Goal: Information Seeking & Learning: Compare options

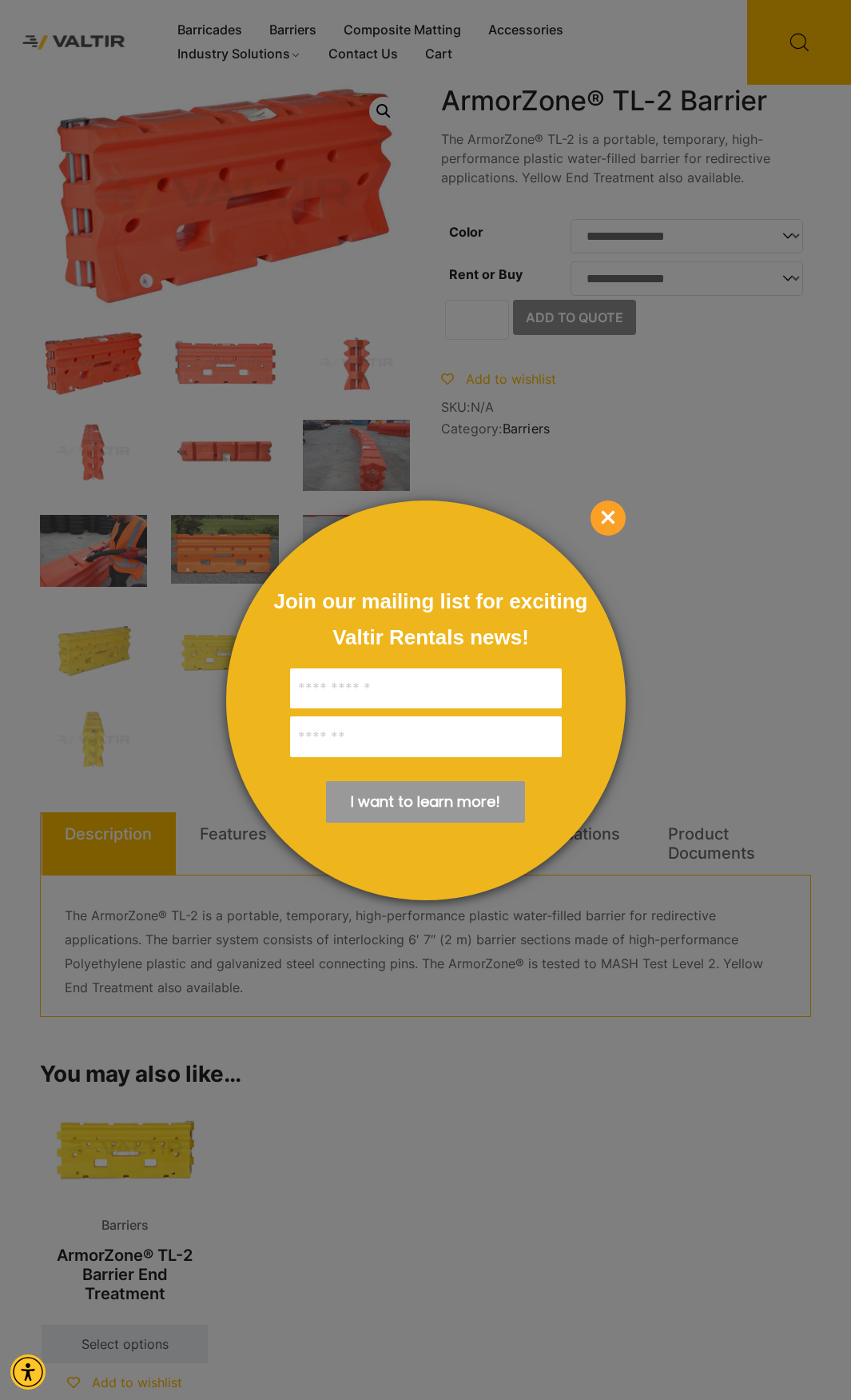
click at [601, 515] on span "×" at bounding box center [607, 518] width 36 height 36
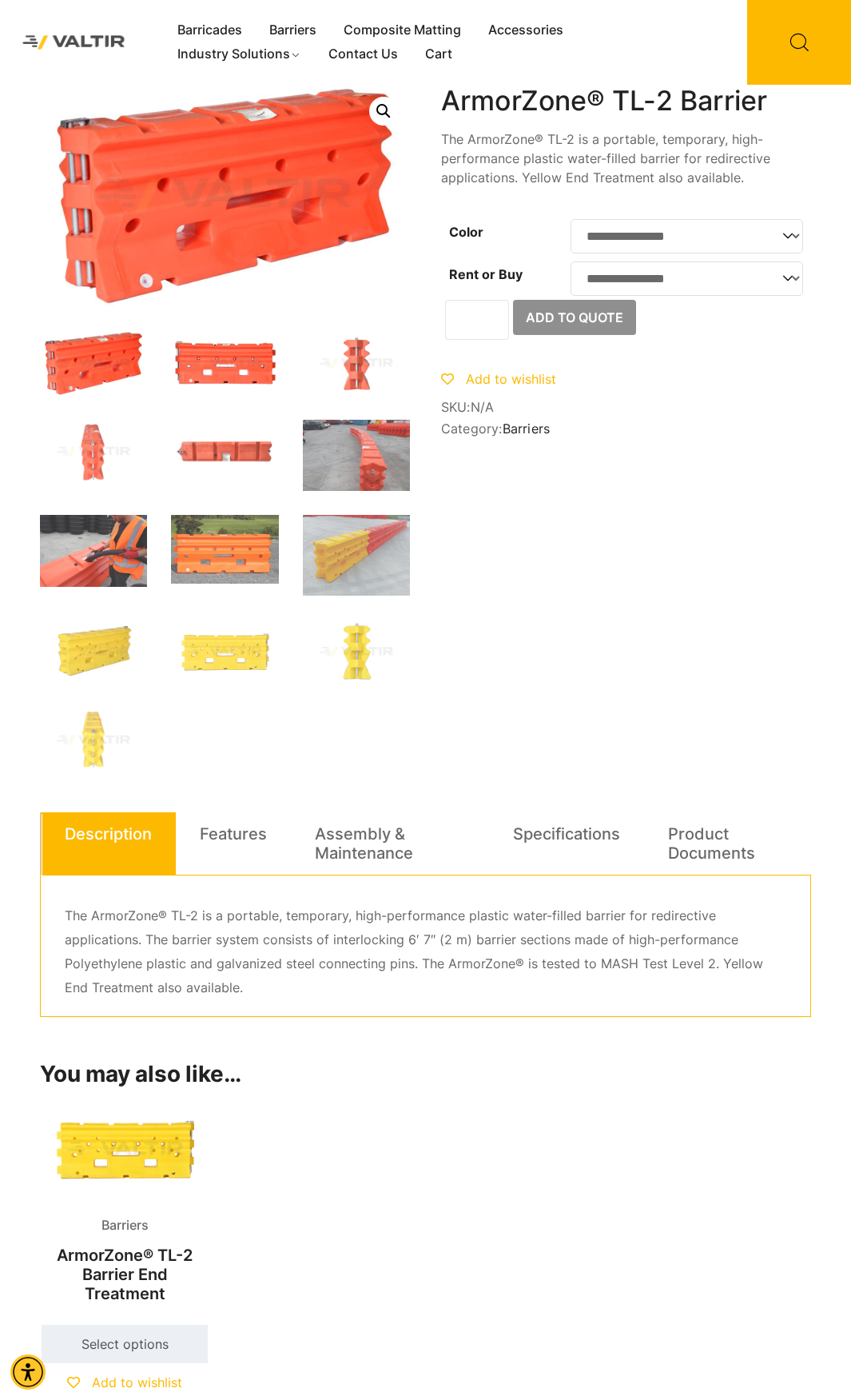
click at [213, 365] on img at bounding box center [224, 363] width 107 height 65
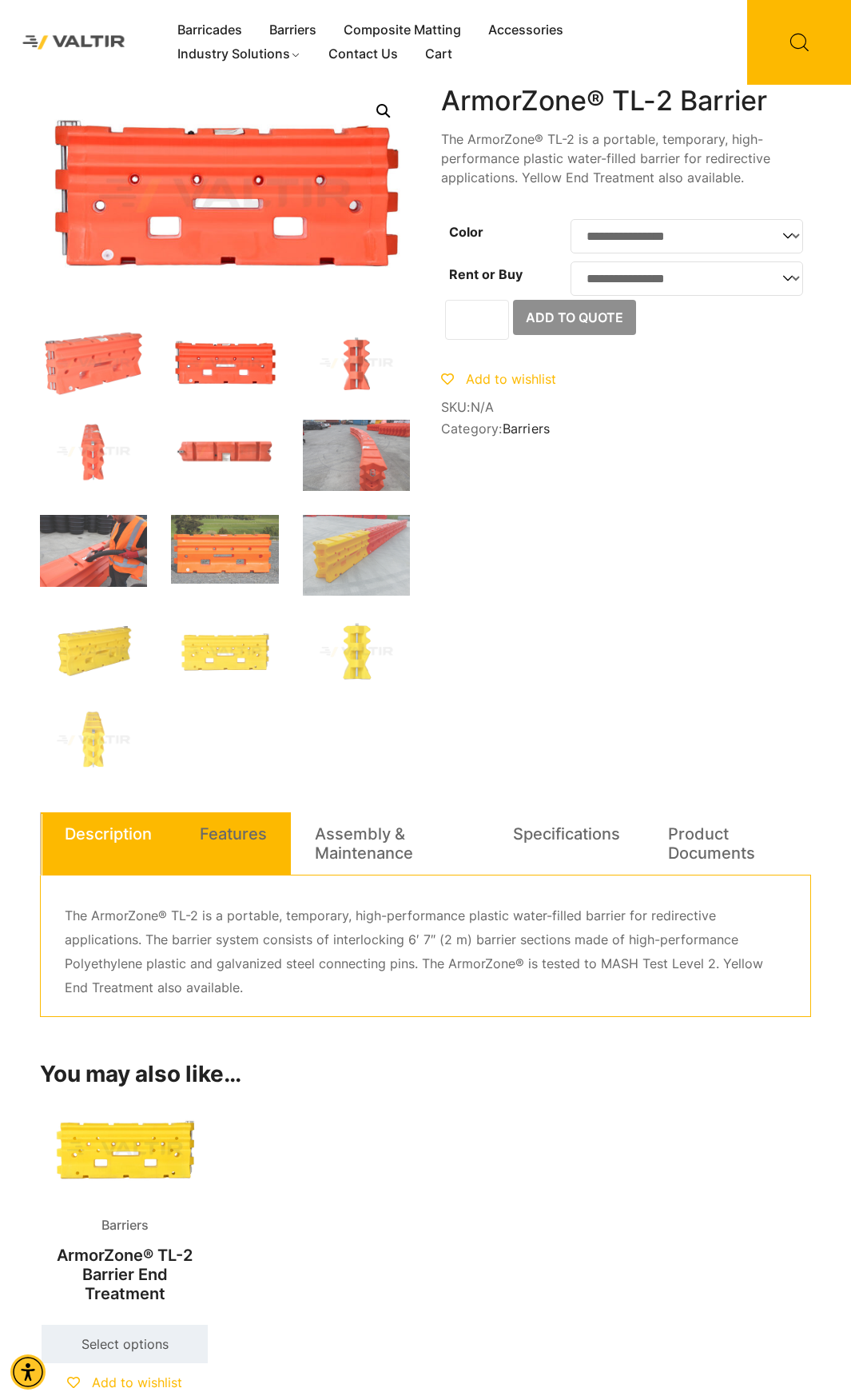
click at [220, 862] on li "Features" at bounding box center [233, 843] width 115 height 63
click at [242, 836] on link "Features" at bounding box center [233, 834] width 67 height 43
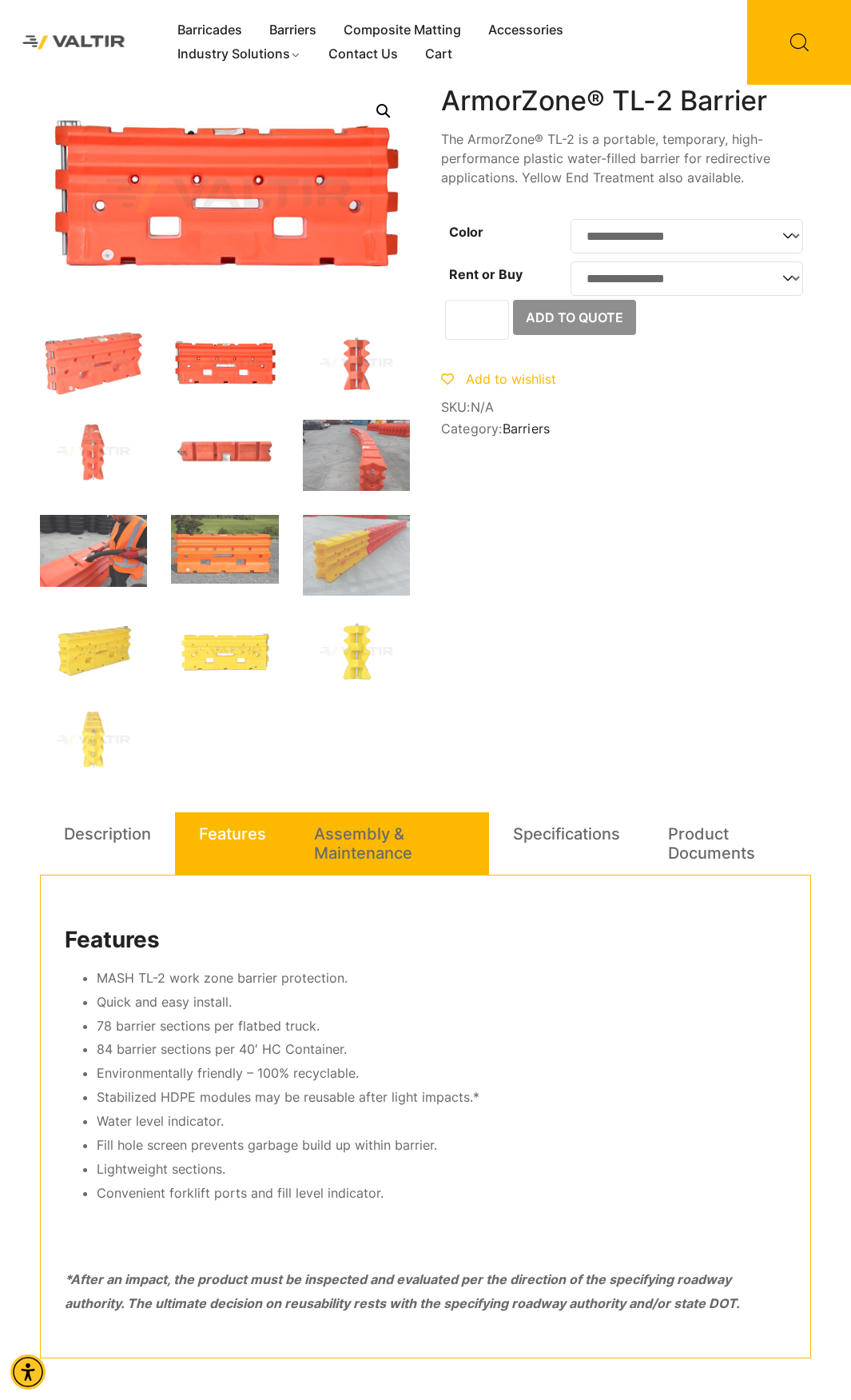
click at [355, 866] on link "Assembly & Maintenance" at bounding box center [389, 843] width 151 height 62
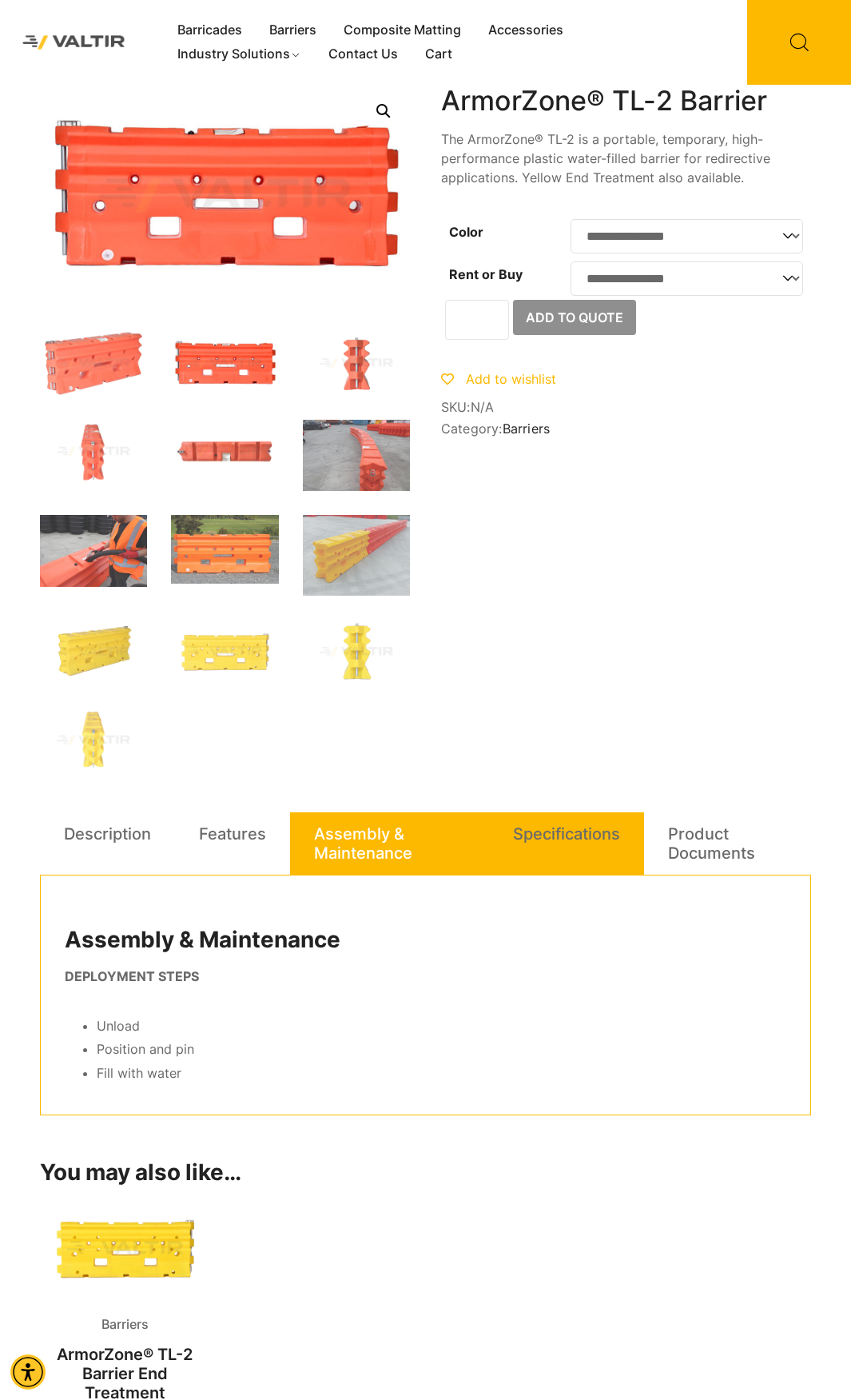
click at [551, 824] on link "Specifications" at bounding box center [567, 834] width 107 height 43
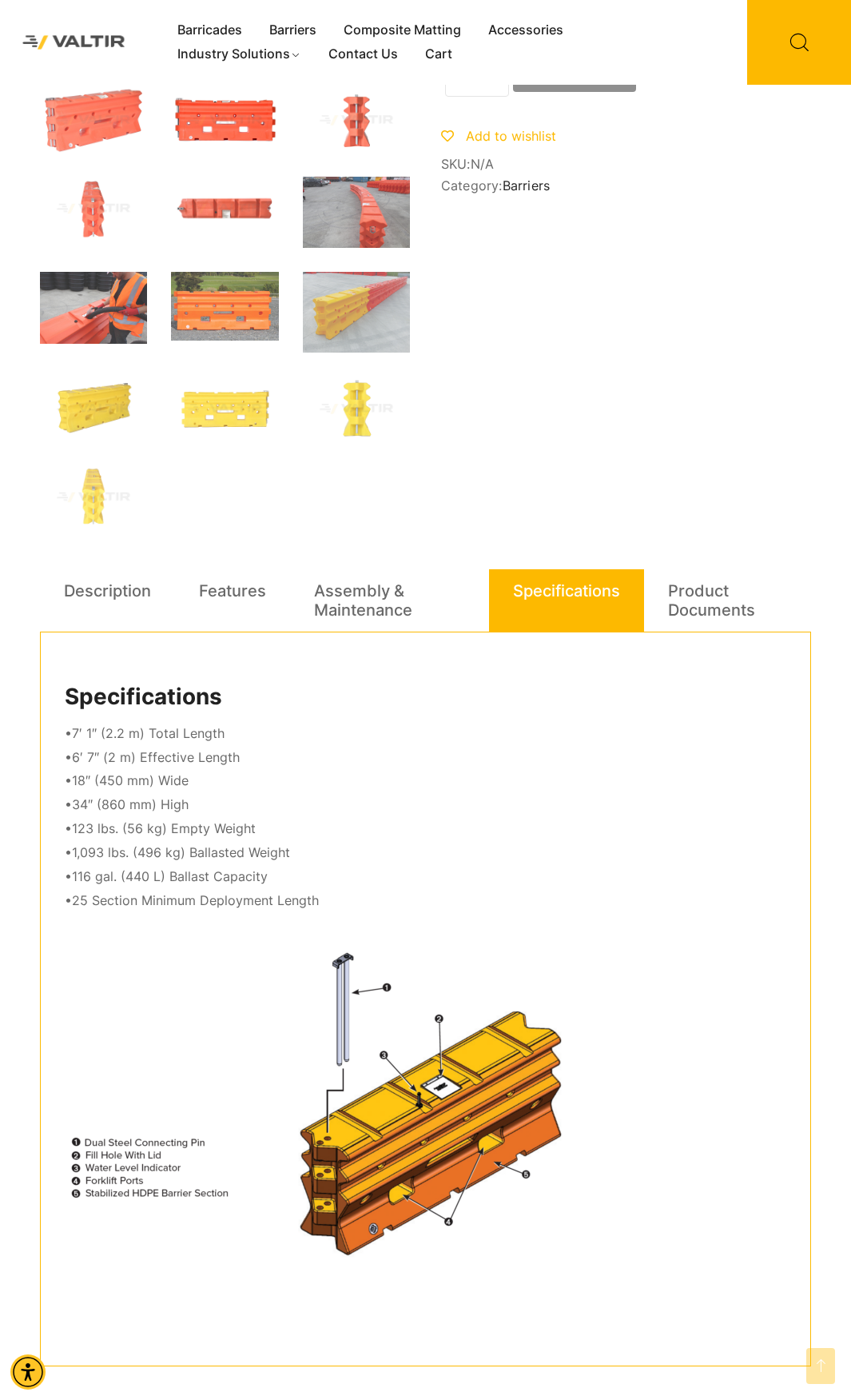
scroll to position [240, 0]
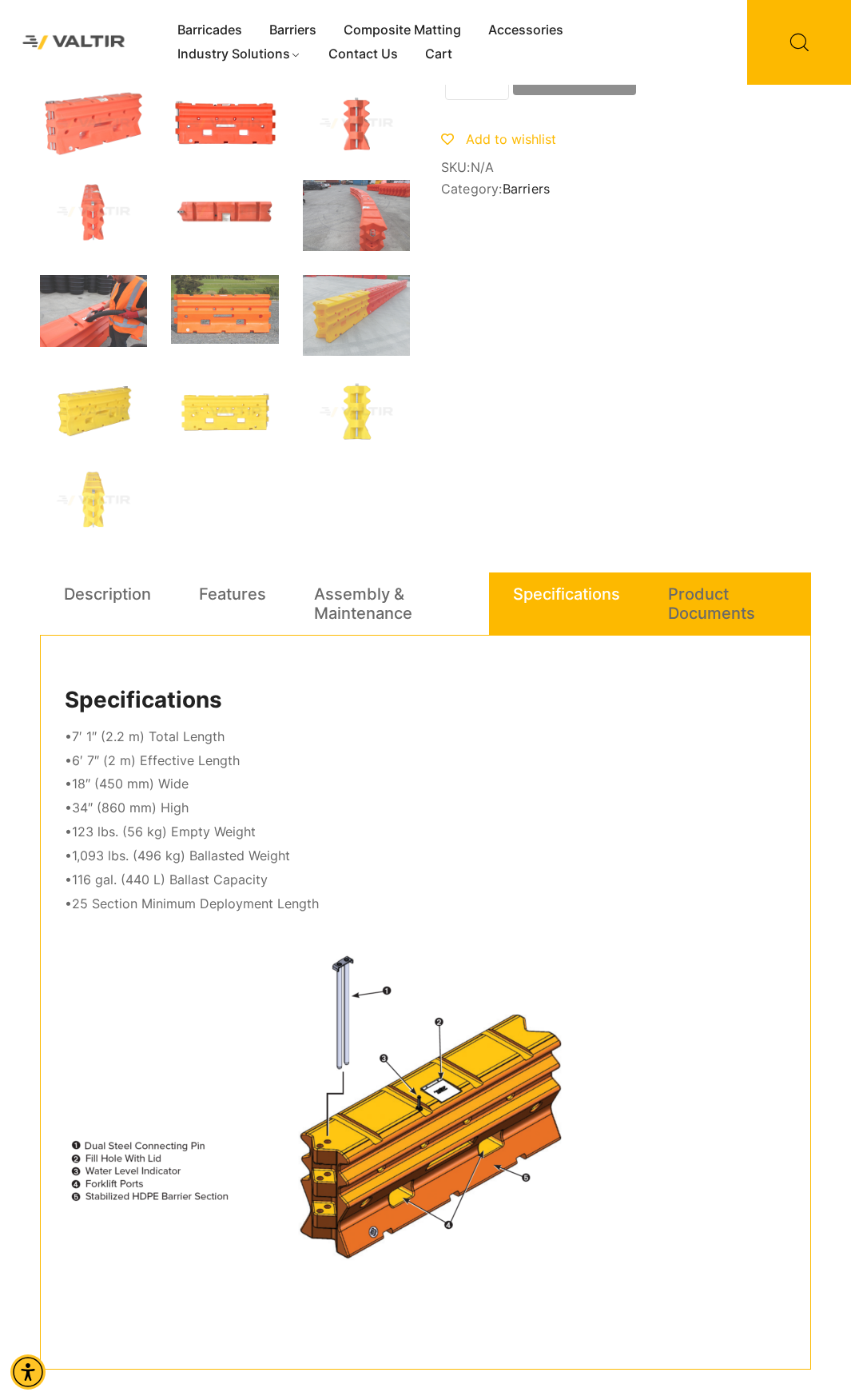
click at [667, 609] on li "Product Documents" at bounding box center [727, 603] width 167 height 63
click at [703, 589] on link "Product Documents" at bounding box center [727, 603] width 119 height 62
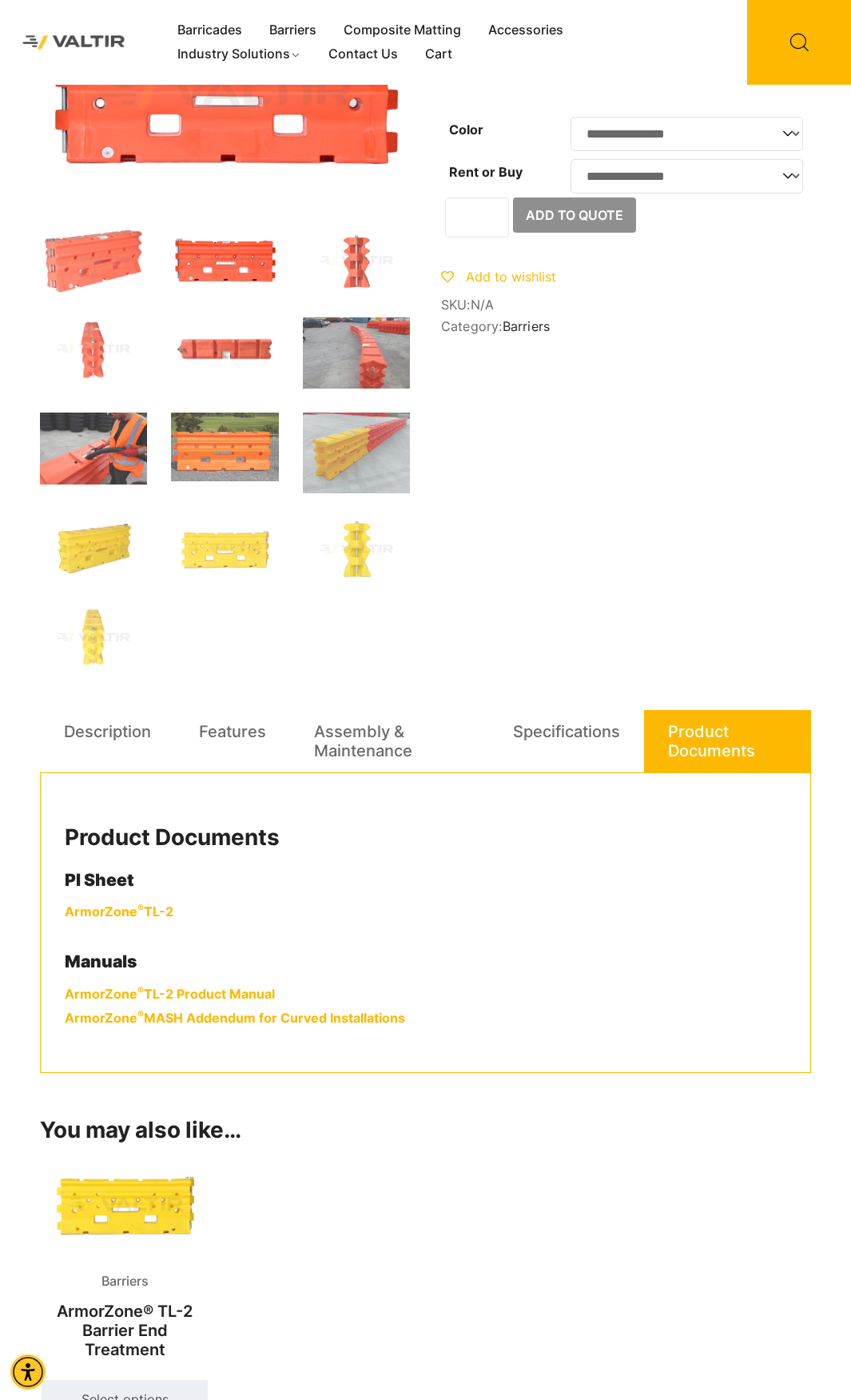
scroll to position [0, 0]
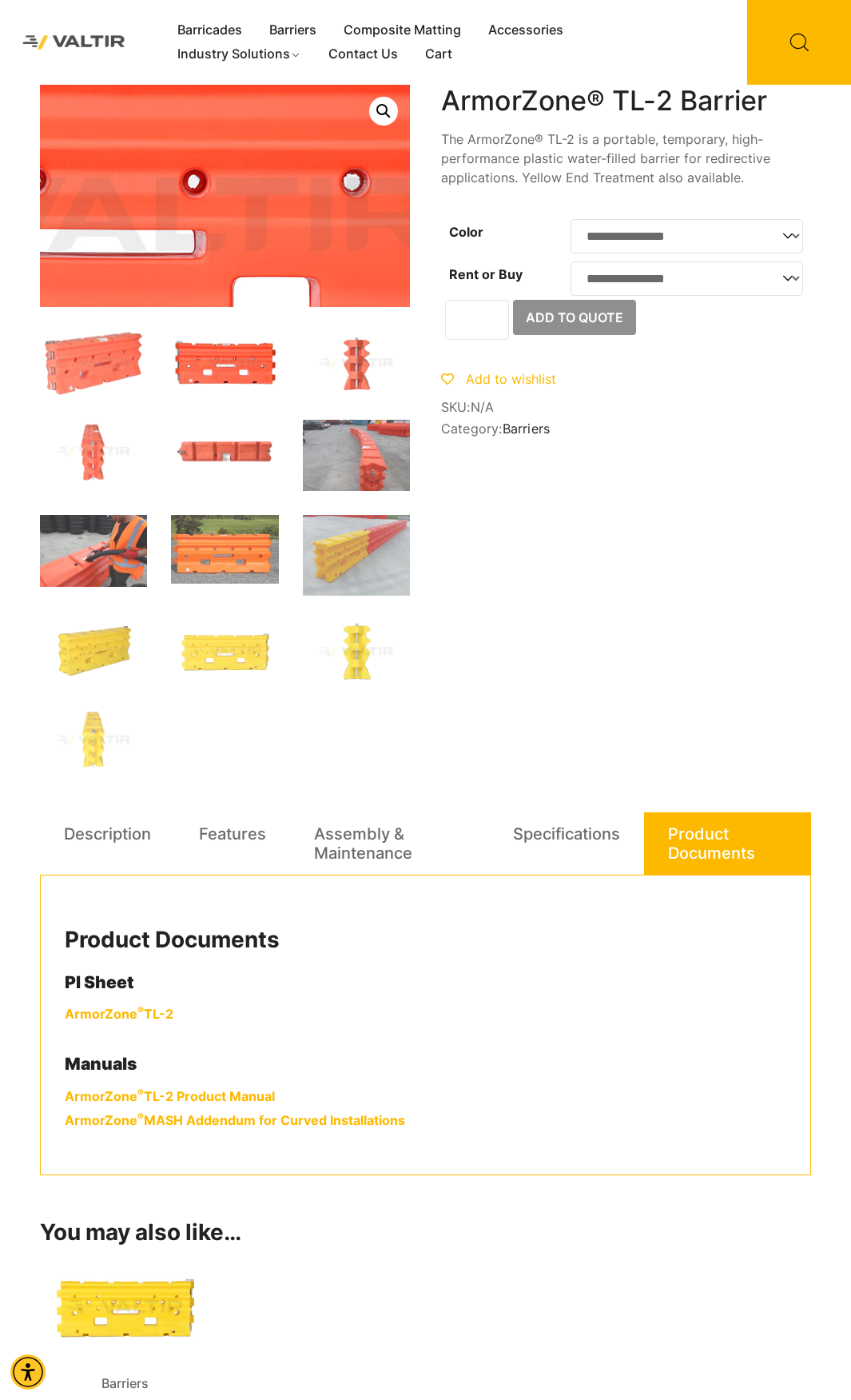
click at [300, 179] on img at bounding box center [107, 222] width 959 height 576
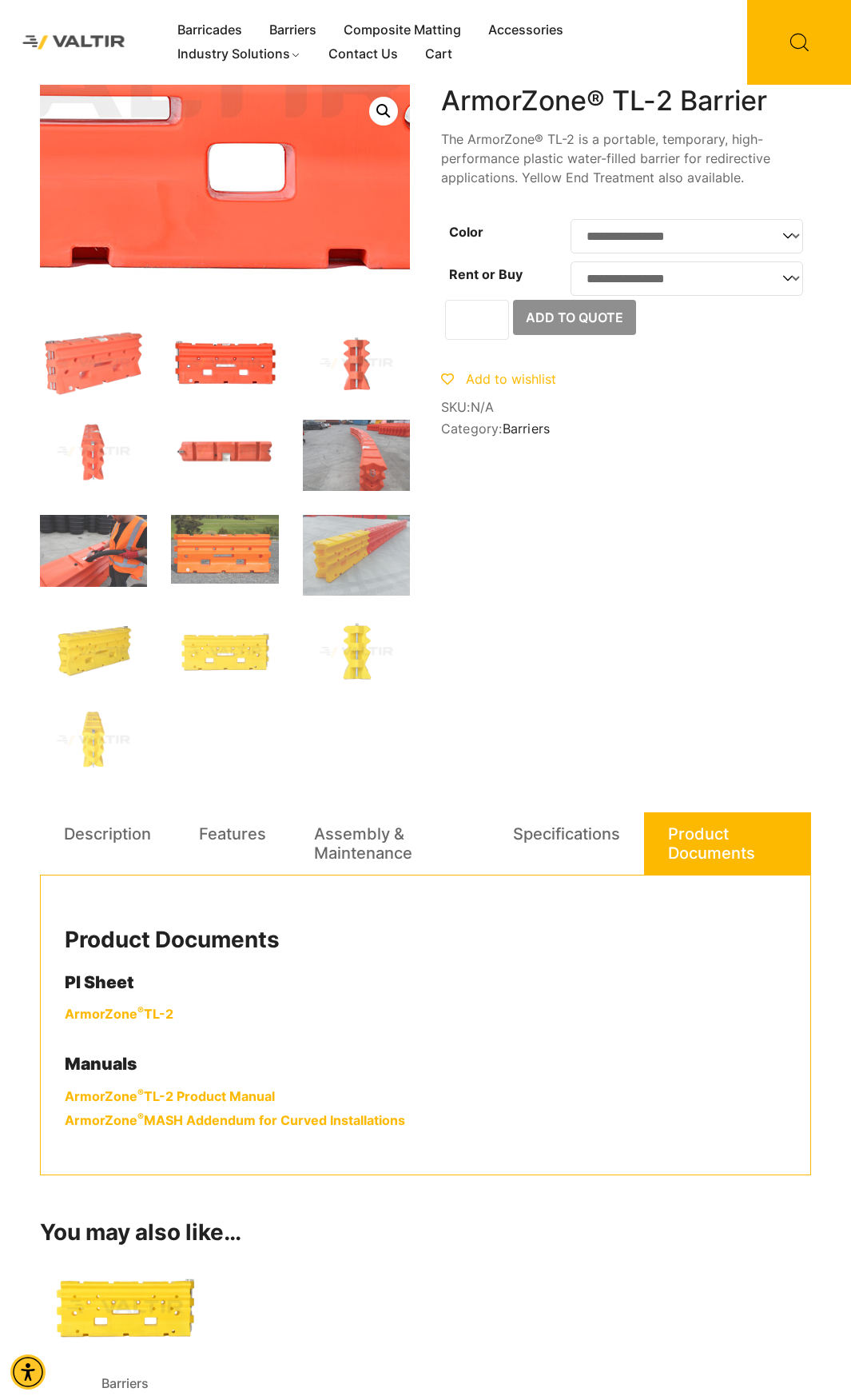
click at [315, 263] on img at bounding box center [82, 88] width 959 height 576
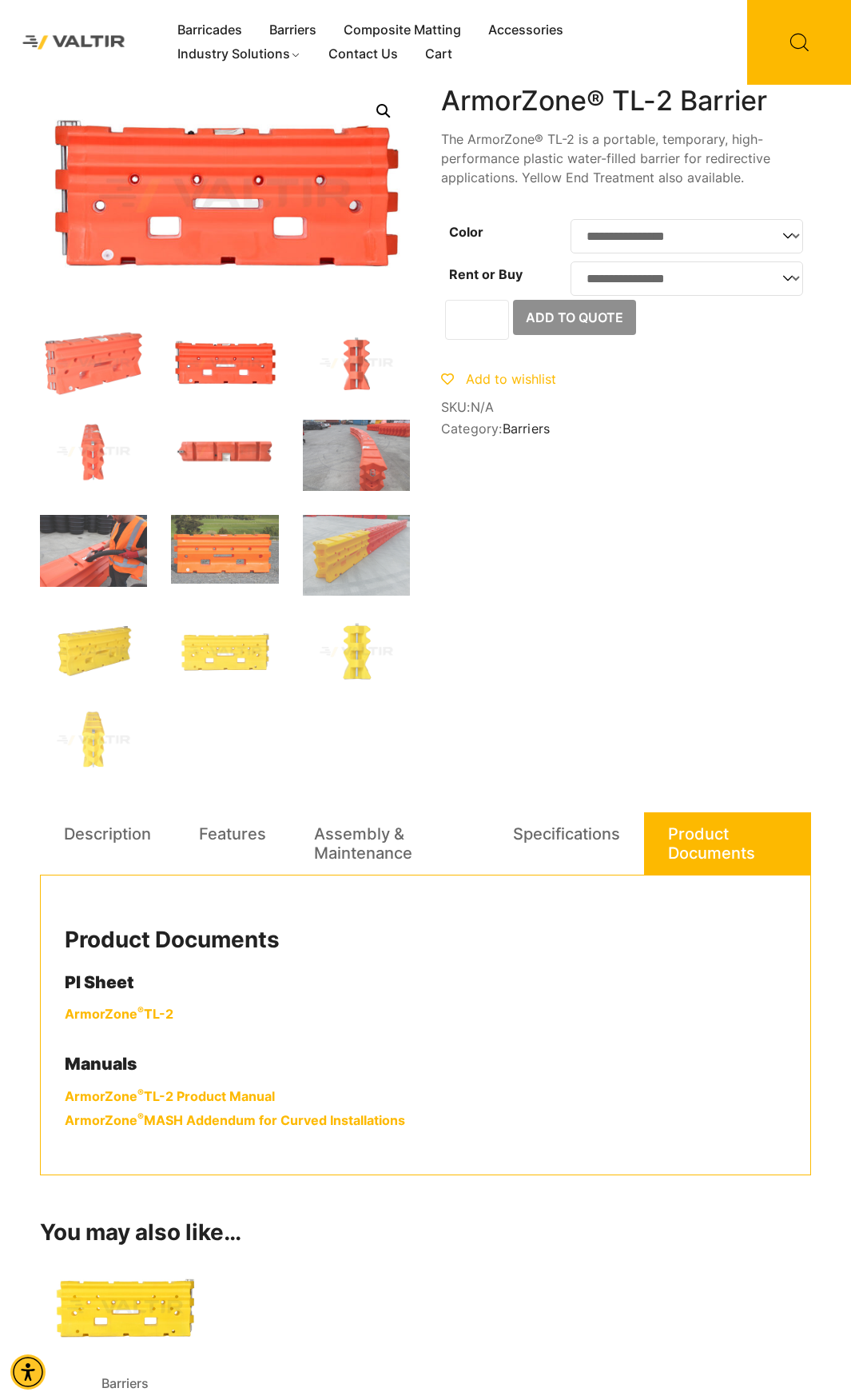
click at [381, 101] on link "Open this option" at bounding box center [383, 111] width 29 height 29
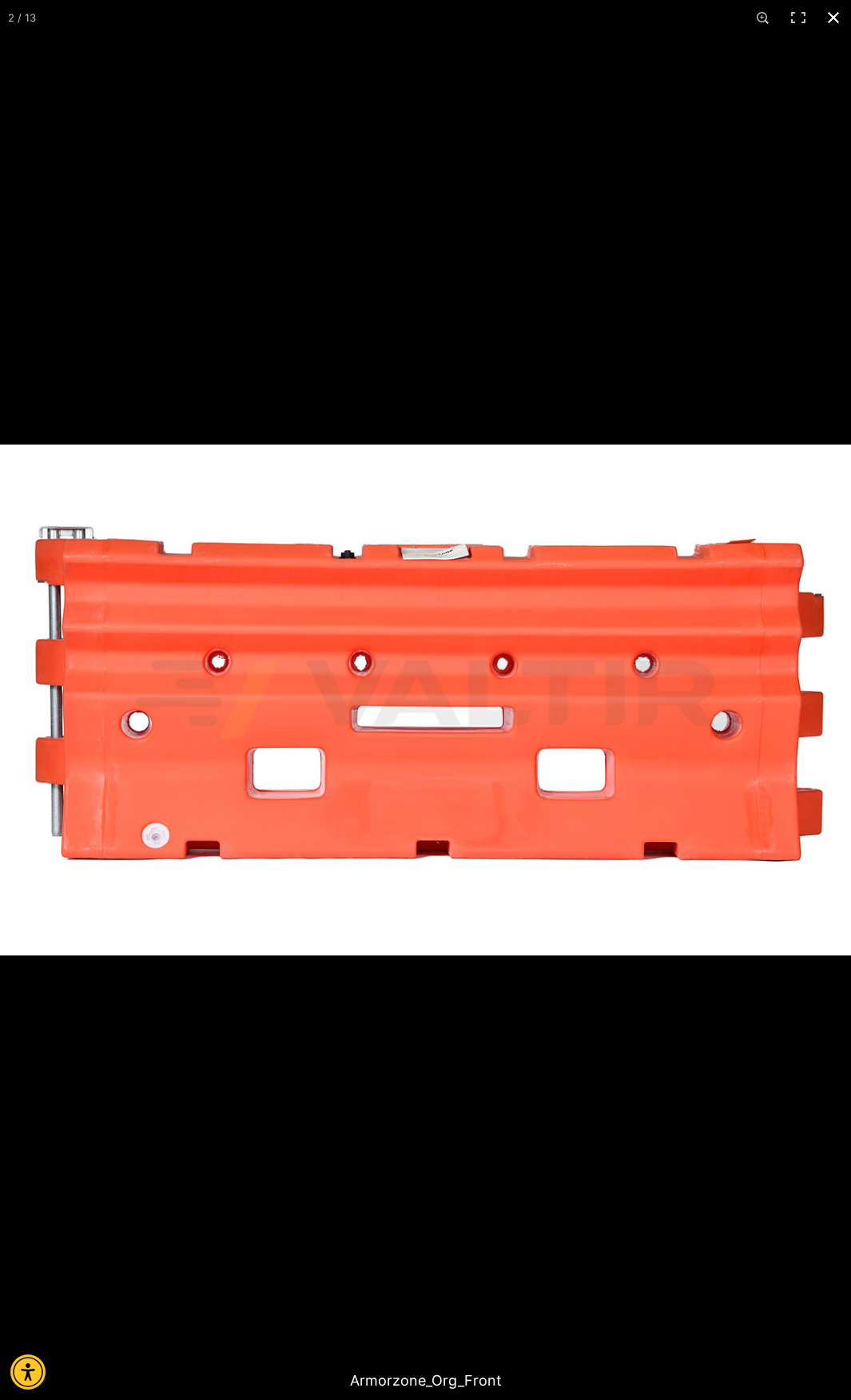
click at [608, 993] on div at bounding box center [426, 1144] width 851 height 1400
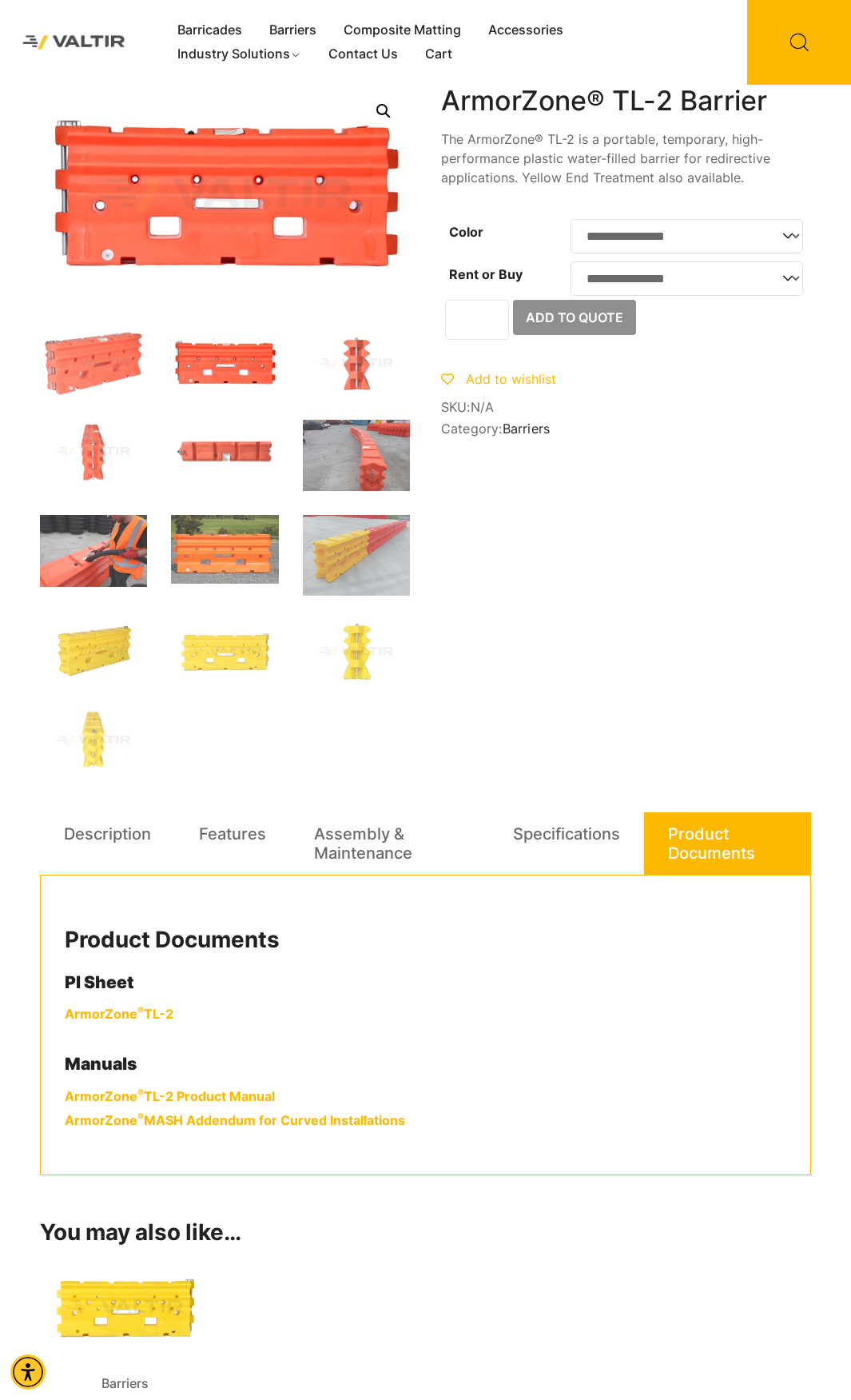
click at [208, 373] on img at bounding box center [224, 363] width 107 height 65
click at [336, 370] on img at bounding box center [357, 363] width 107 height 65
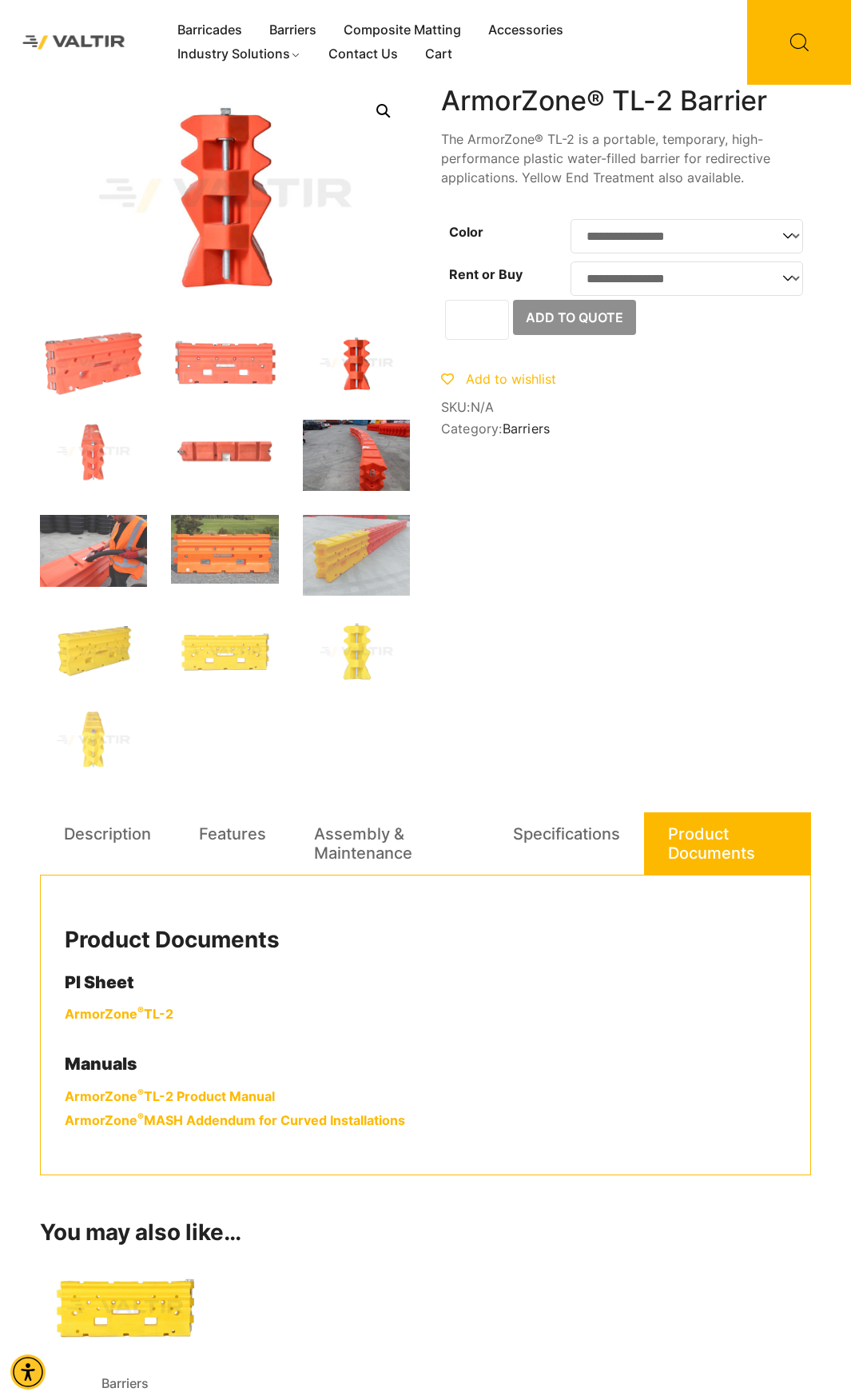
click at [374, 433] on img at bounding box center [357, 455] width 107 height 72
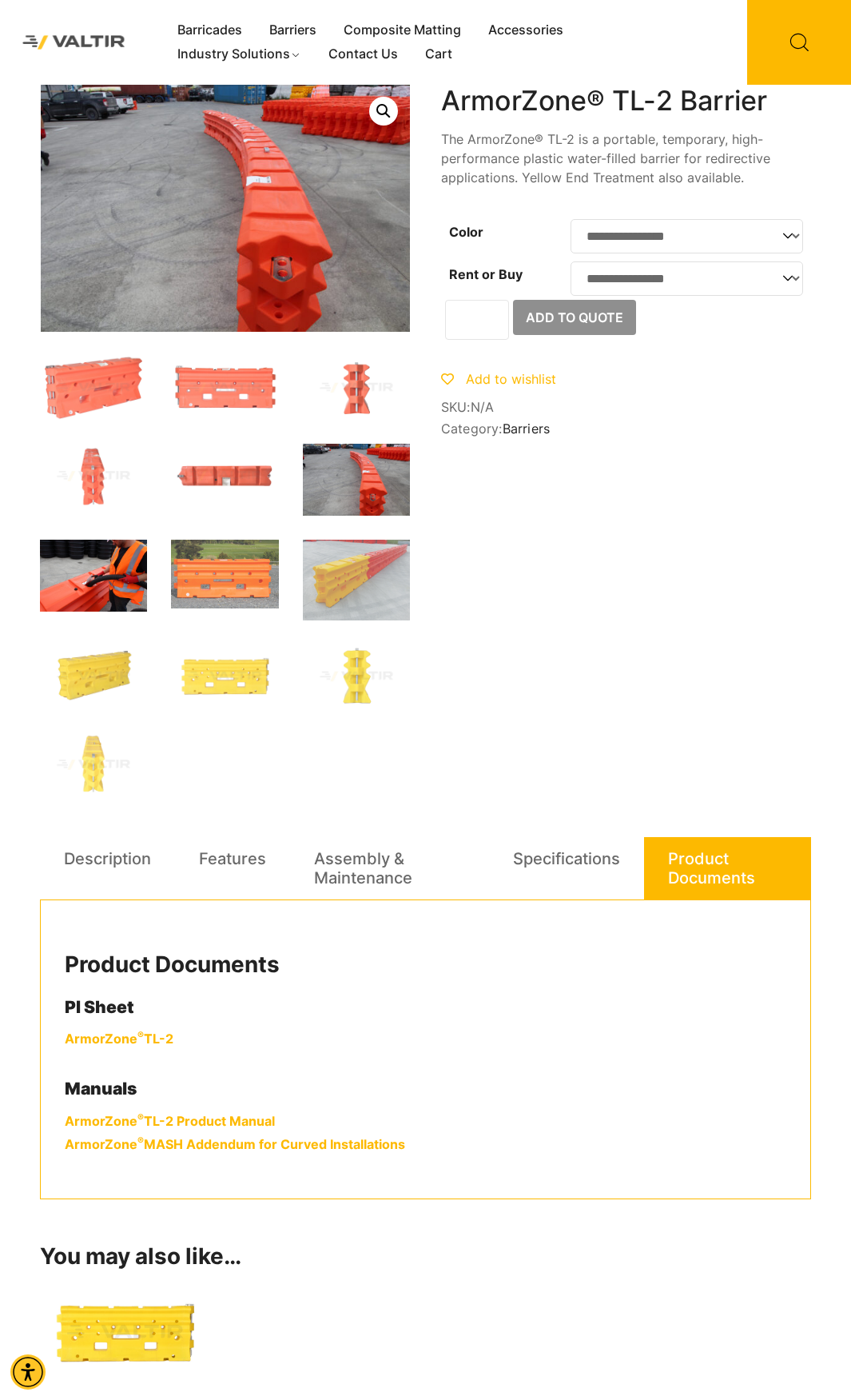
click at [104, 576] on img at bounding box center [94, 575] width 107 height 72
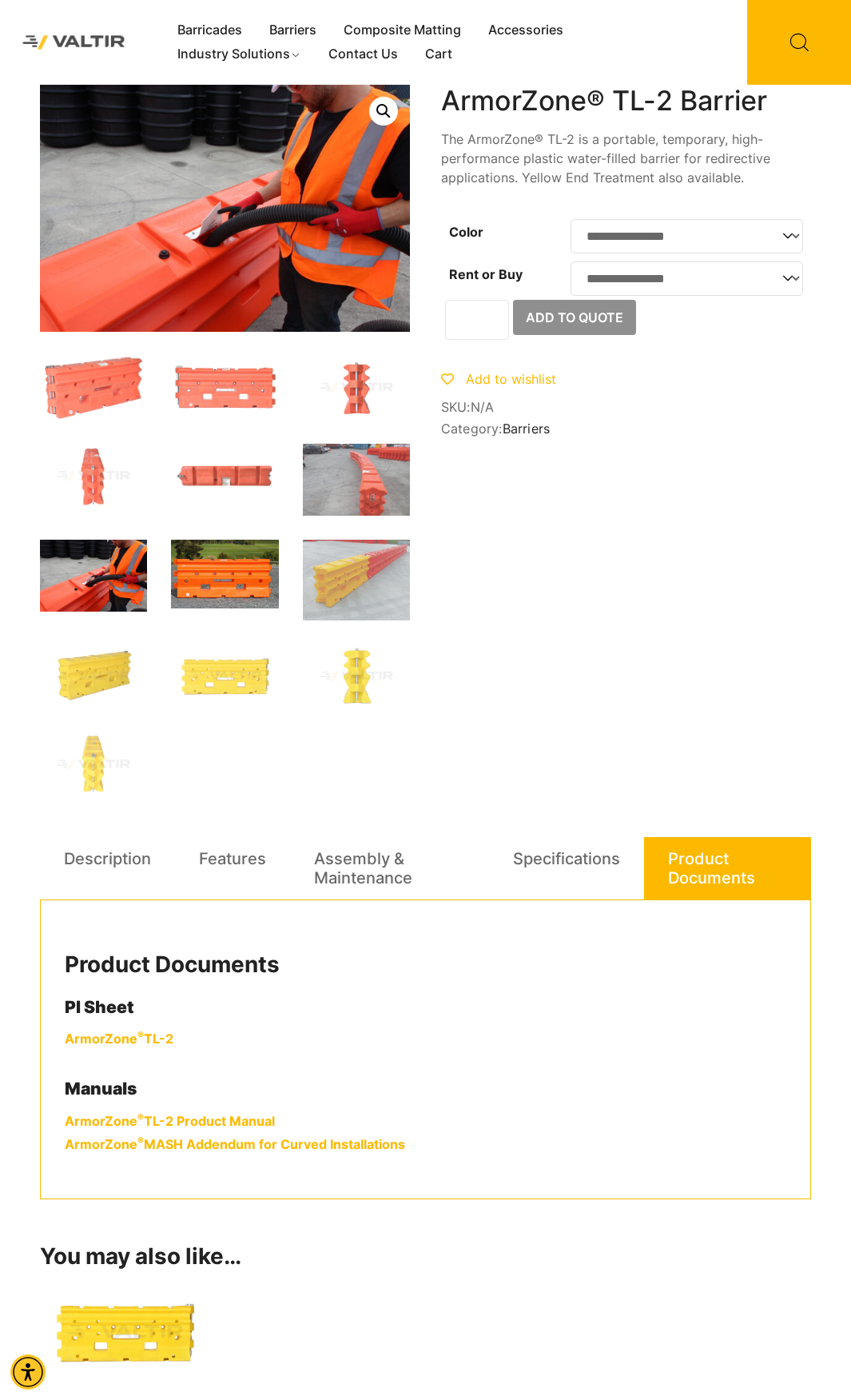
click at [202, 575] on img at bounding box center [224, 573] width 107 height 68
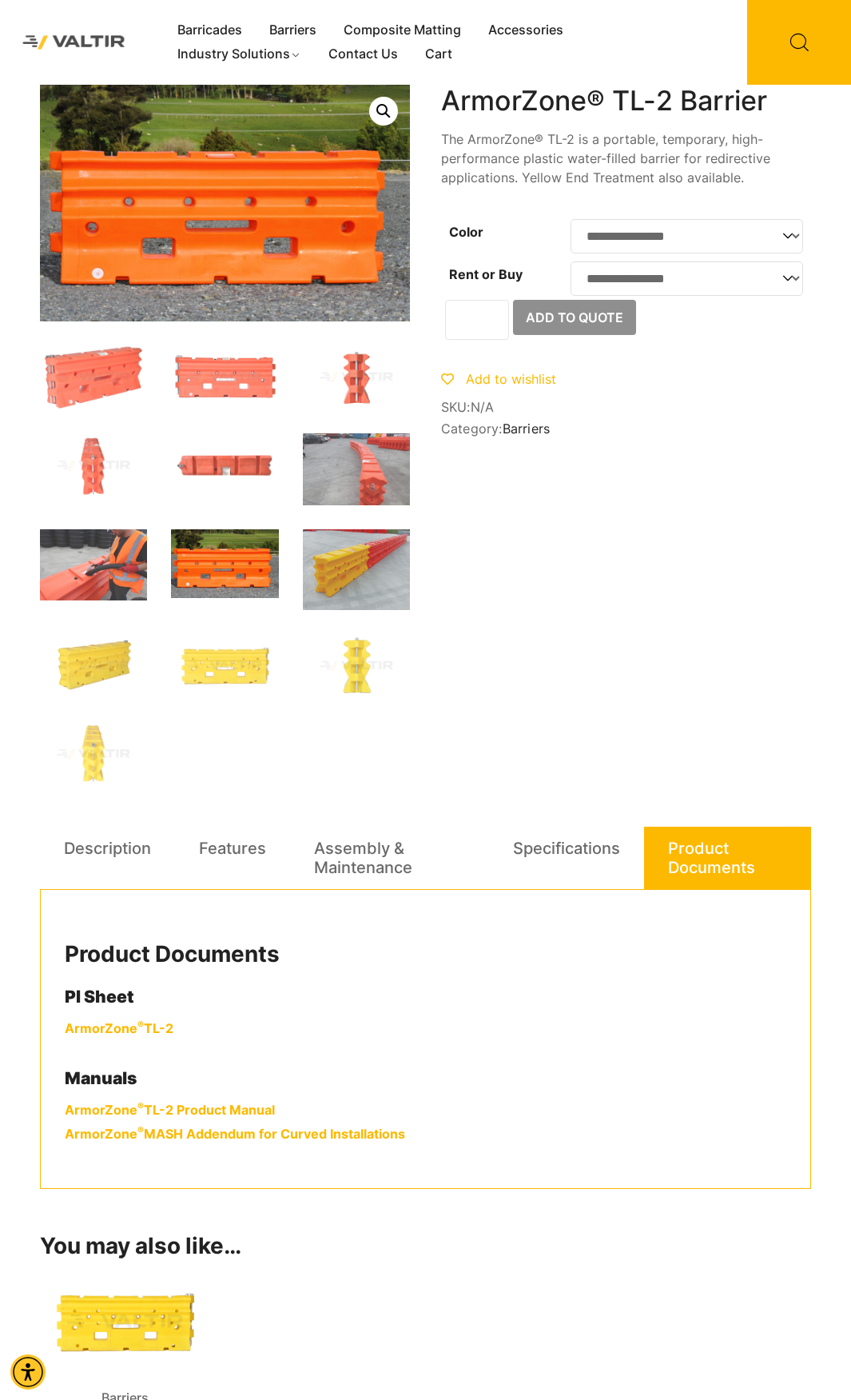
click at [343, 575] on img at bounding box center [357, 569] width 107 height 81
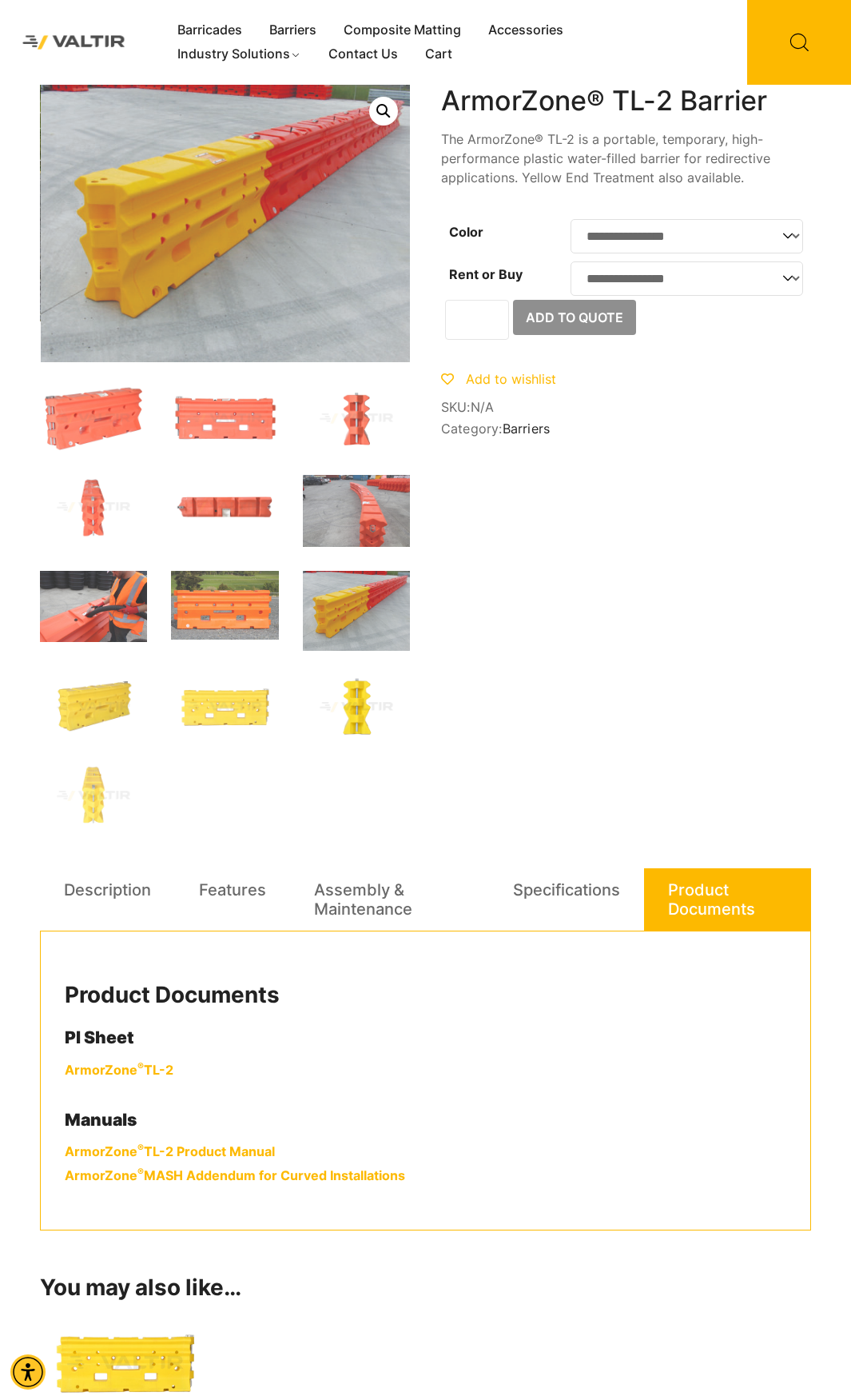
click at [358, 689] on img at bounding box center [357, 707] width 107 height 65
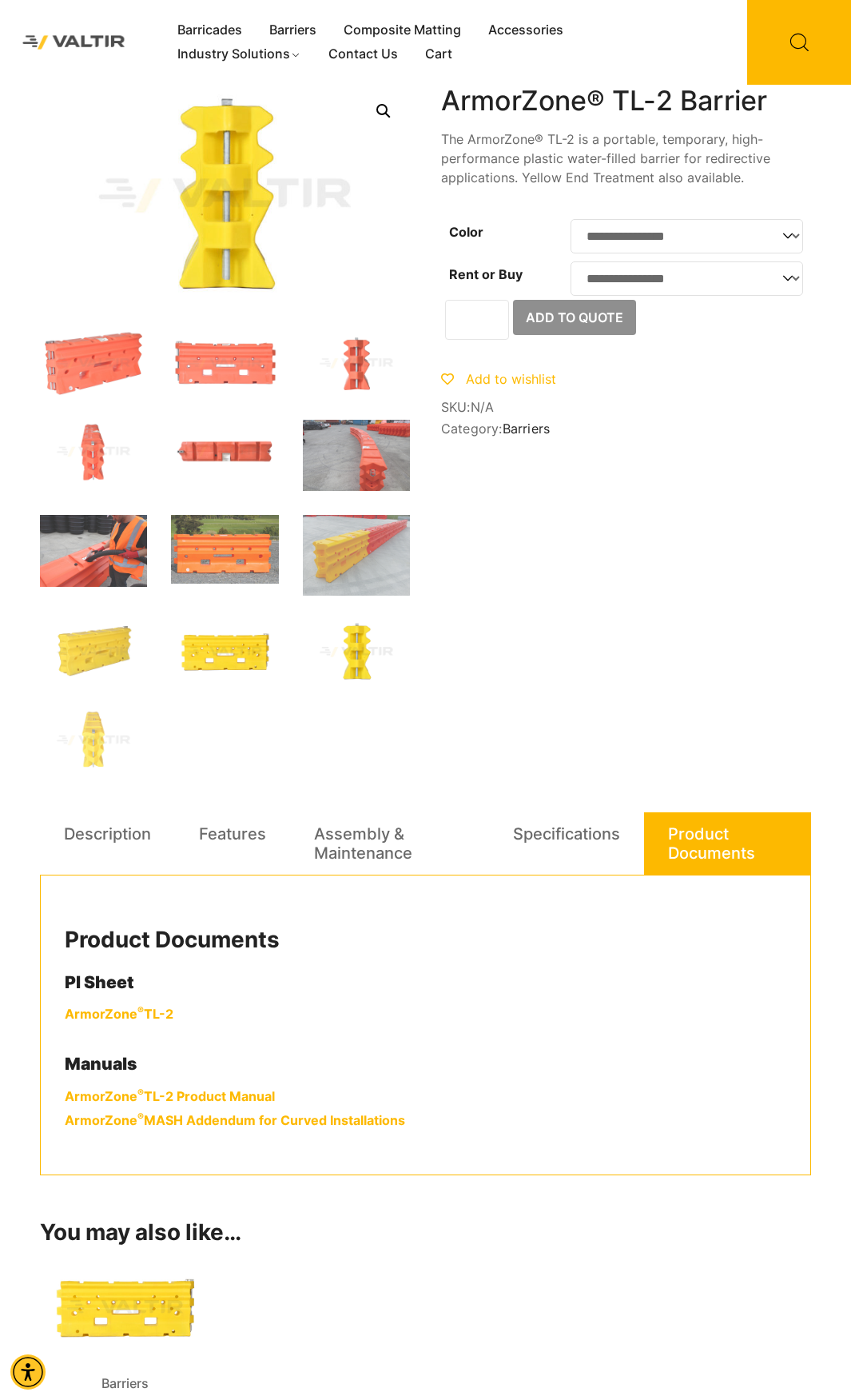
click at [223, 648] on img at bounding box center [224, 652] width 107 height 65
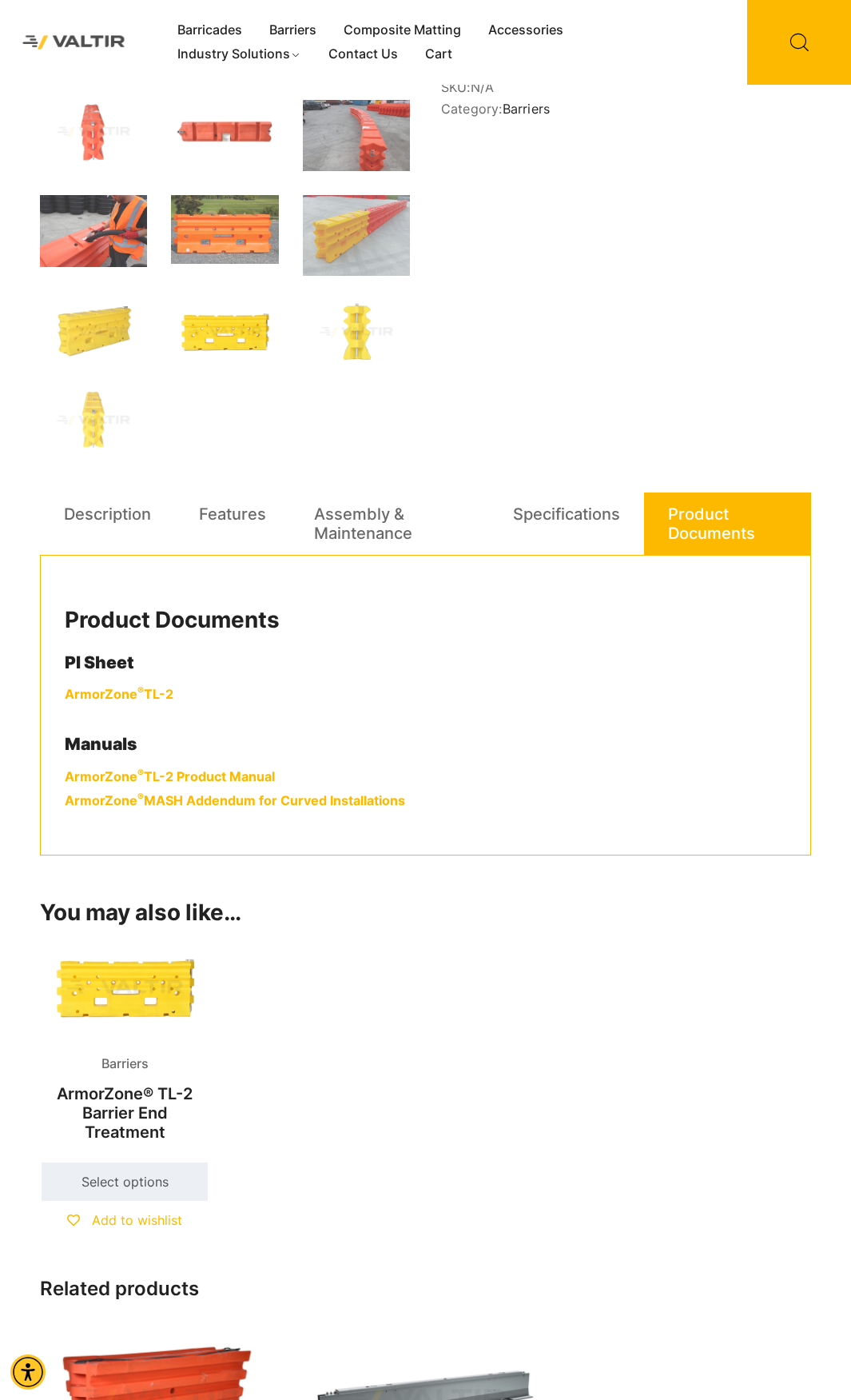
scroll to position [799, 0]
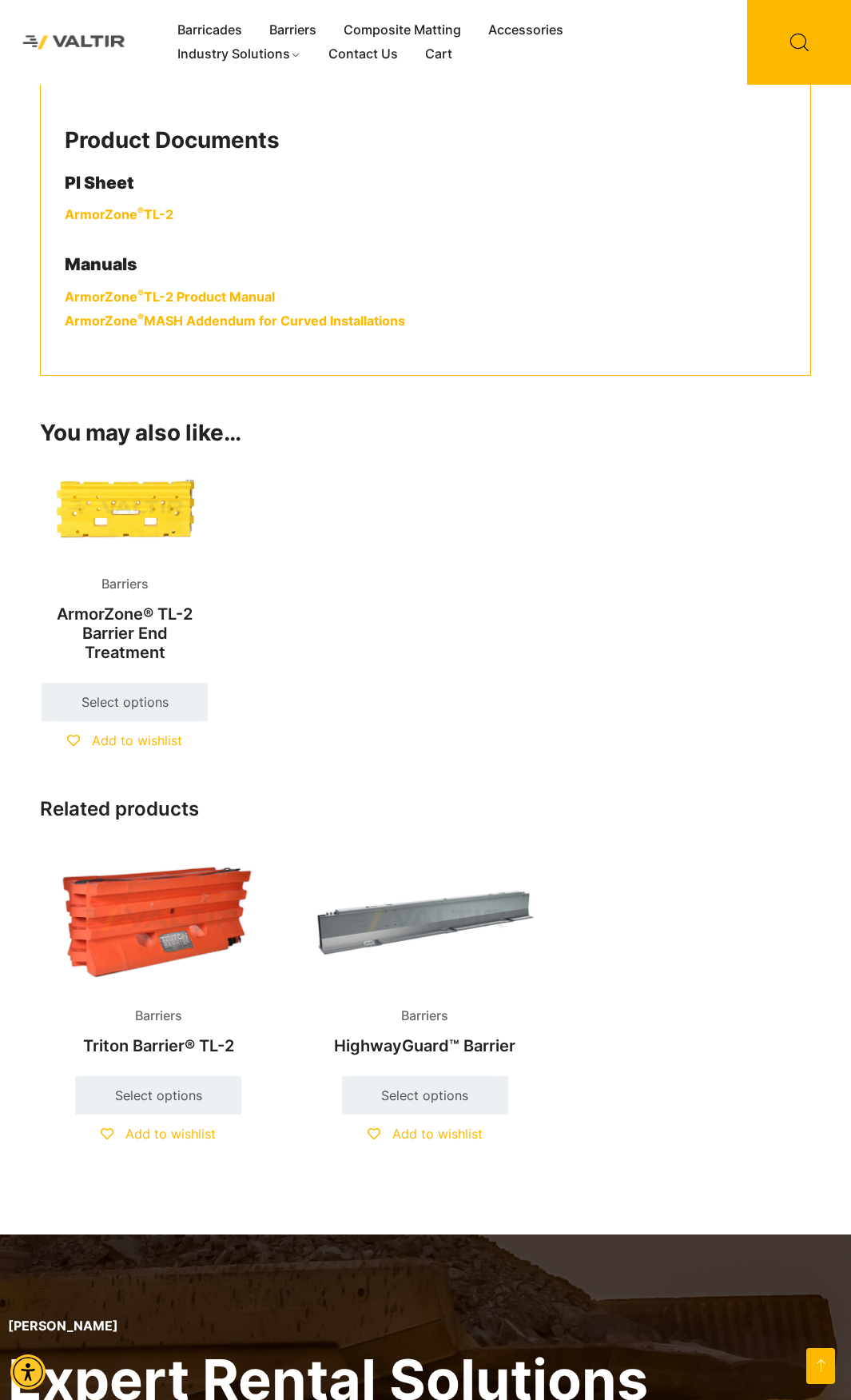
click at [122, 514] on img at bounding box center [125, 508] width 170 height 102
click at [166, 898] on img at bounding box center [159, 920] width 237 height 142
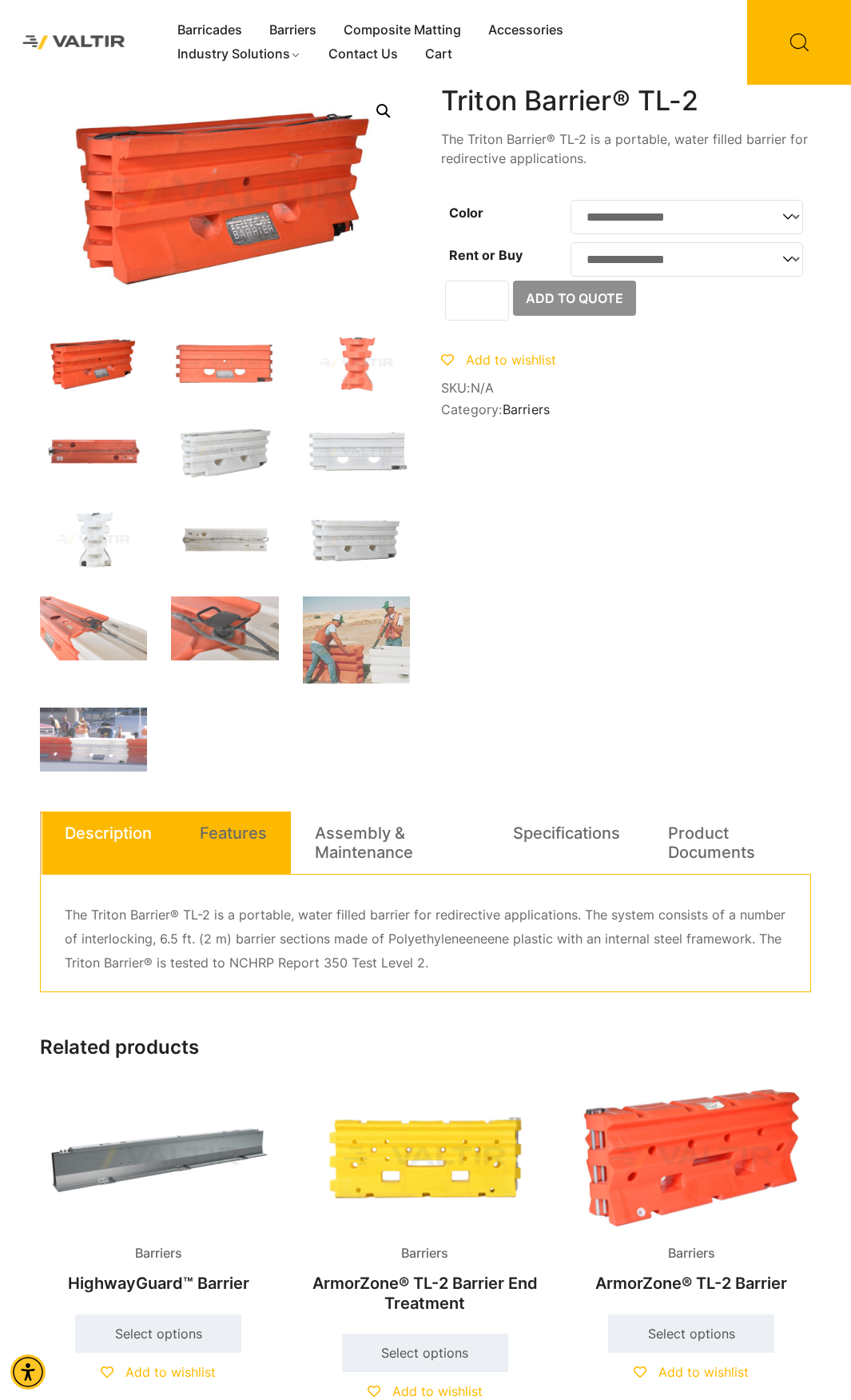
click at [251, 846] on link "Features" at bounding box center [233, 833] width 67 height 43
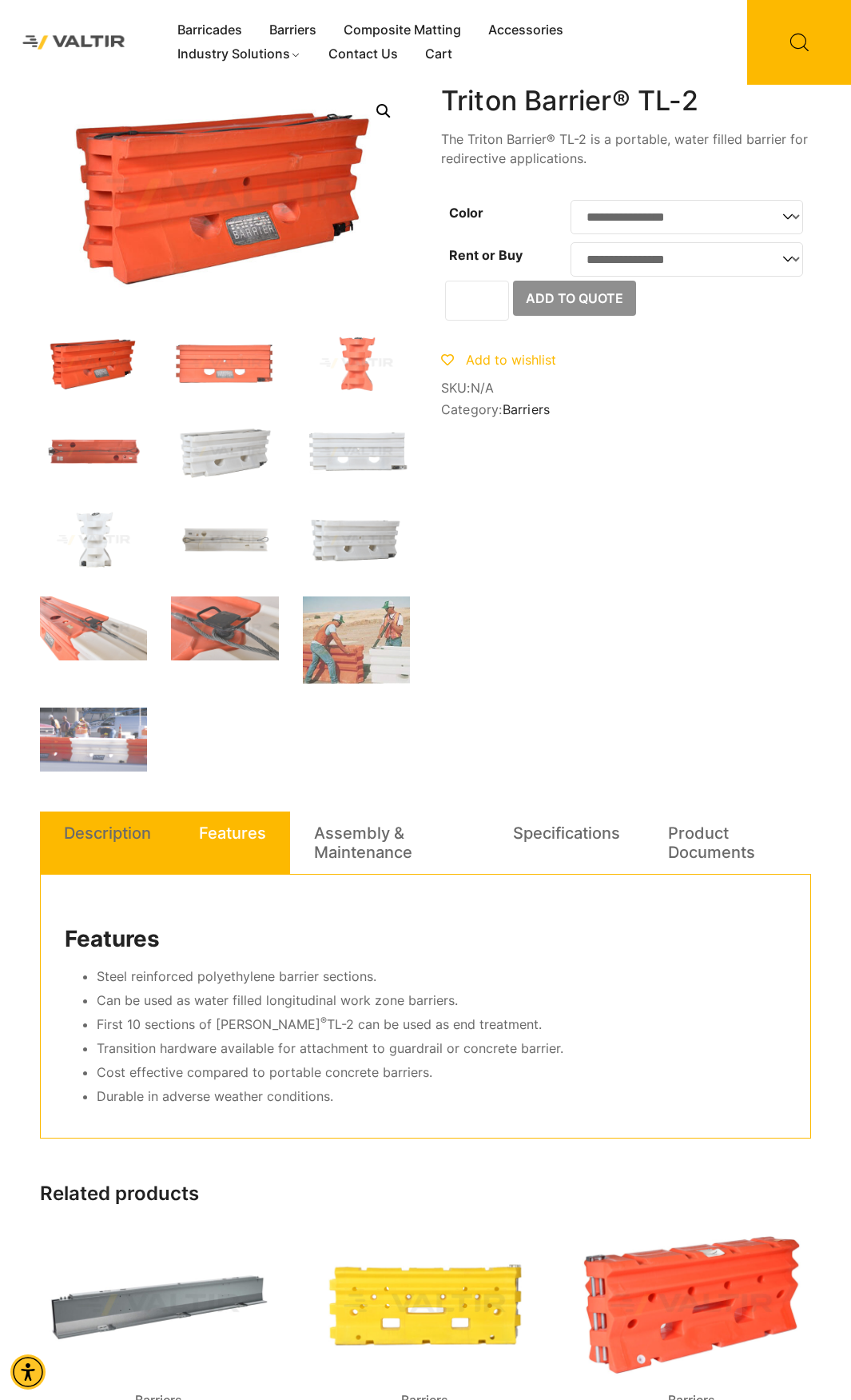
click at [139, 837] on link "Description" at bounding box center [107, 833] width 88 height 43
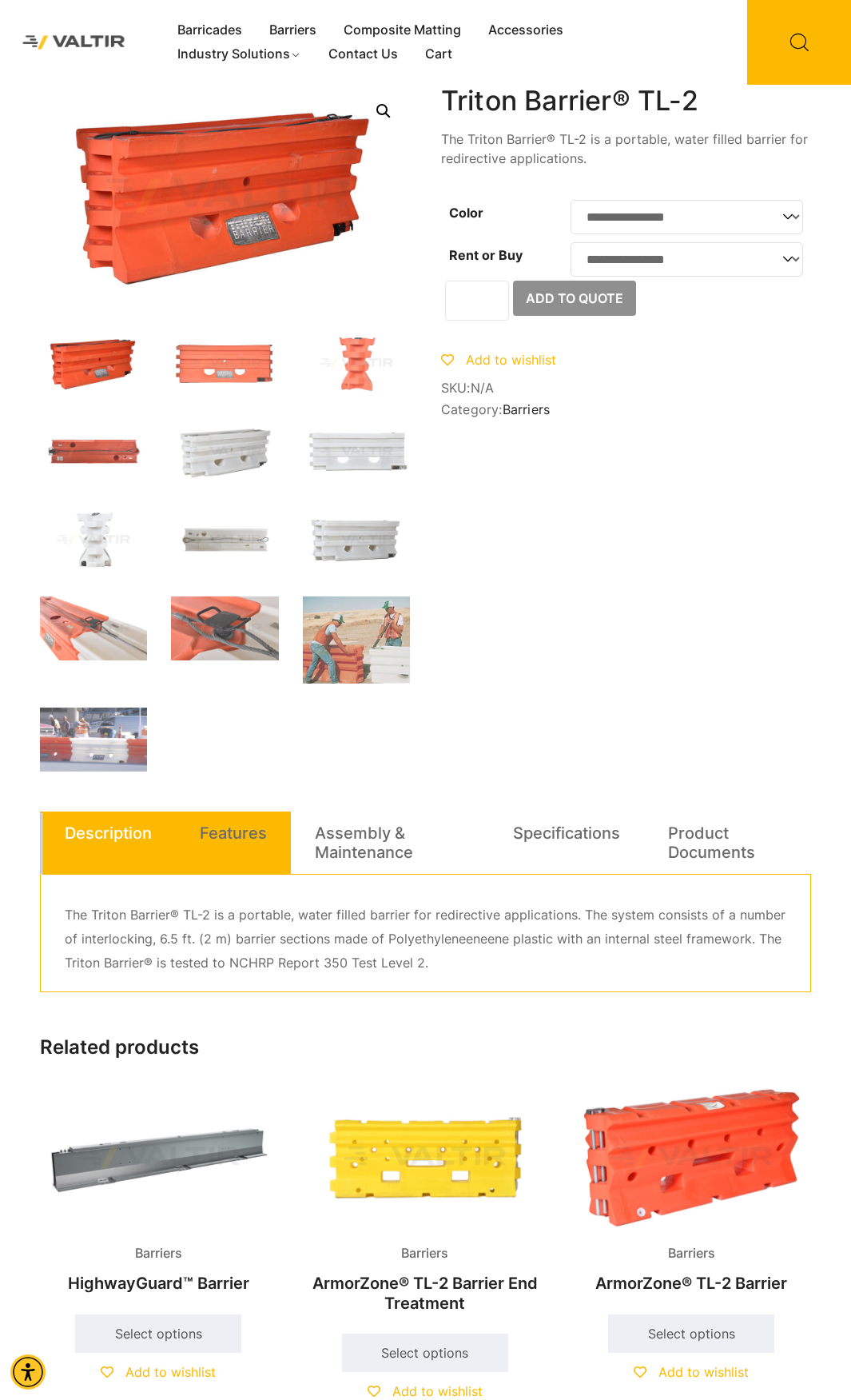
click at [219, 834] on link "Features" at bounding box center [233, 833] width 67 height 43
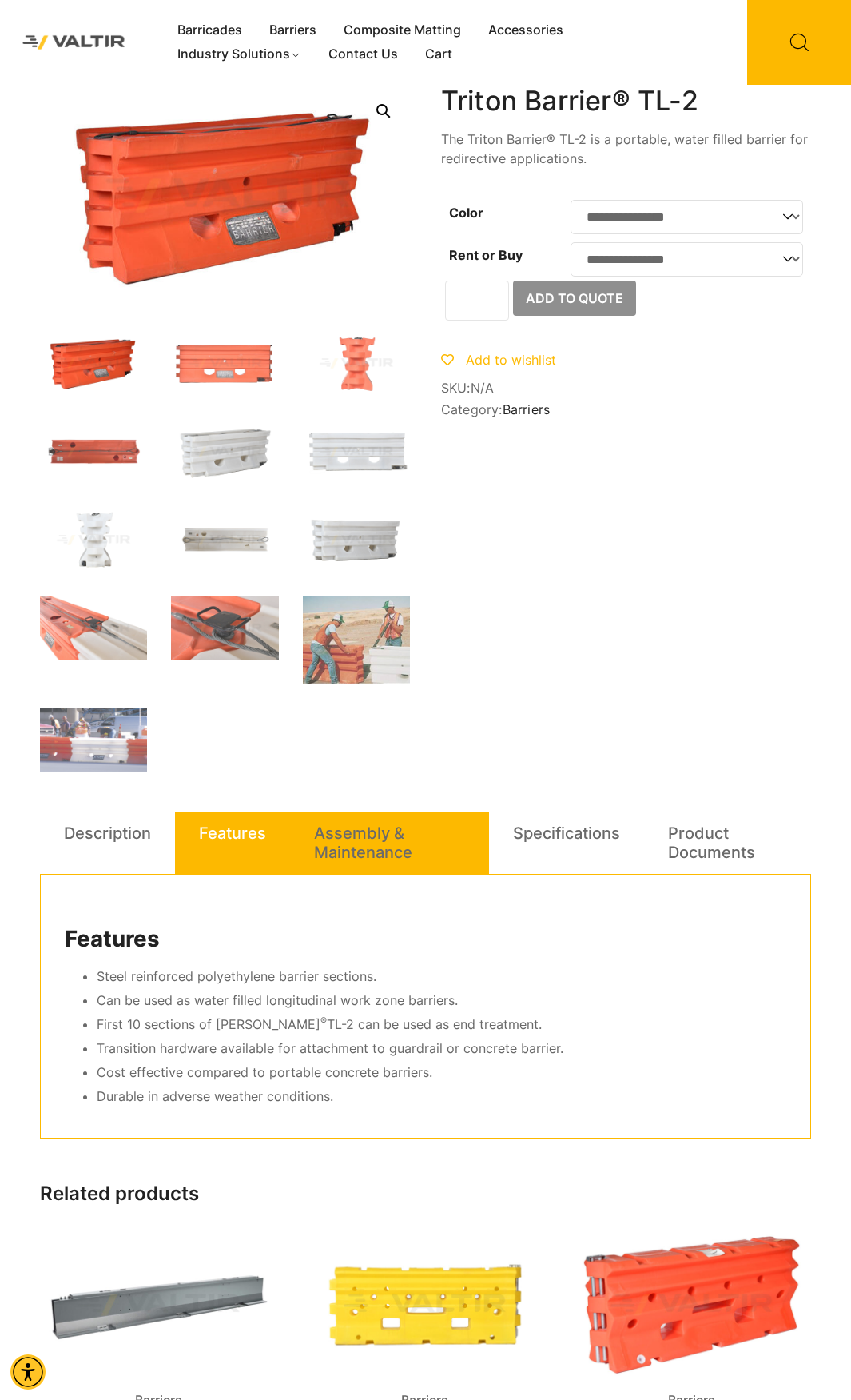
click at [338, 824] on link "Assembly & Maintenance" at bounding box center [389, 843] width 151 height 62
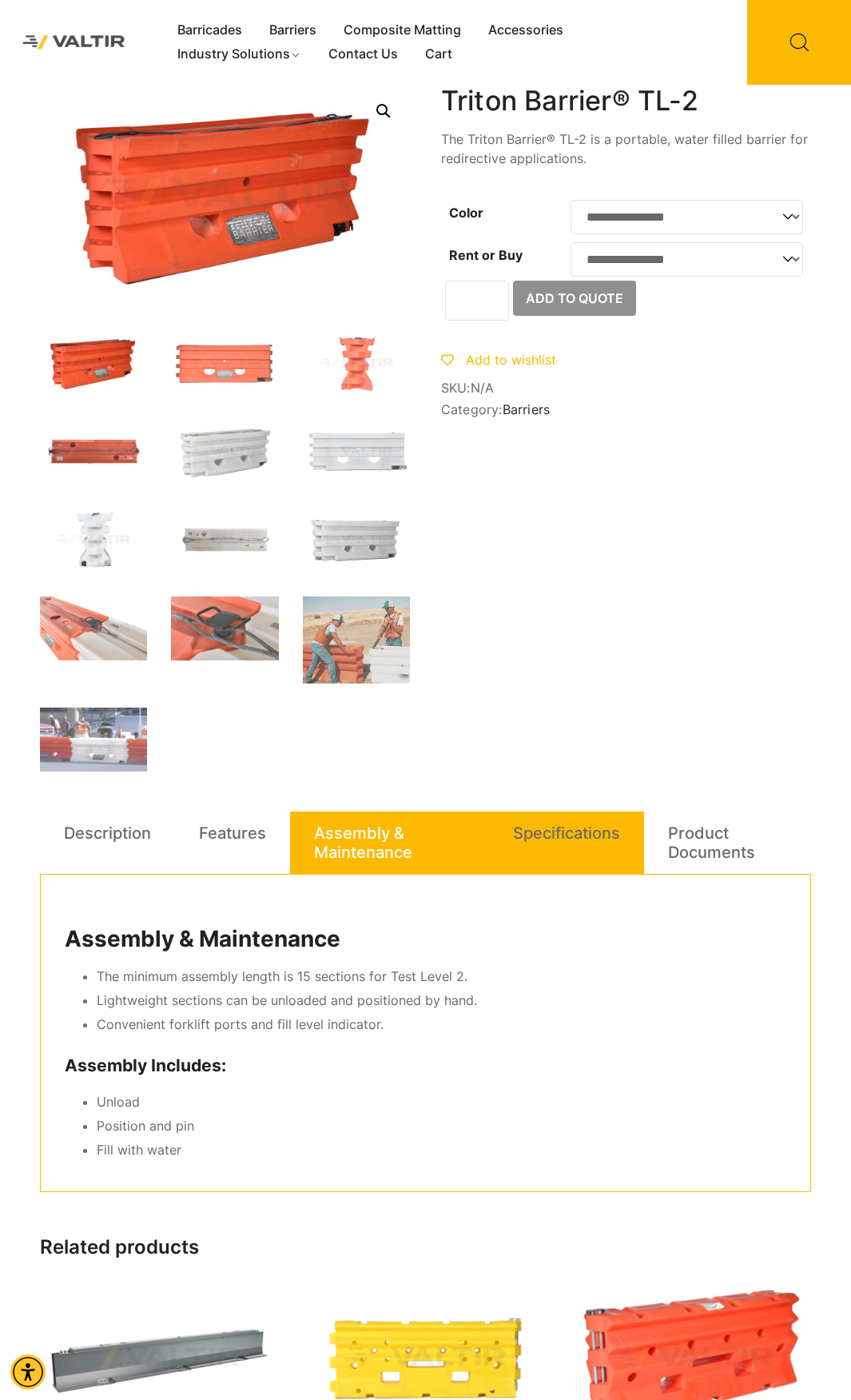
click at [522, 827] on link "Specifications" at bounding box center [567, 833] width 107 height 43
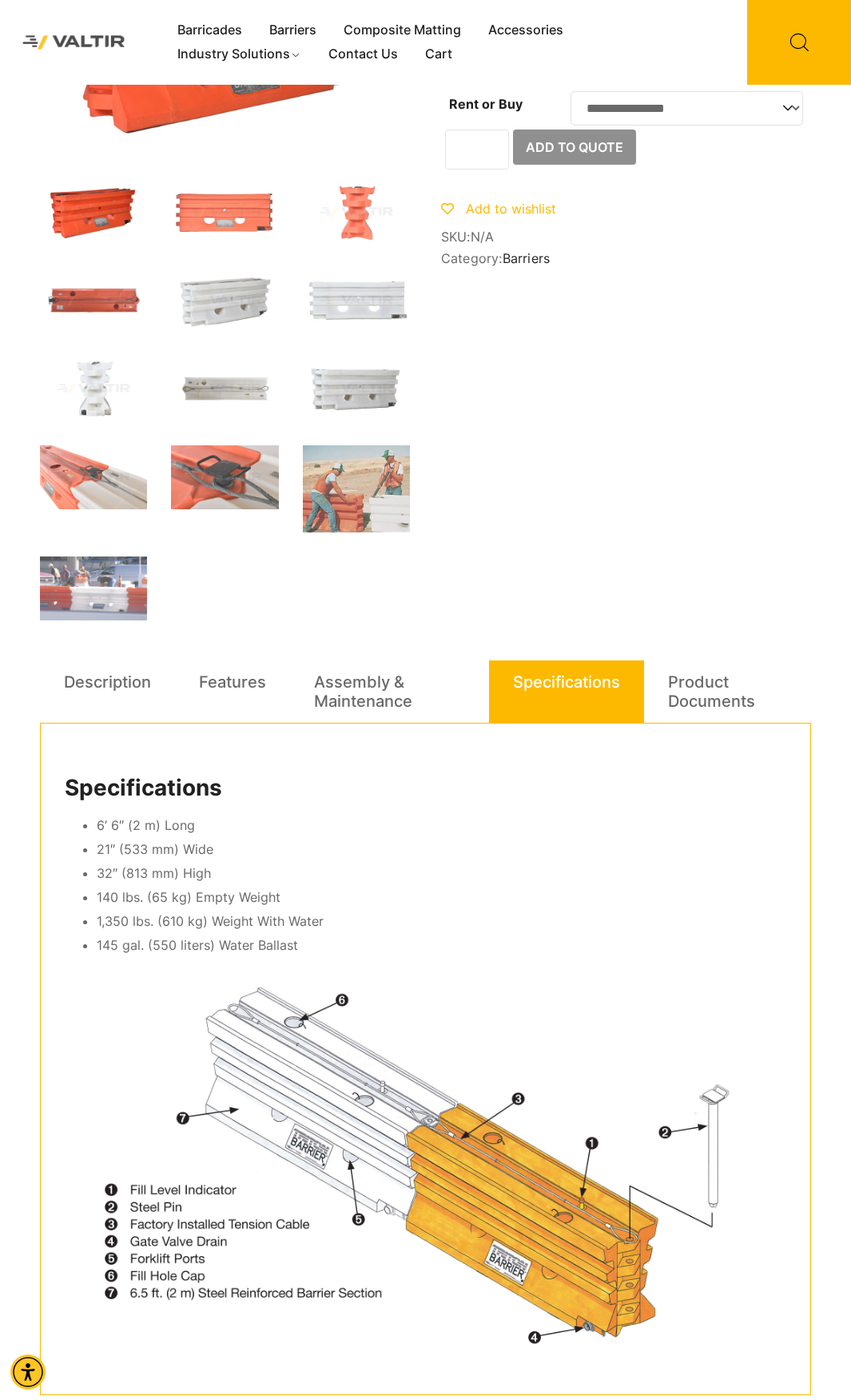
scroll to position [240, 0]
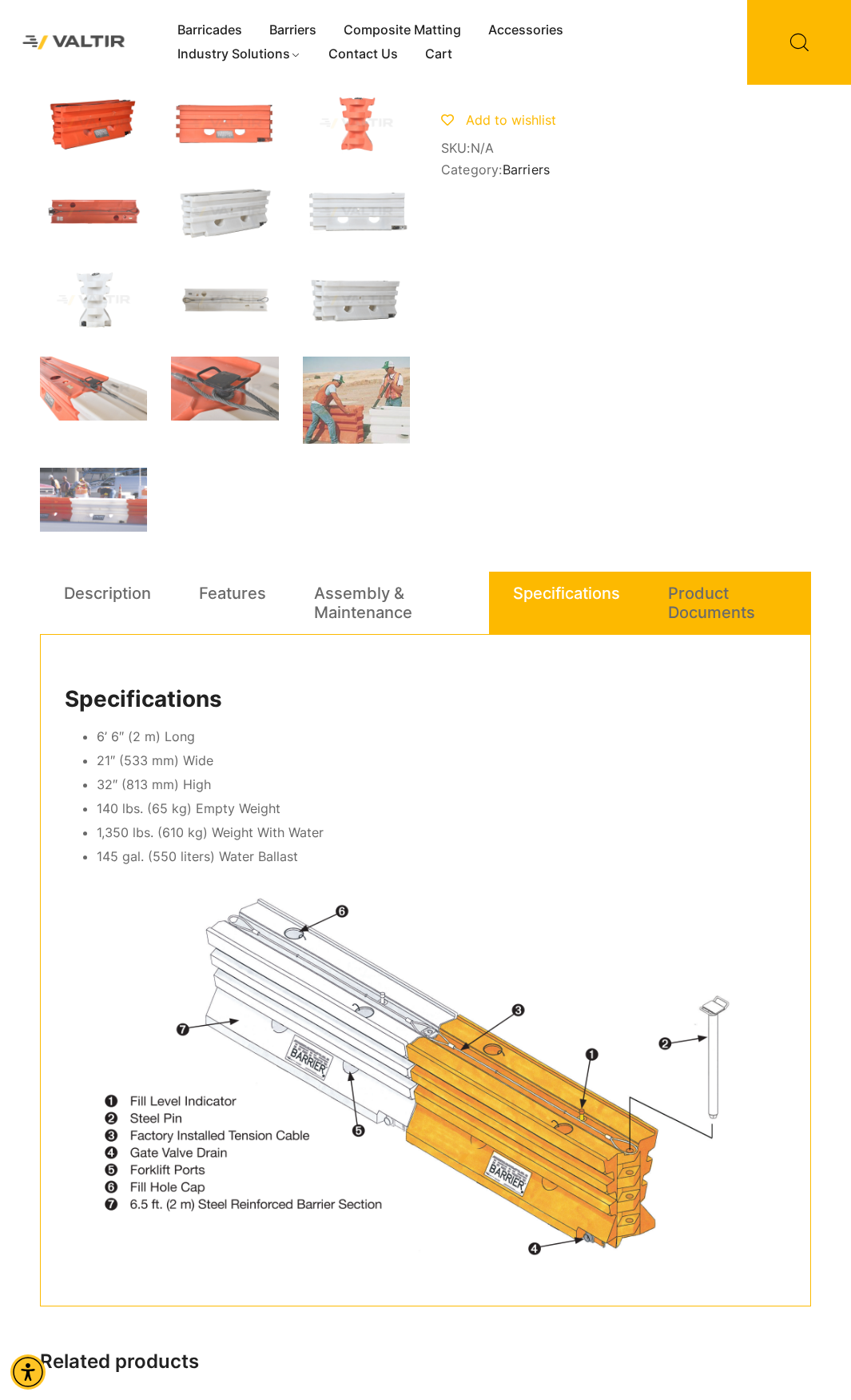
click at [708, 586] on link "Product Documents" at bounding box center [727, 602] width 119 height 62
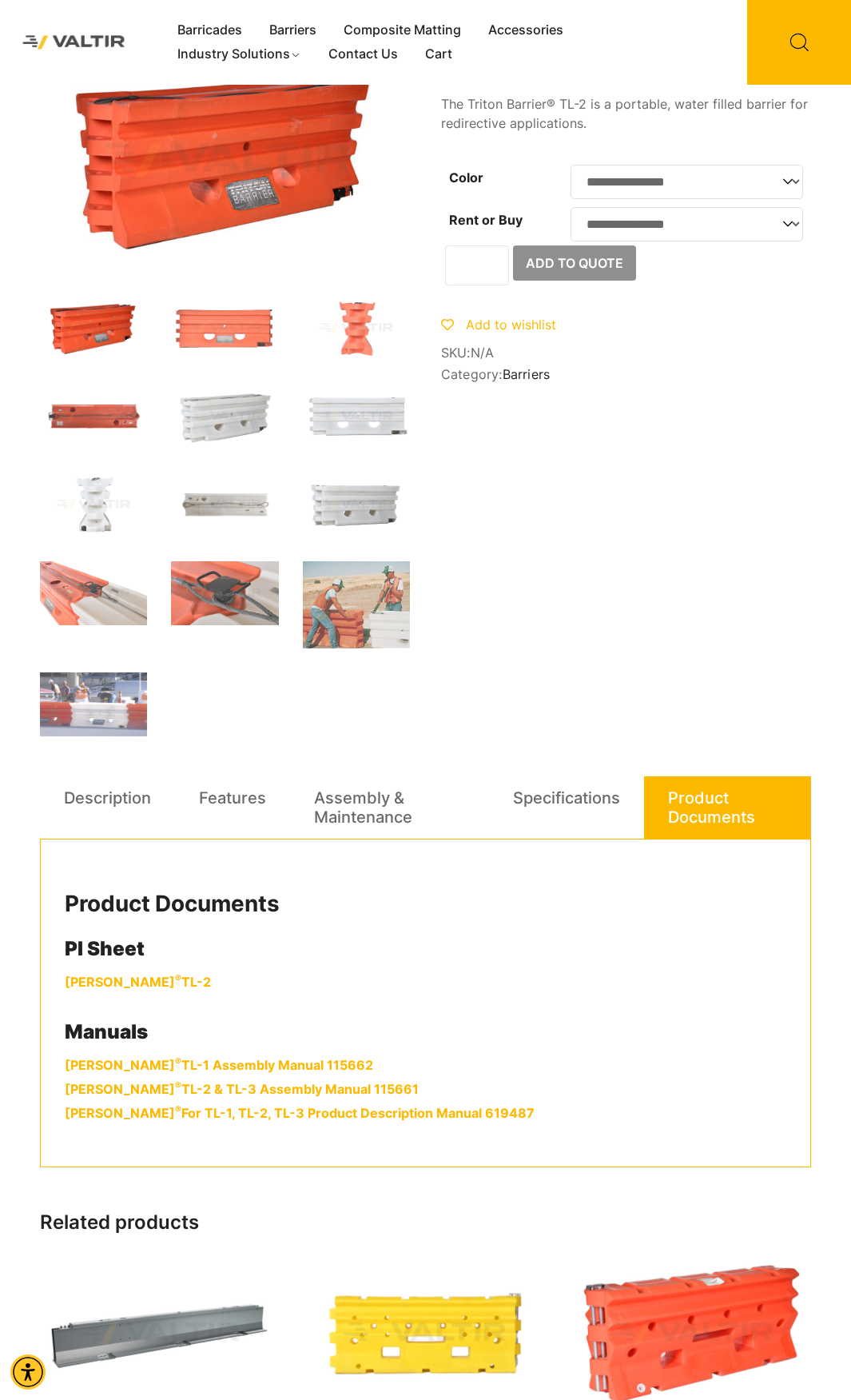
scroll to position [0, 0]
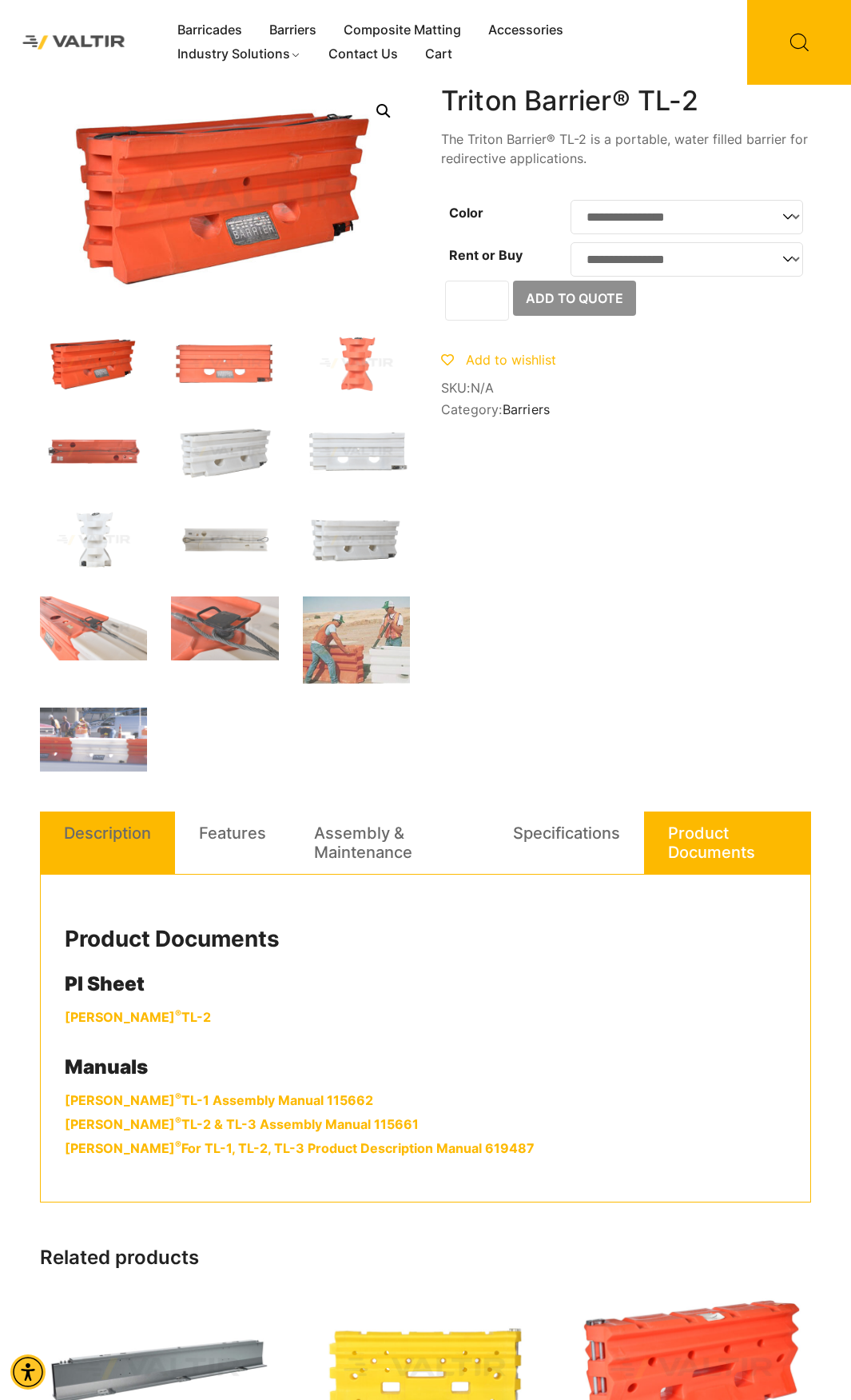
click at [101, 853] on link "Description" at bounding box center [107, 833] width 88 height 43
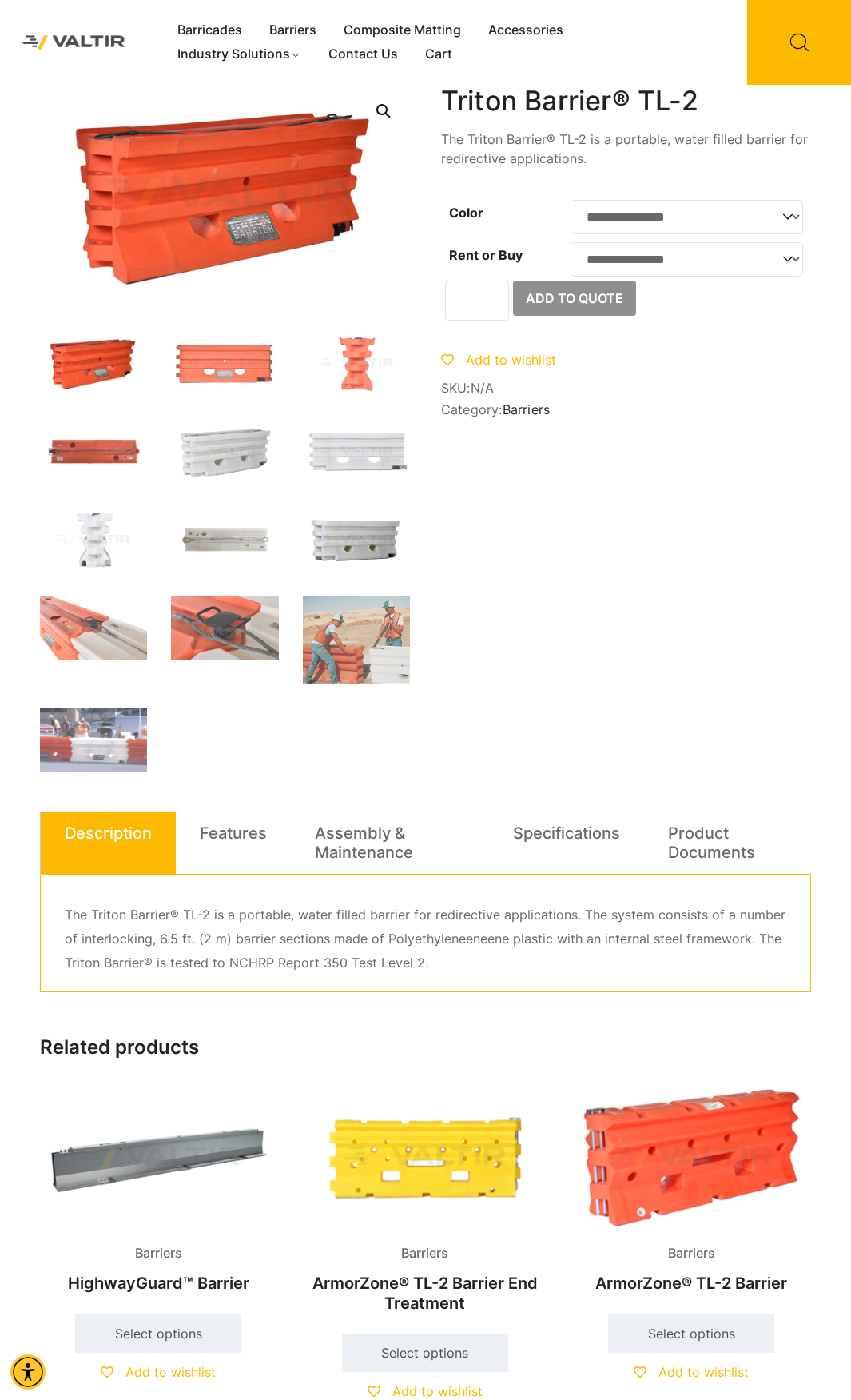
click at [366, 524] on img at bounding box center [357, 540] width 107 height 65
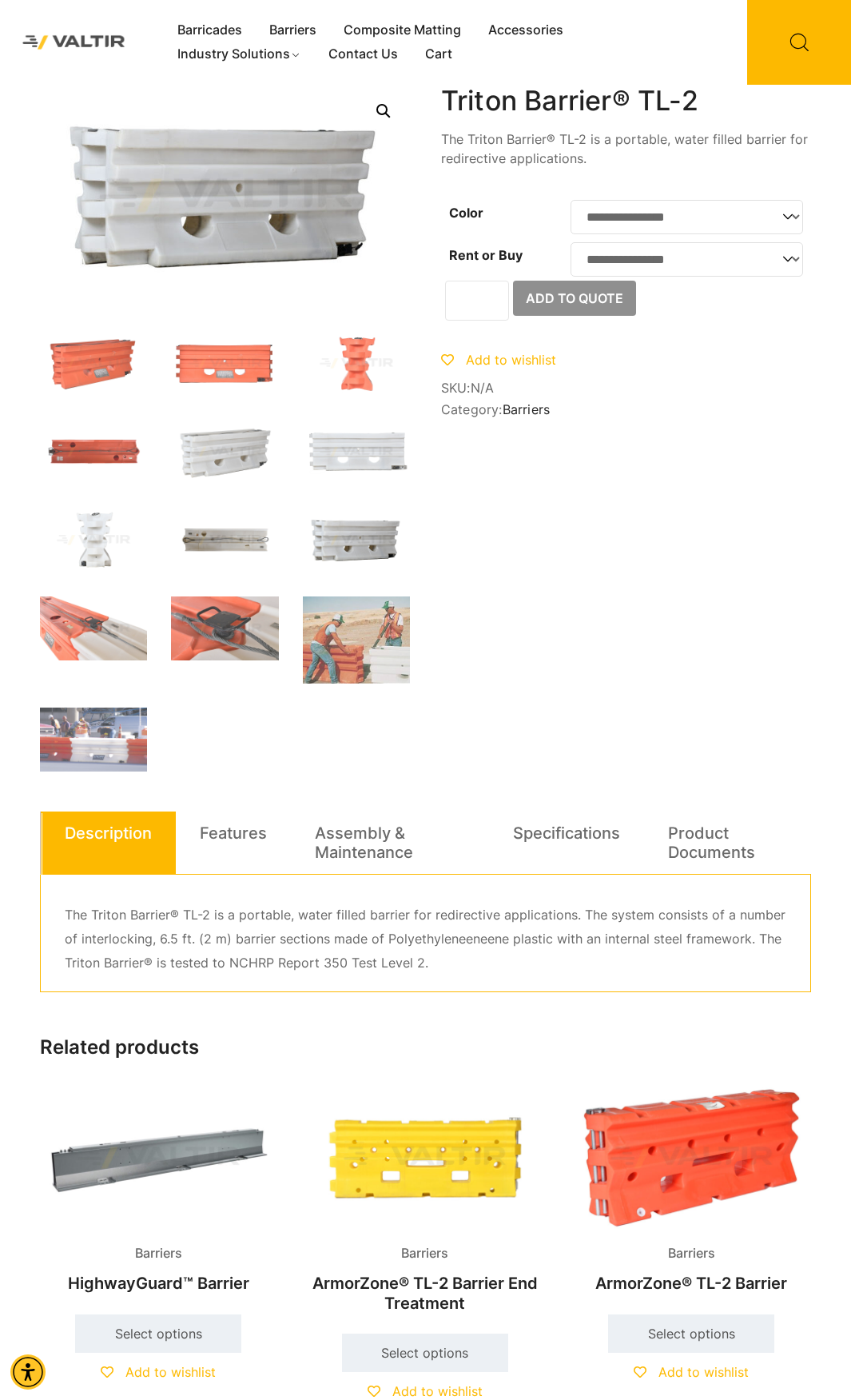
click at [276, 518] on img at bounding box center [224, 540] width 107 height 65
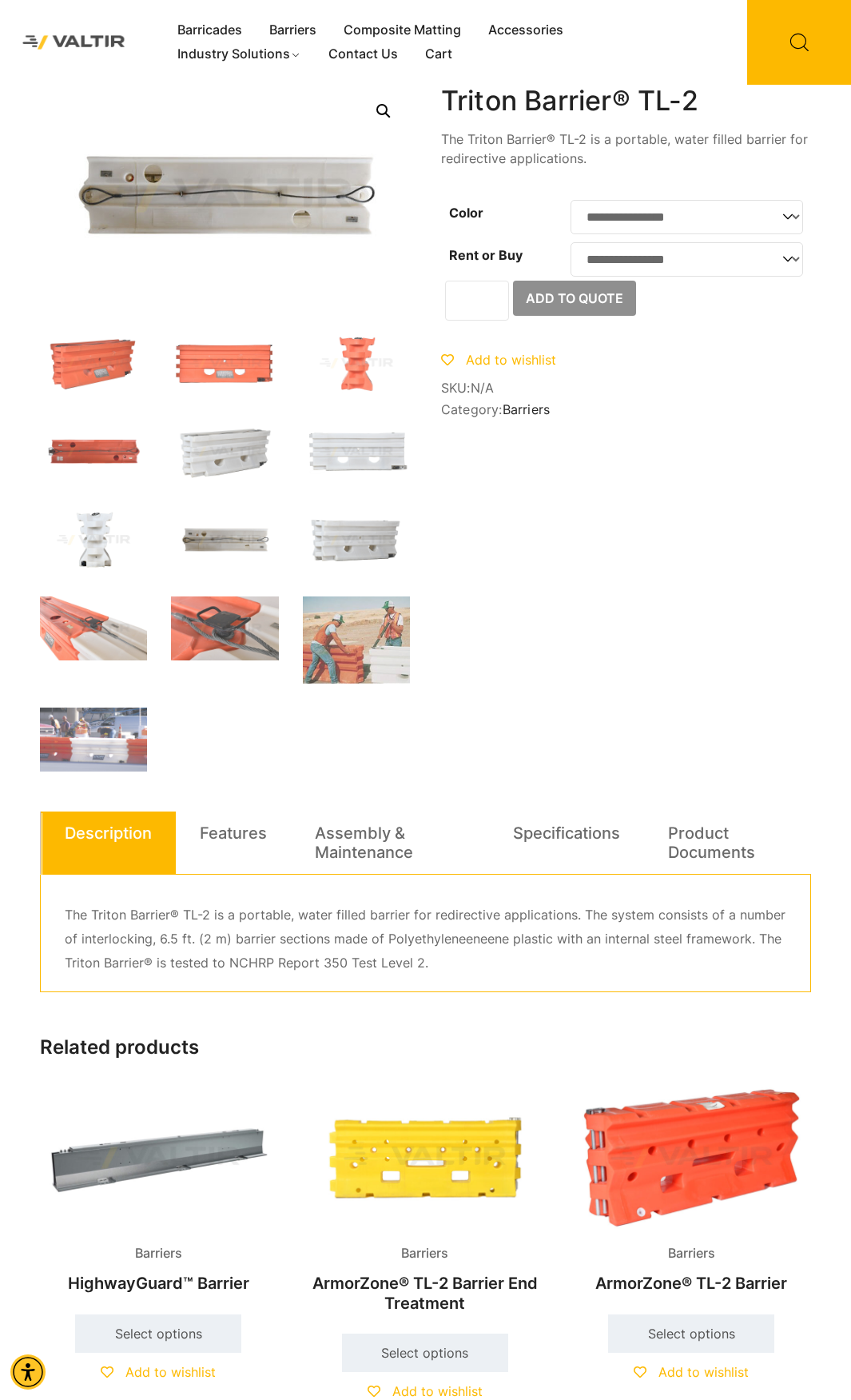
click at [116, 538] on img at bounding box center [94, 540] width 107 height 65
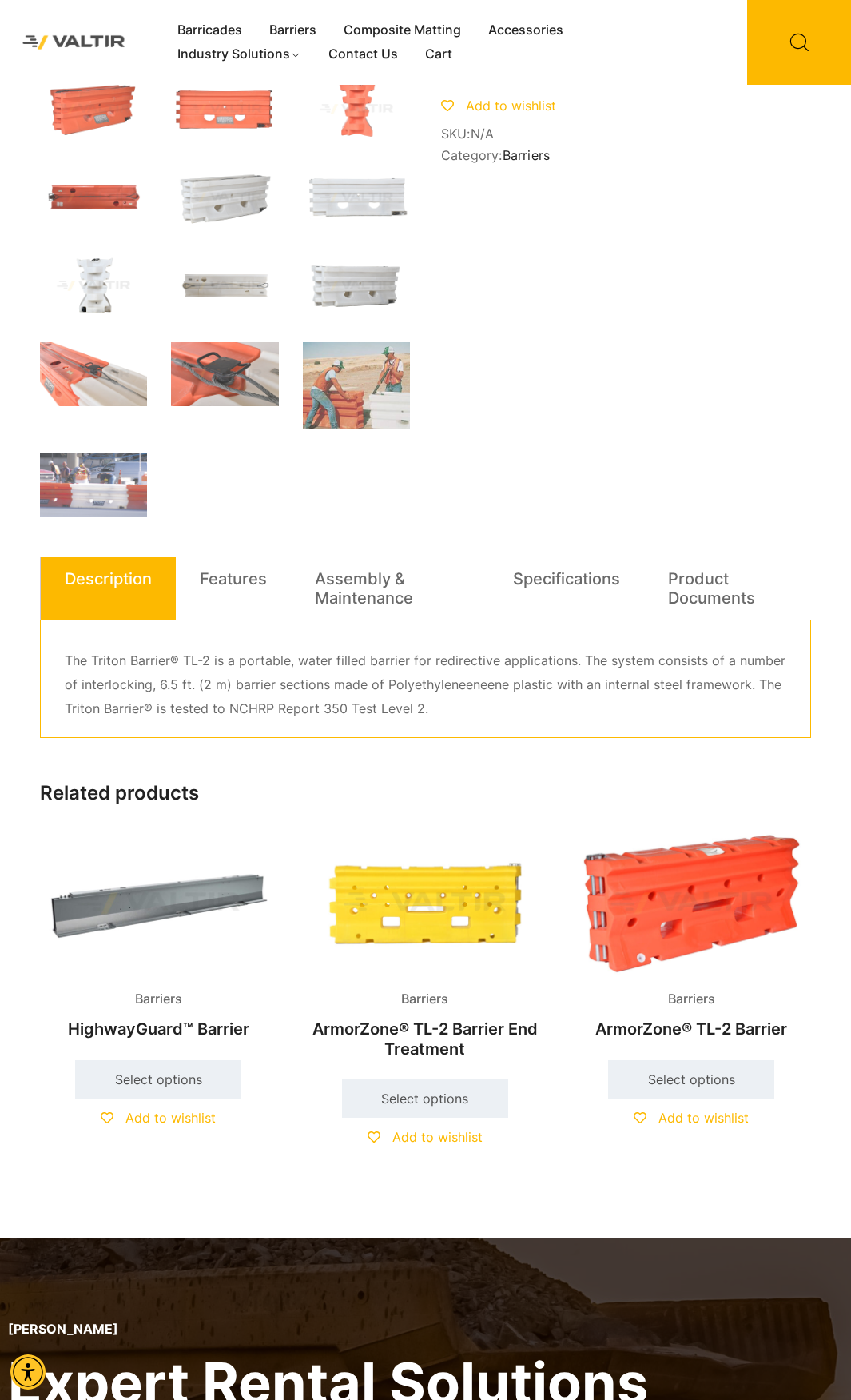
scroll to position [320, 0]
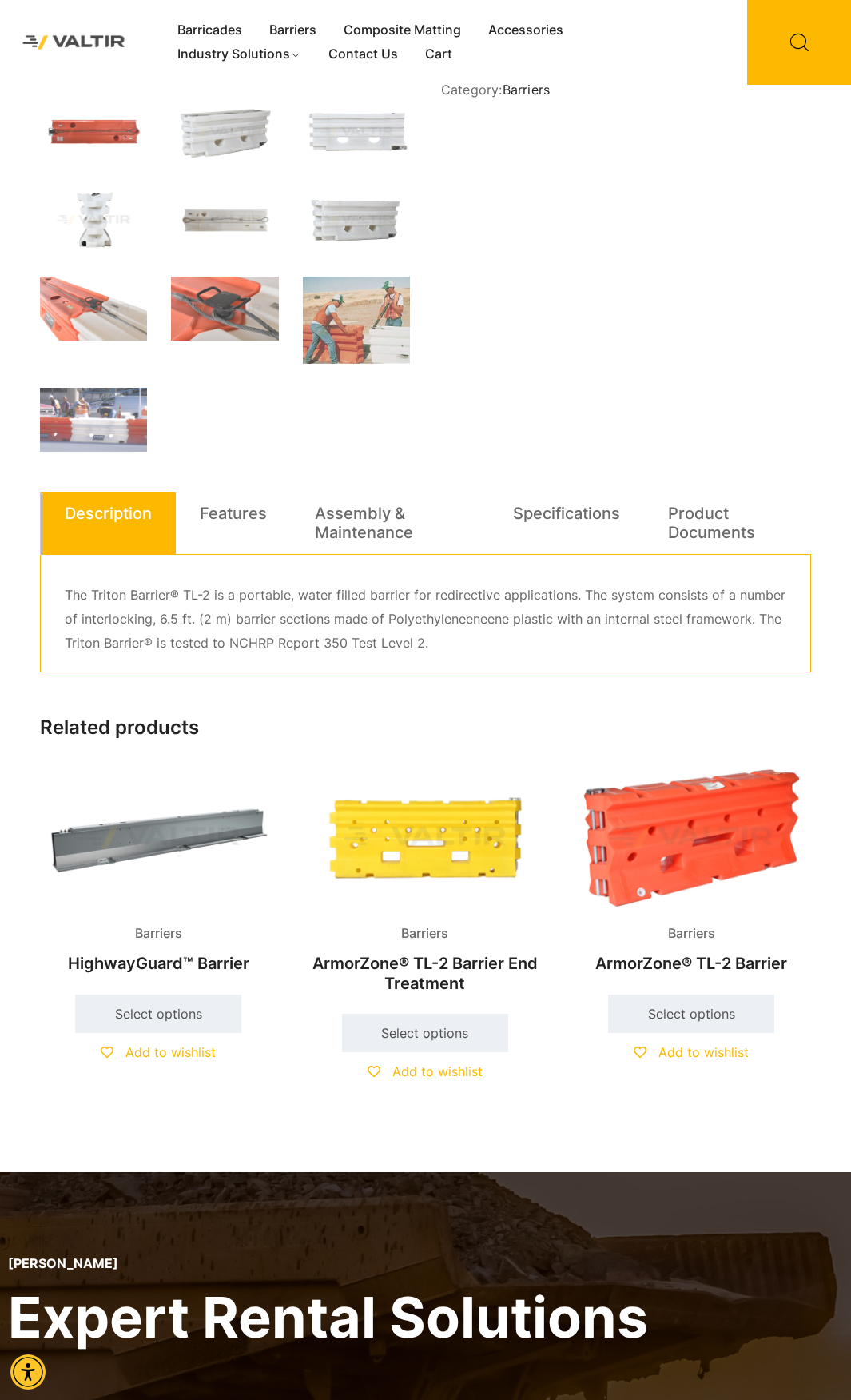
click at [652, 819] on img at bounding box center [692, 837] width 237 height 142
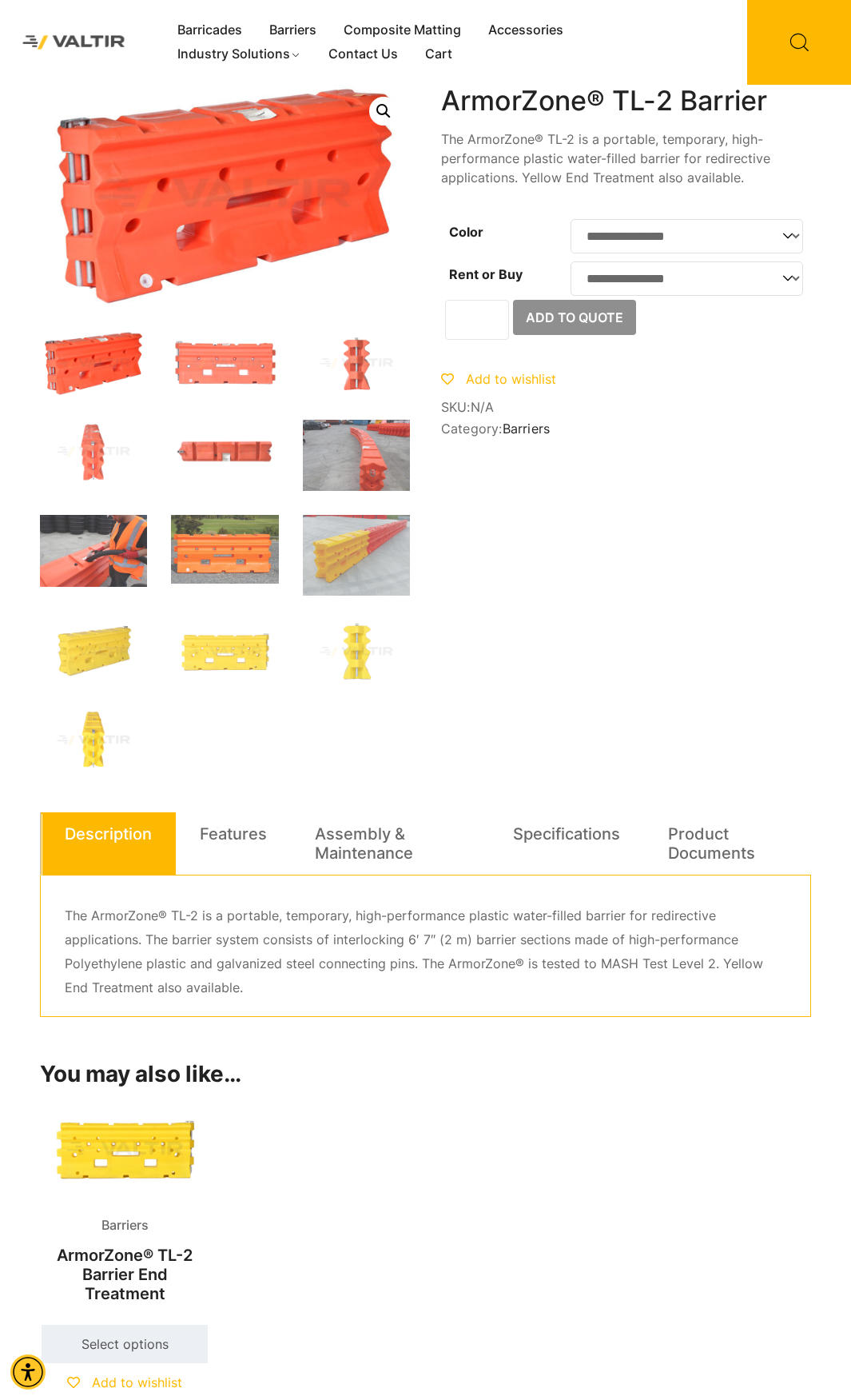
click at [95, 733] on img at bounding box center [94, 740] width 107 height 65
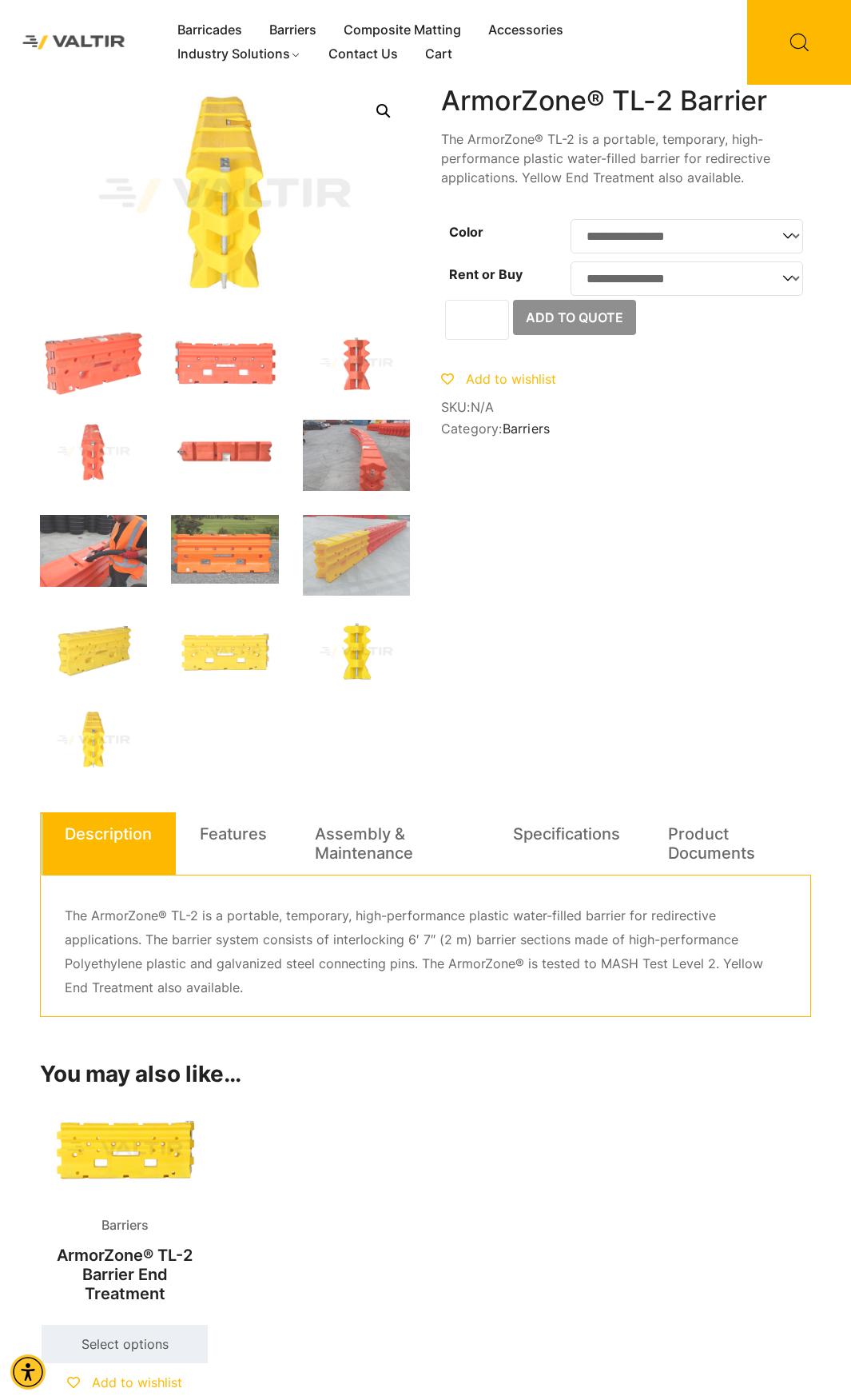
click at [354, 645] on img at bounding box center [357, 652] width 107 height 65
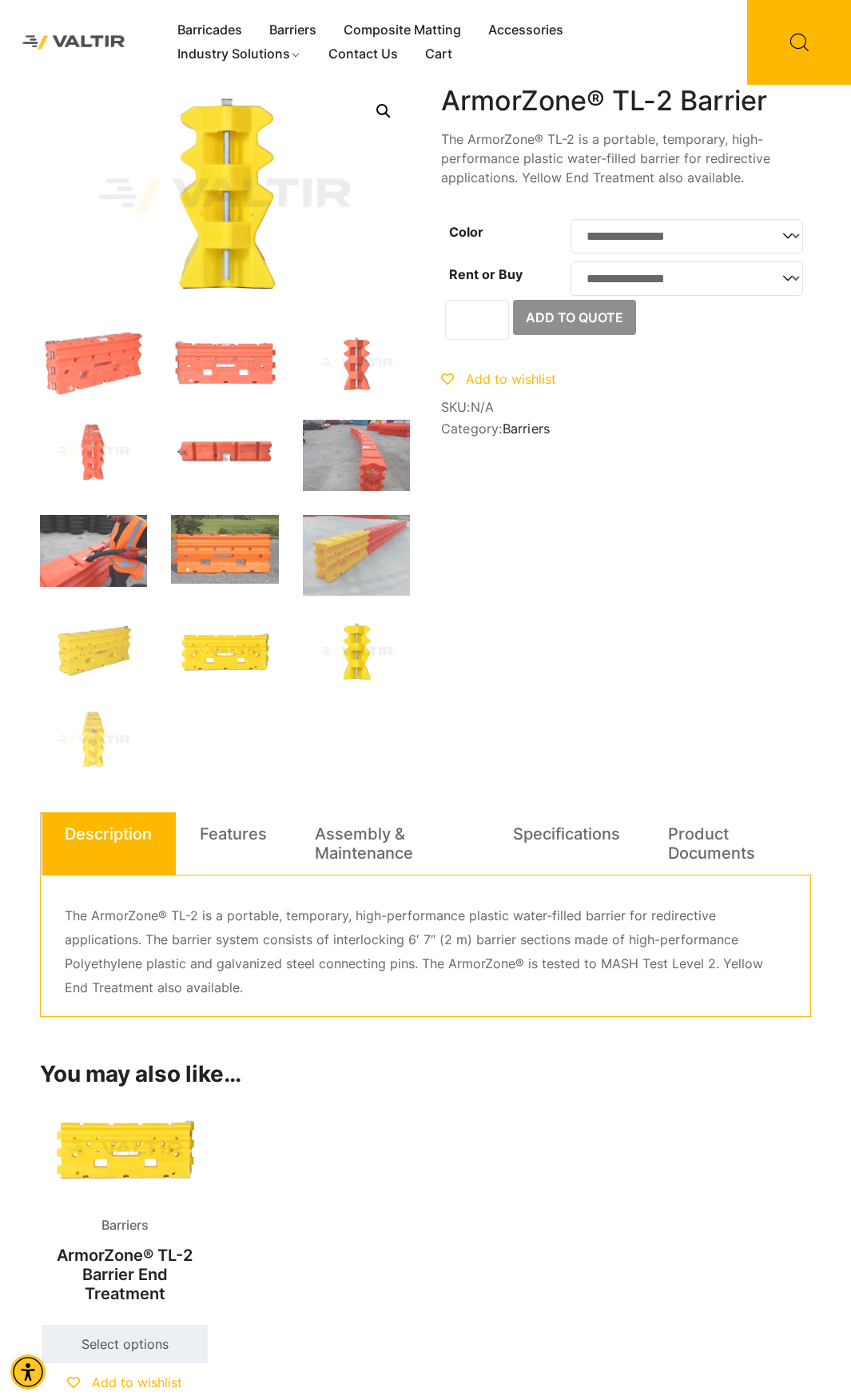
click at [230, 662] on img at bounding box center [224, 652] width 107 height 65
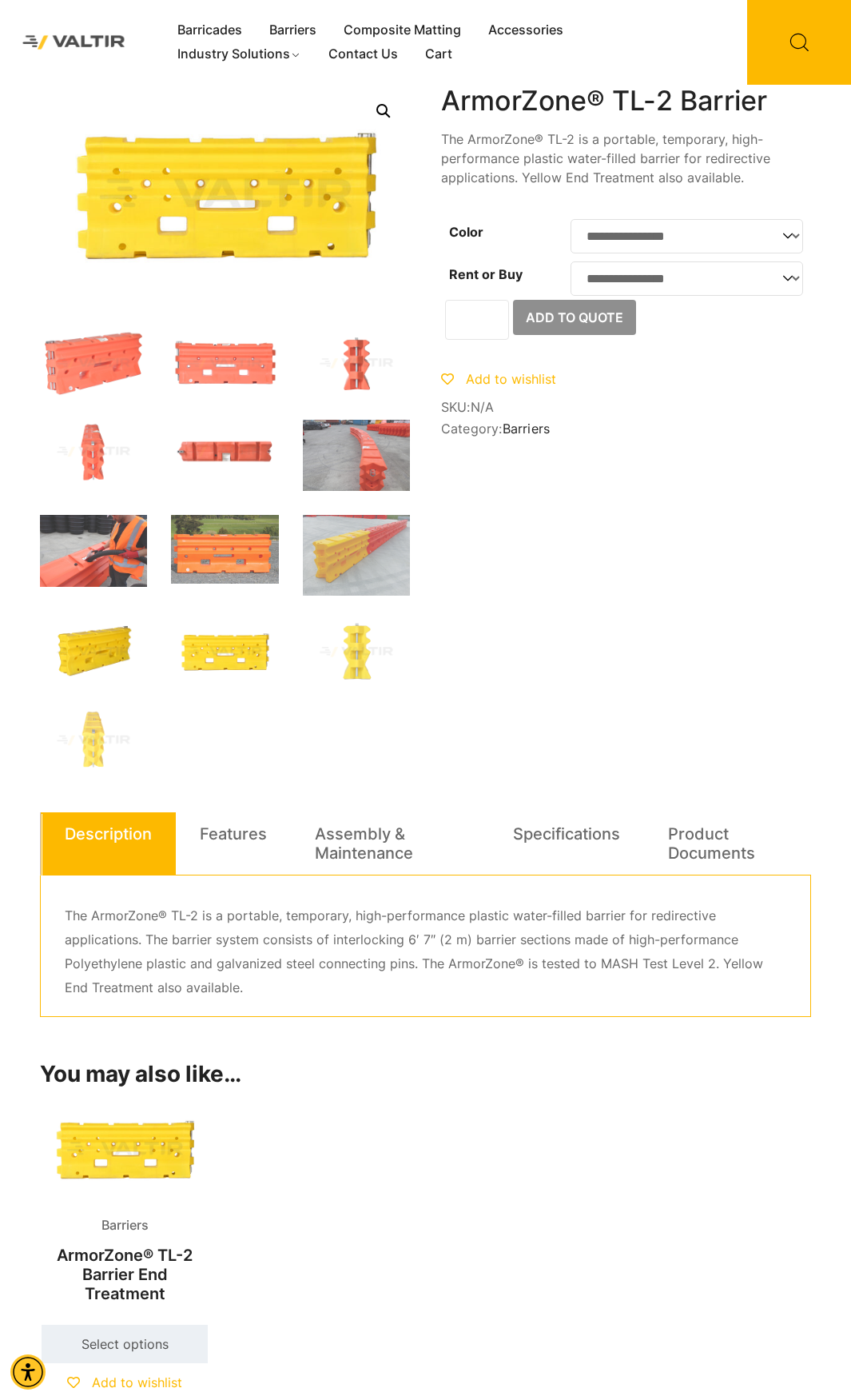
click at [83, 650] on img at bounding box center [94, 652] width 107 height 65
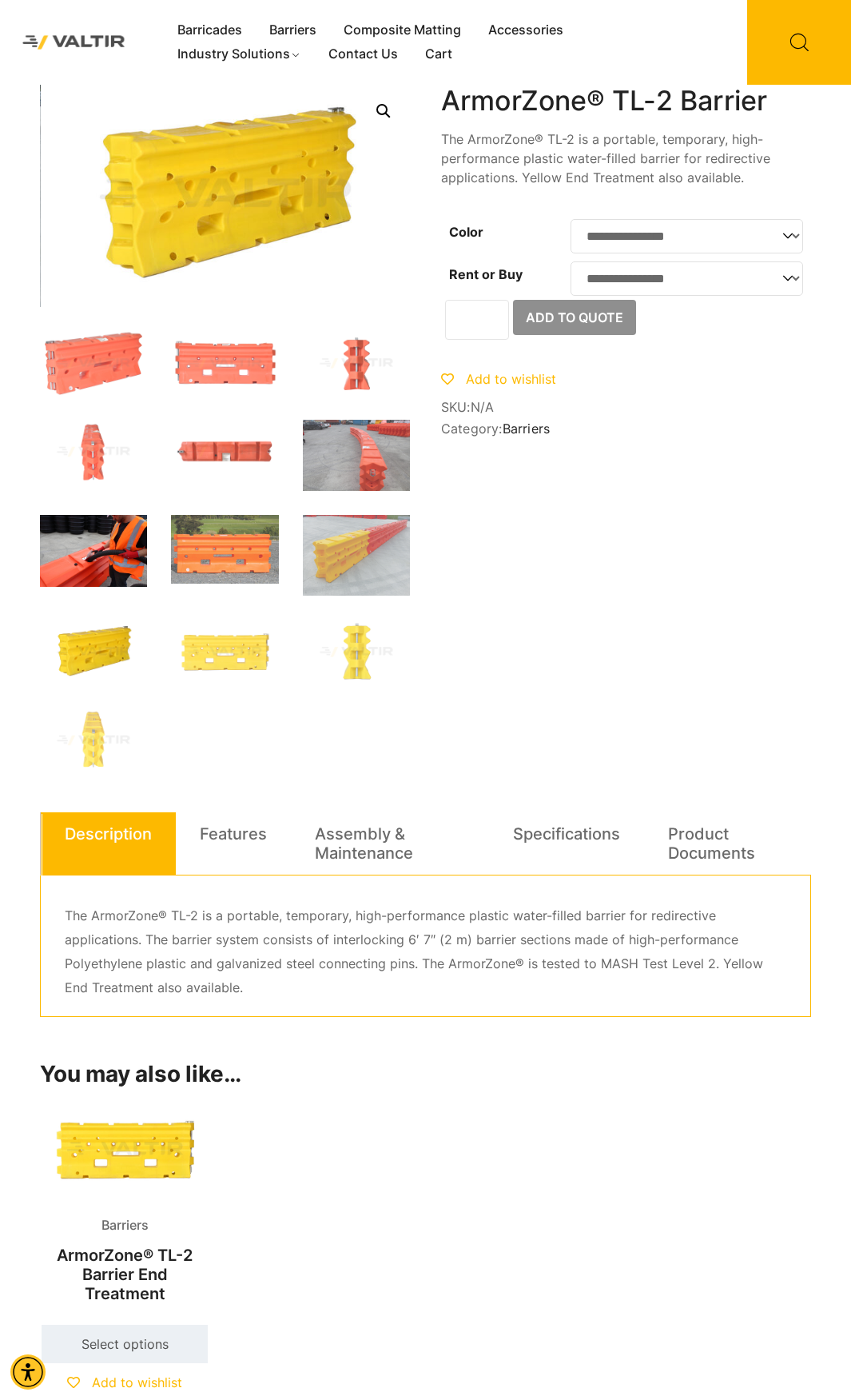
click at [88, 570] on img at bounding box center [94, 550] width 107 height 72
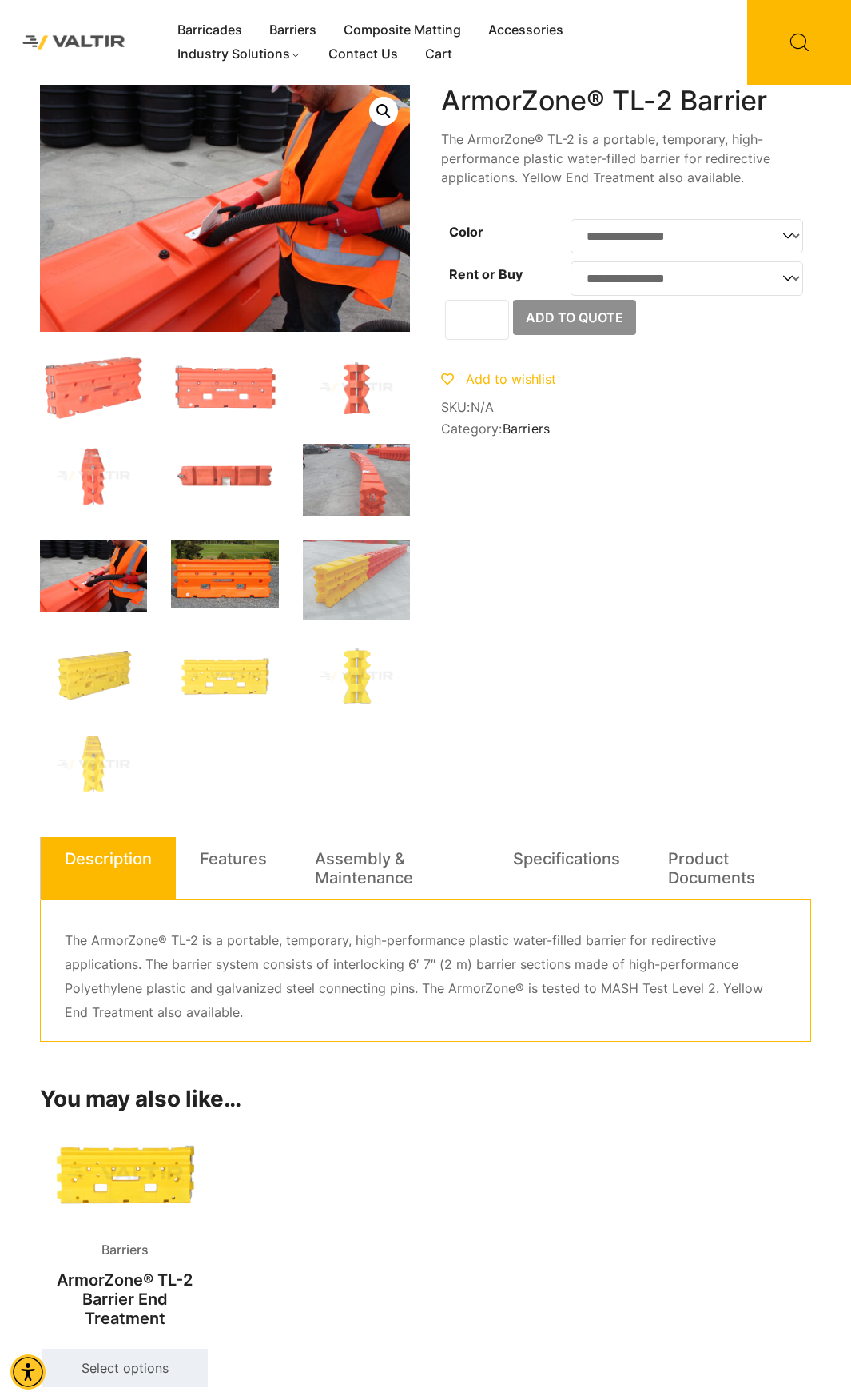
click at [198, 550] on img at bounding box center [224, 573] width 107 height 68
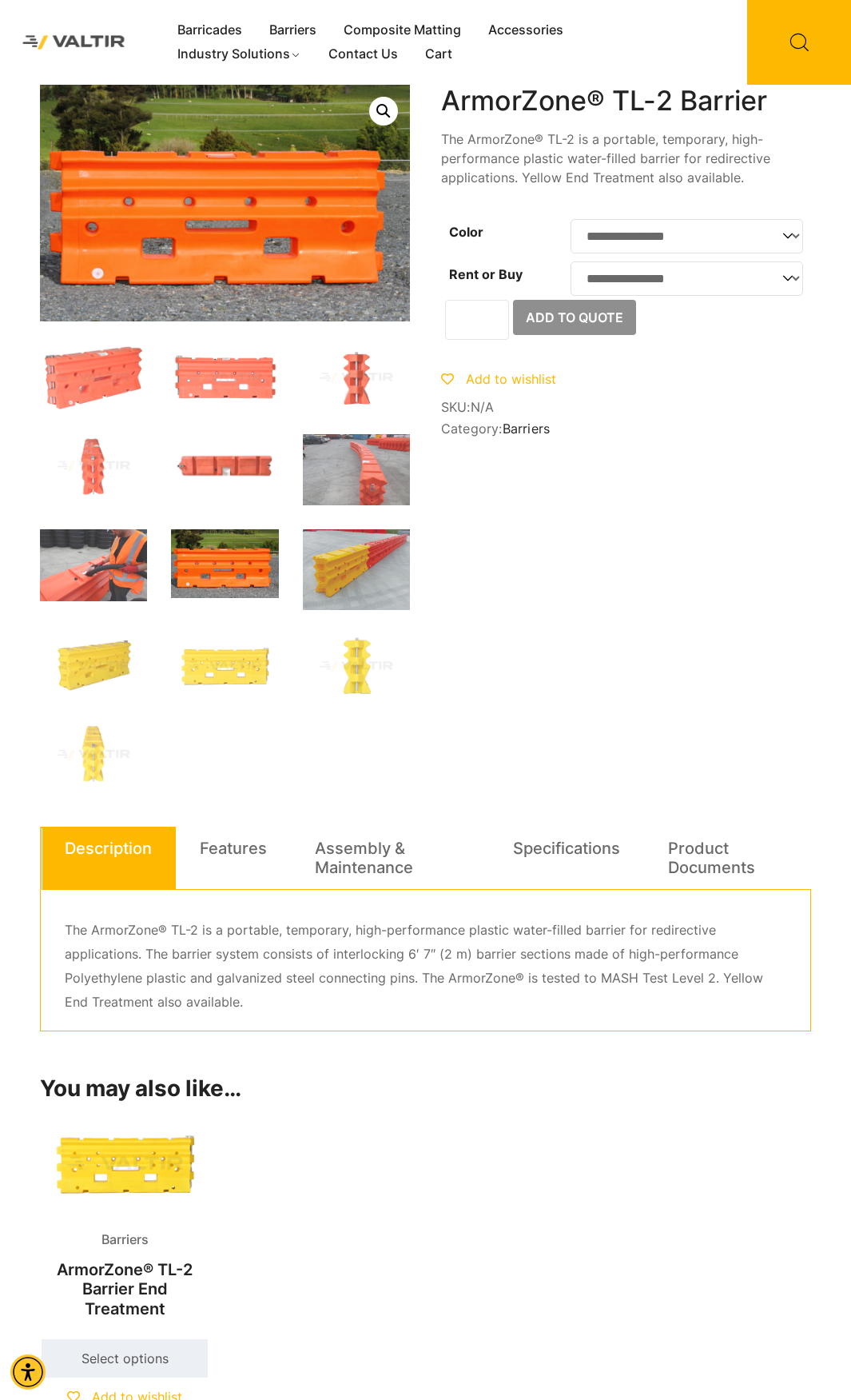
click at [334, 573] on img at bounding box center [357, 569] width 107 height 81
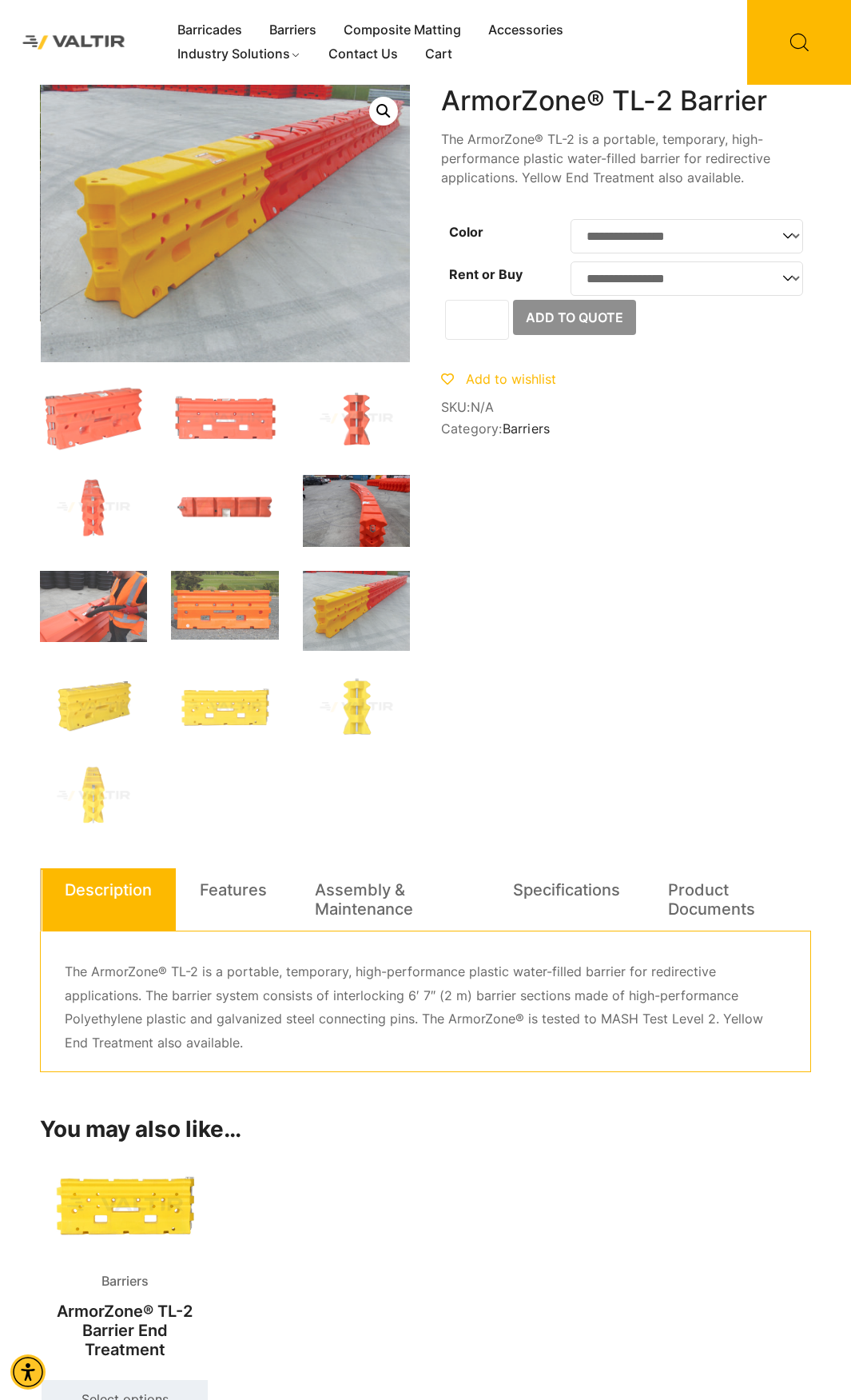
click at [321, 517] on img at bounding box center [357, 511] width 107 height 72
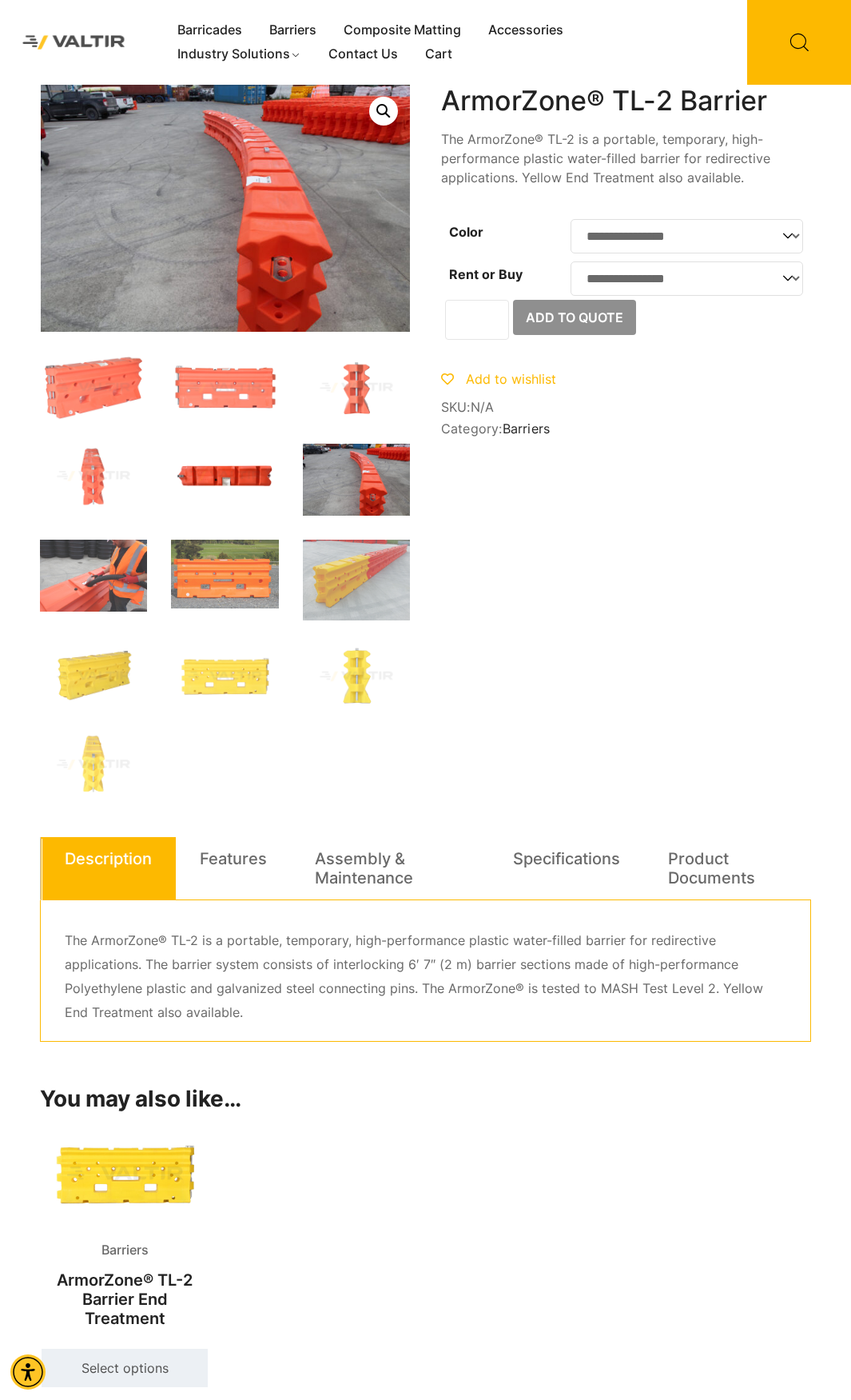
click at [242, 469] on img at bounding box center [224, 476] width 107 height 65
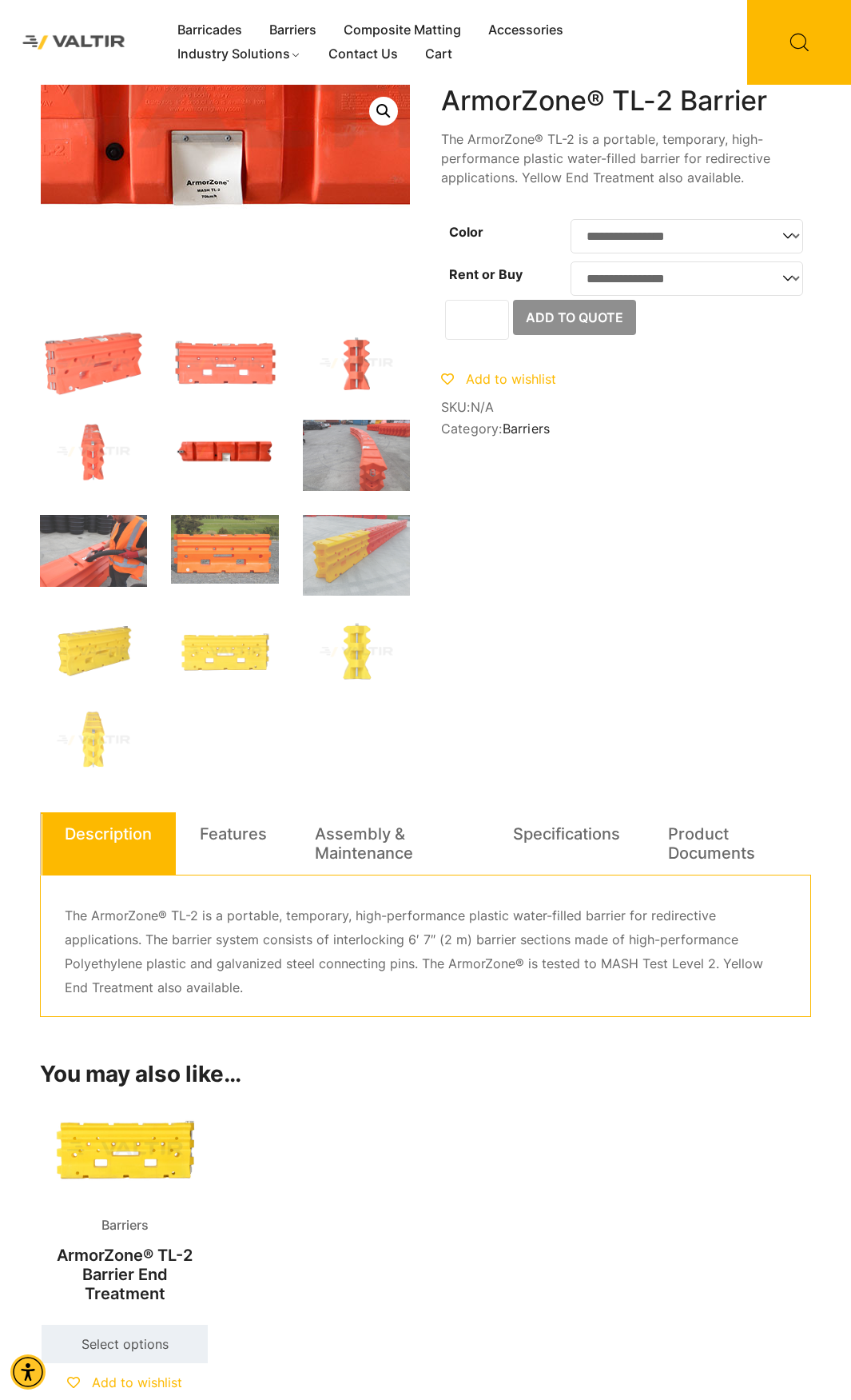
click at [237, 207] on img at bounding box center [196, 119] width 959 height 576
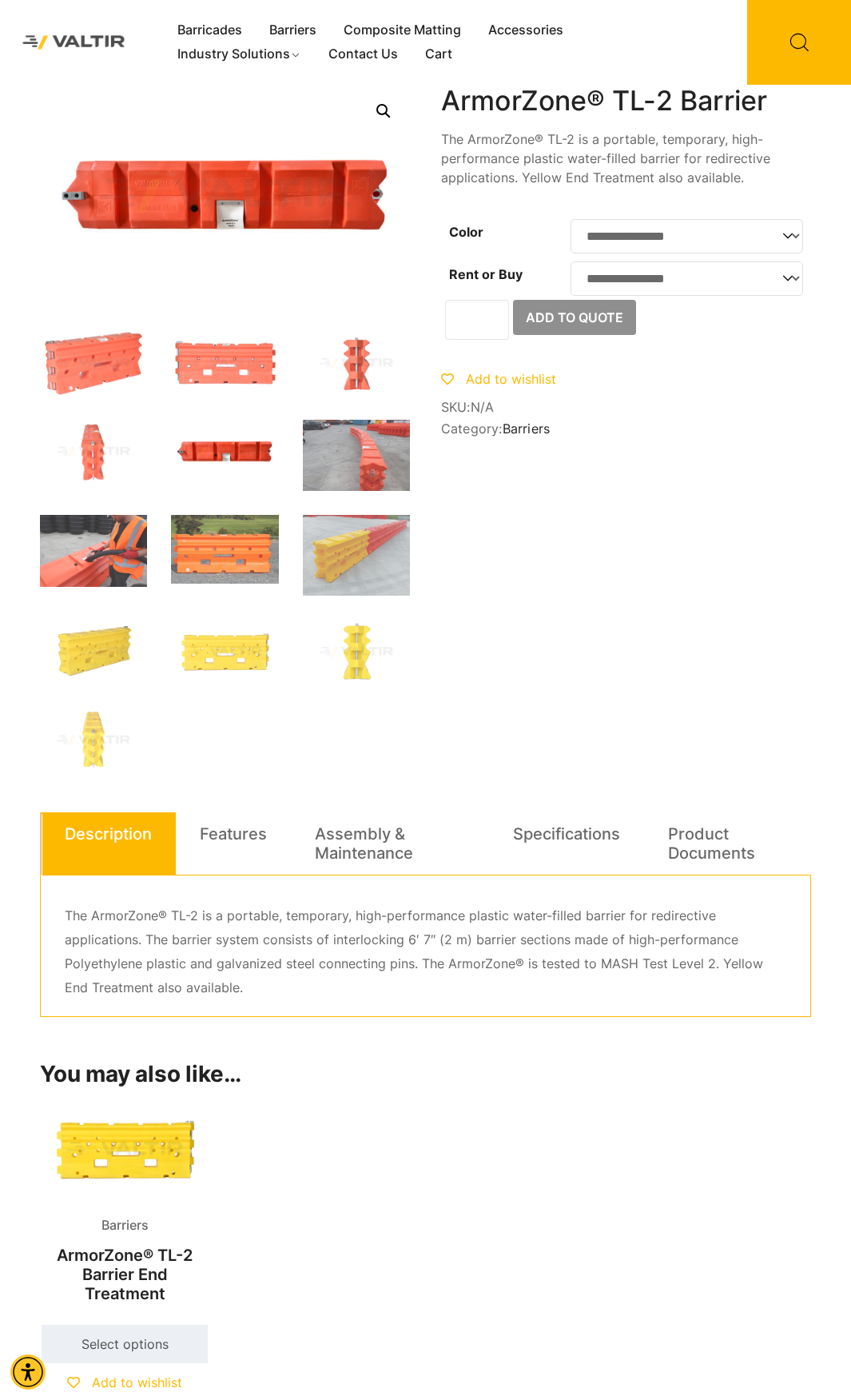
click at [374, 114] on link "Open this option" at bounding box center [383, 111] width 29 height 29
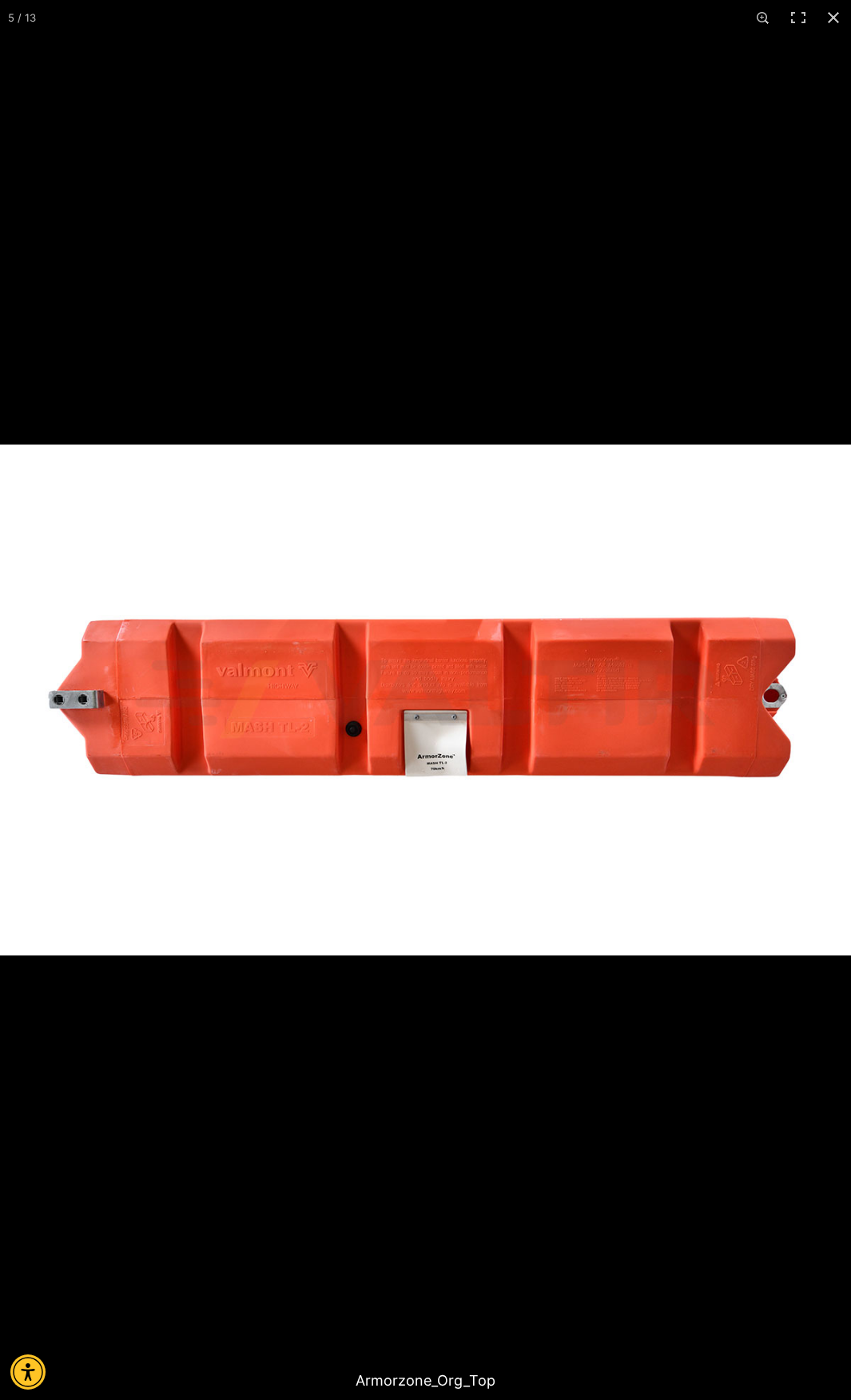
click at [231, 699] on img at bounding box center [426, 700] width 851 height 511
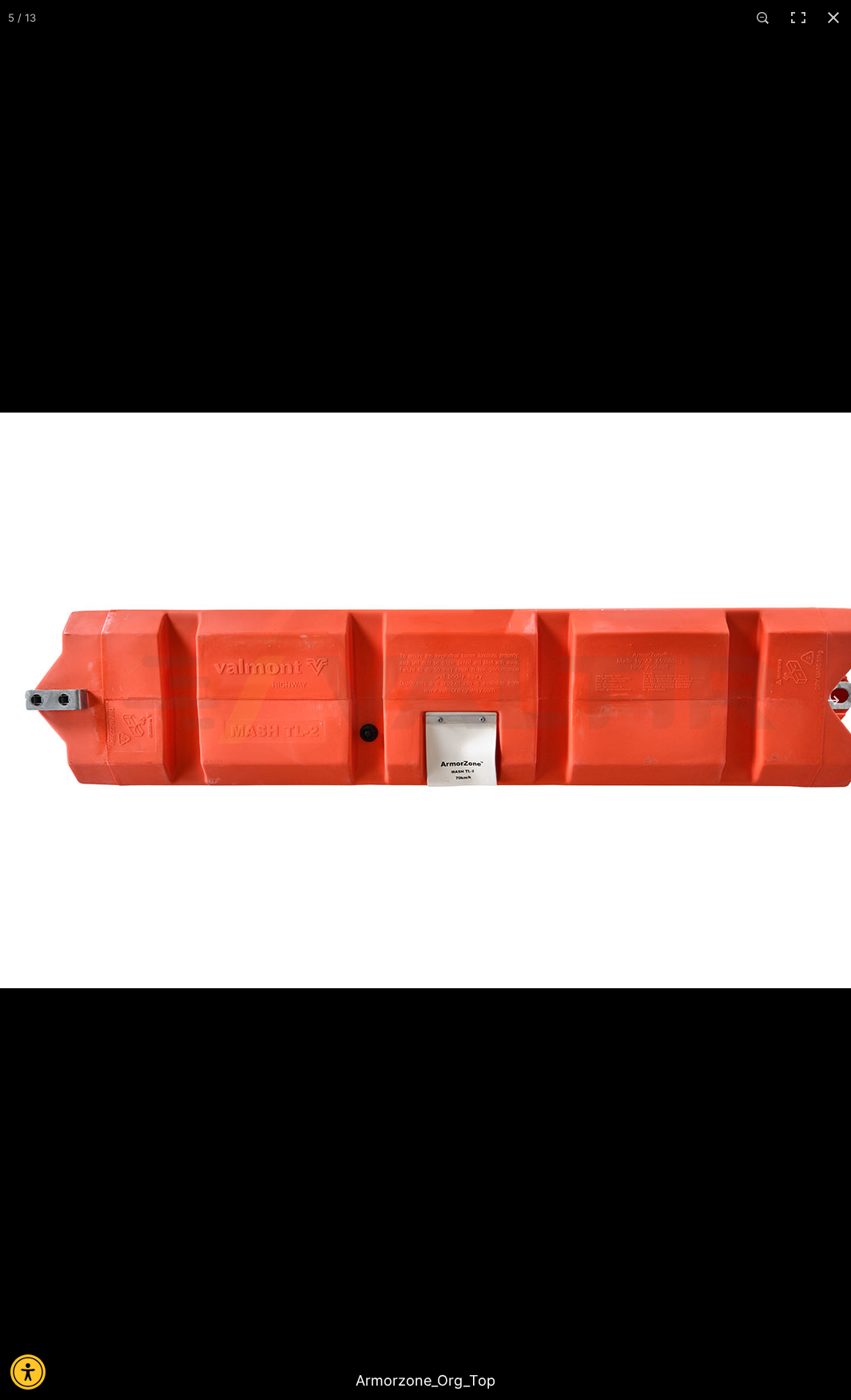
click at [128, 730] on img at bounding box center [450, 700] width 959 height 576
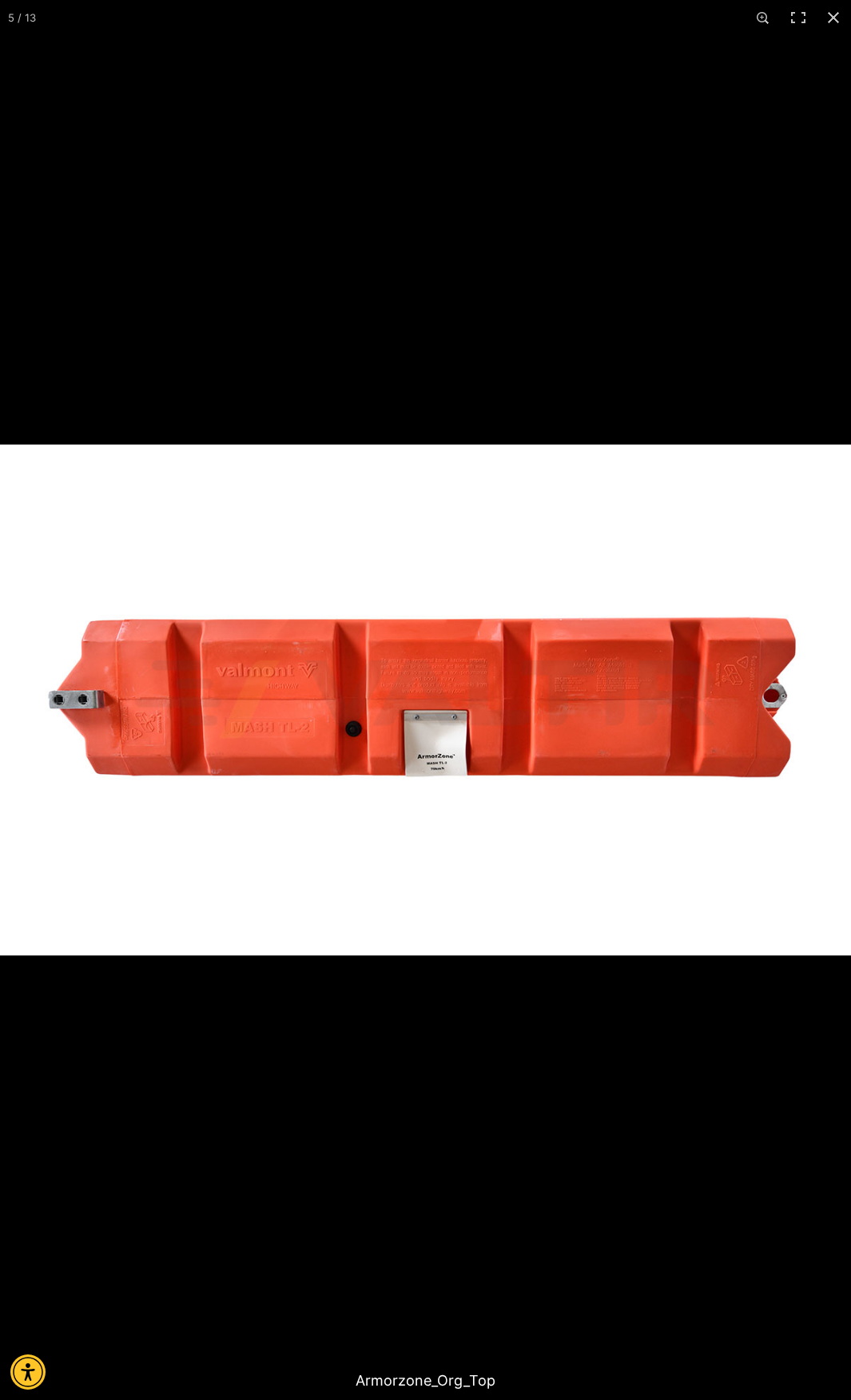
click at [128, 730] on img at bounding box center [426, 700] width 851 height 511
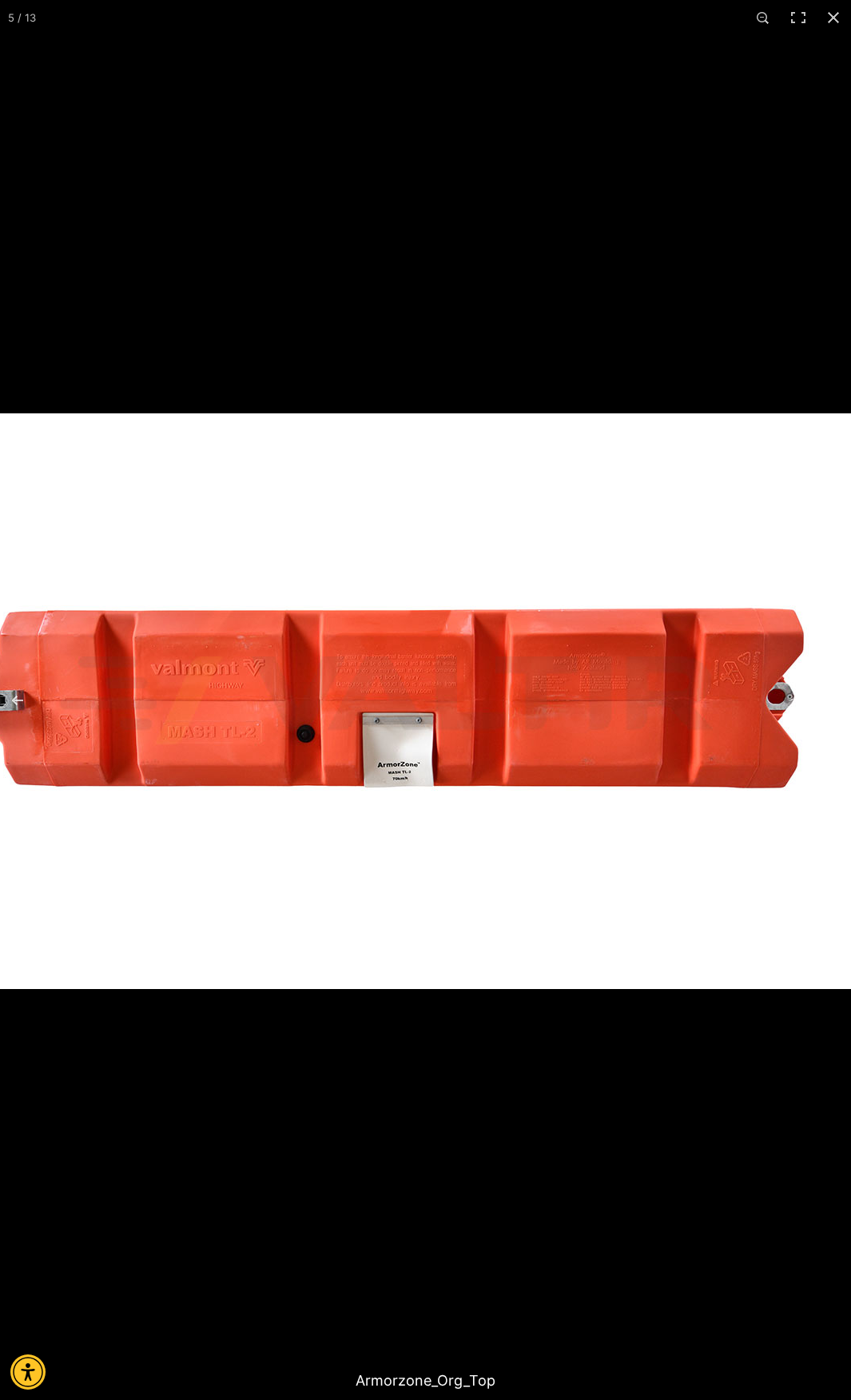
click at [317, 811] on img at bounding box center [387, 701] width 959 height 576
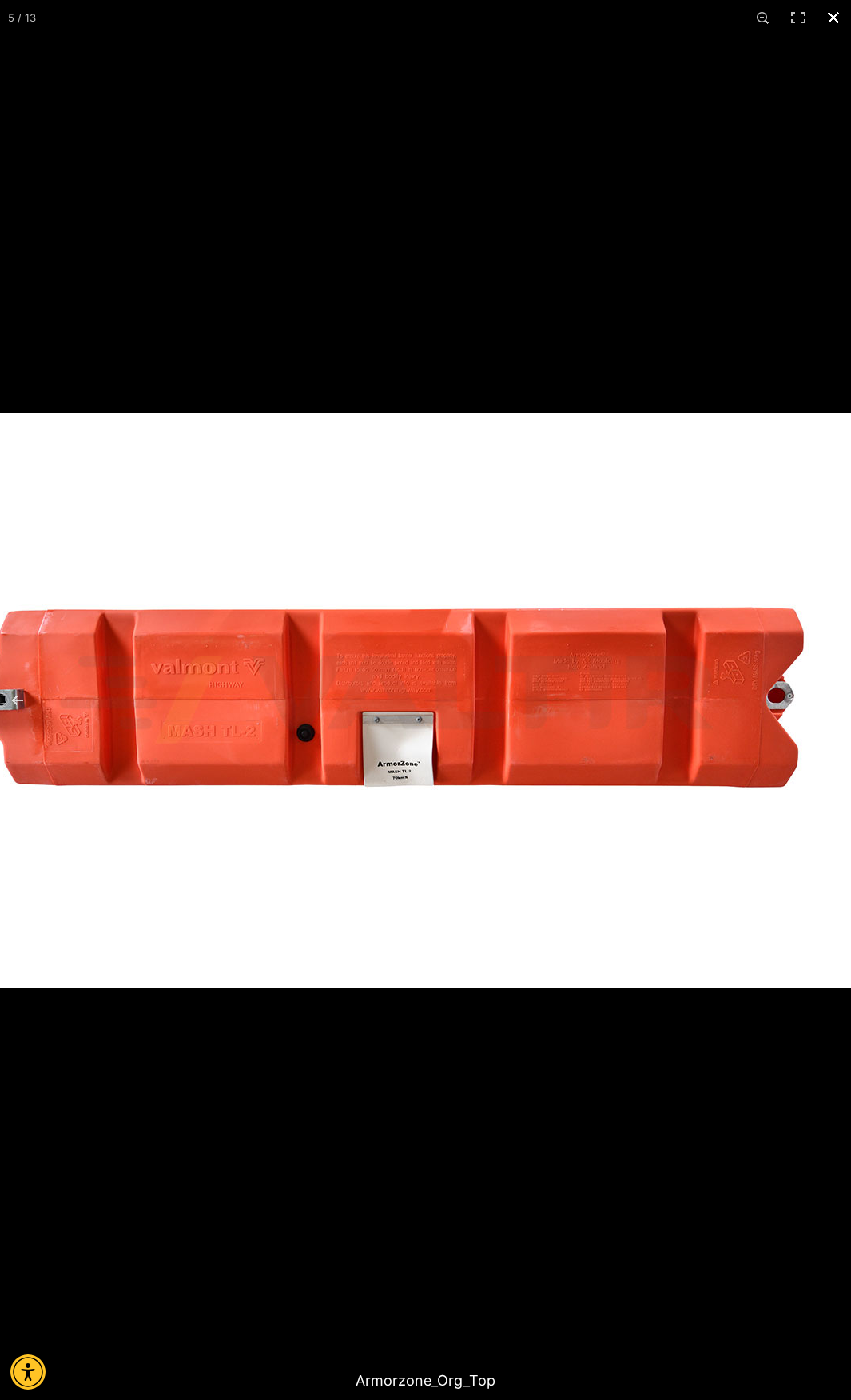
click at [497, 363] on div at bounding box center [426, 700] width 851 height 1400
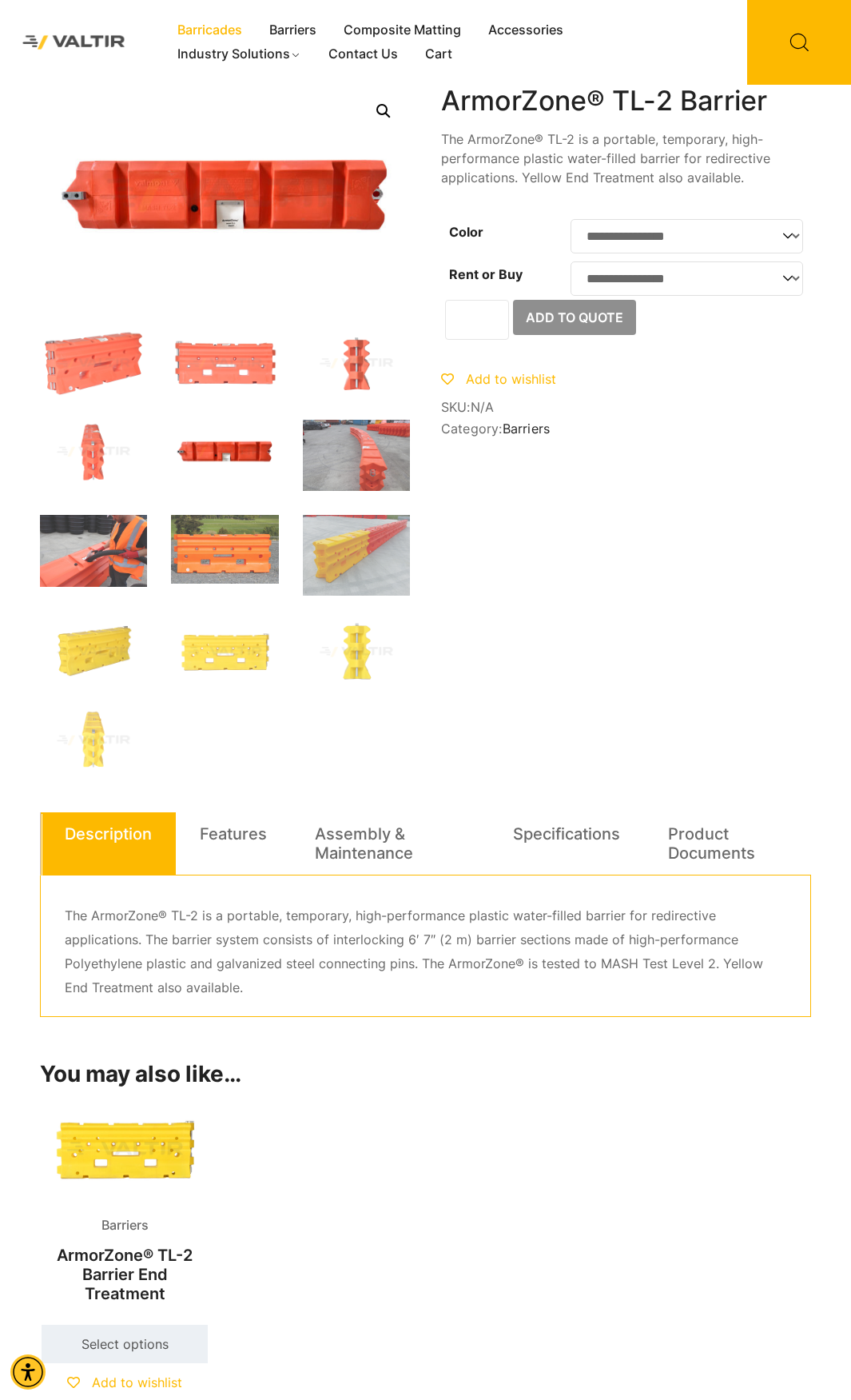
click at [230, 34] on link "Barricades" at bounding box center [210, 30] width 92 height 24
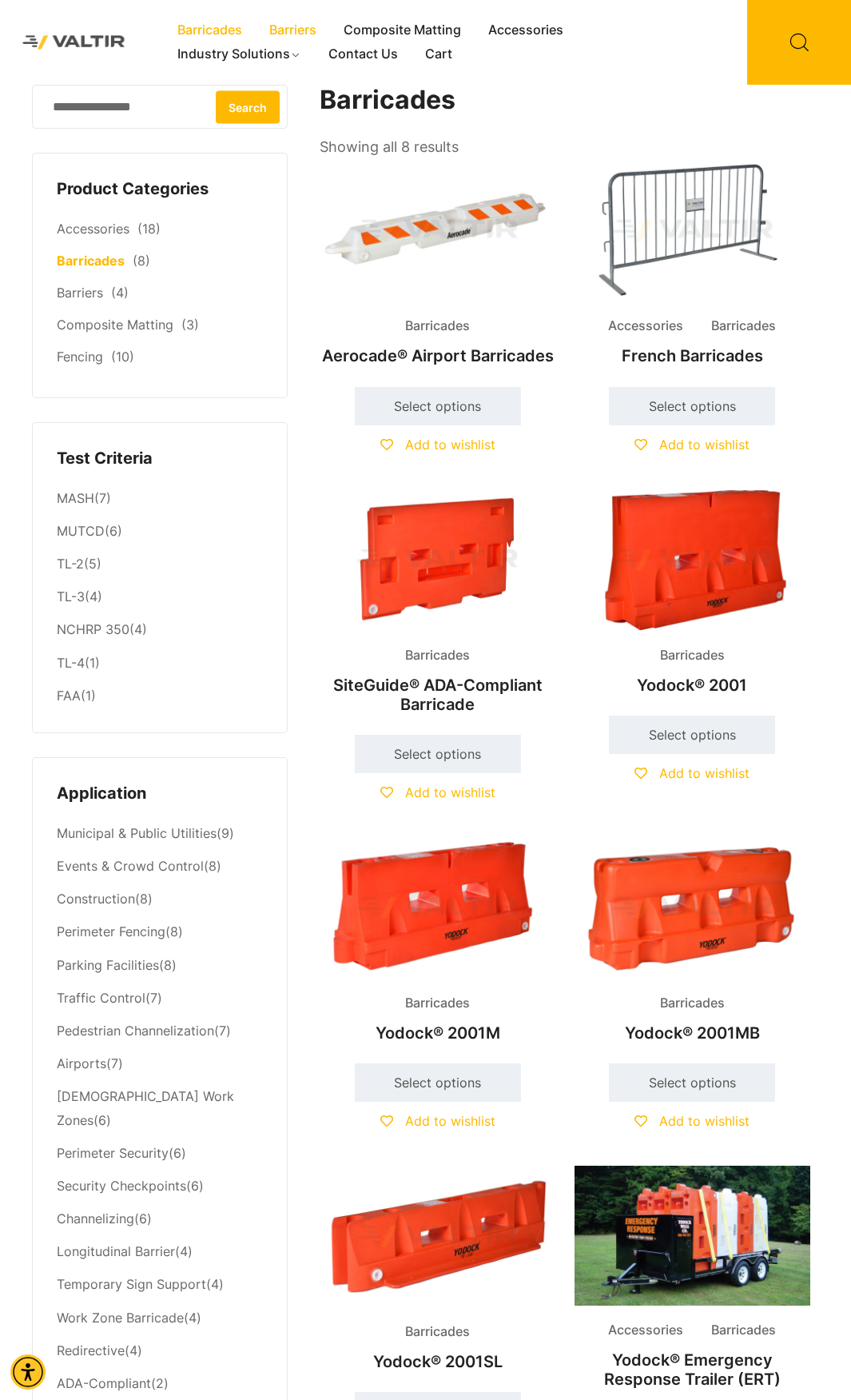
click at [303, 21] on link "Barriers" at bounding box center [293, 30] width 75 height 24
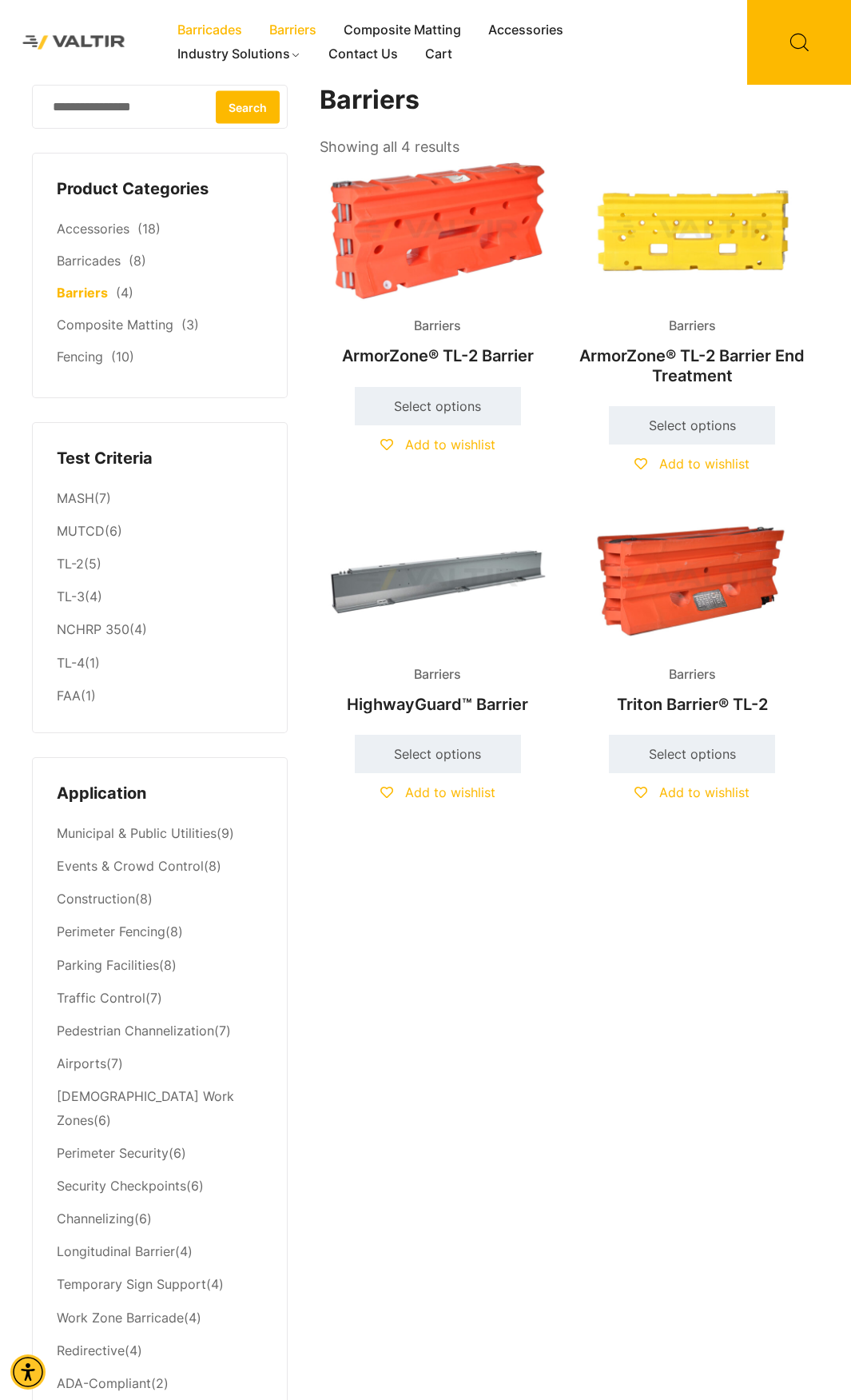
click at [199, 25] on link "Barricades" at bounding box center [210, 30] width 92 height 24
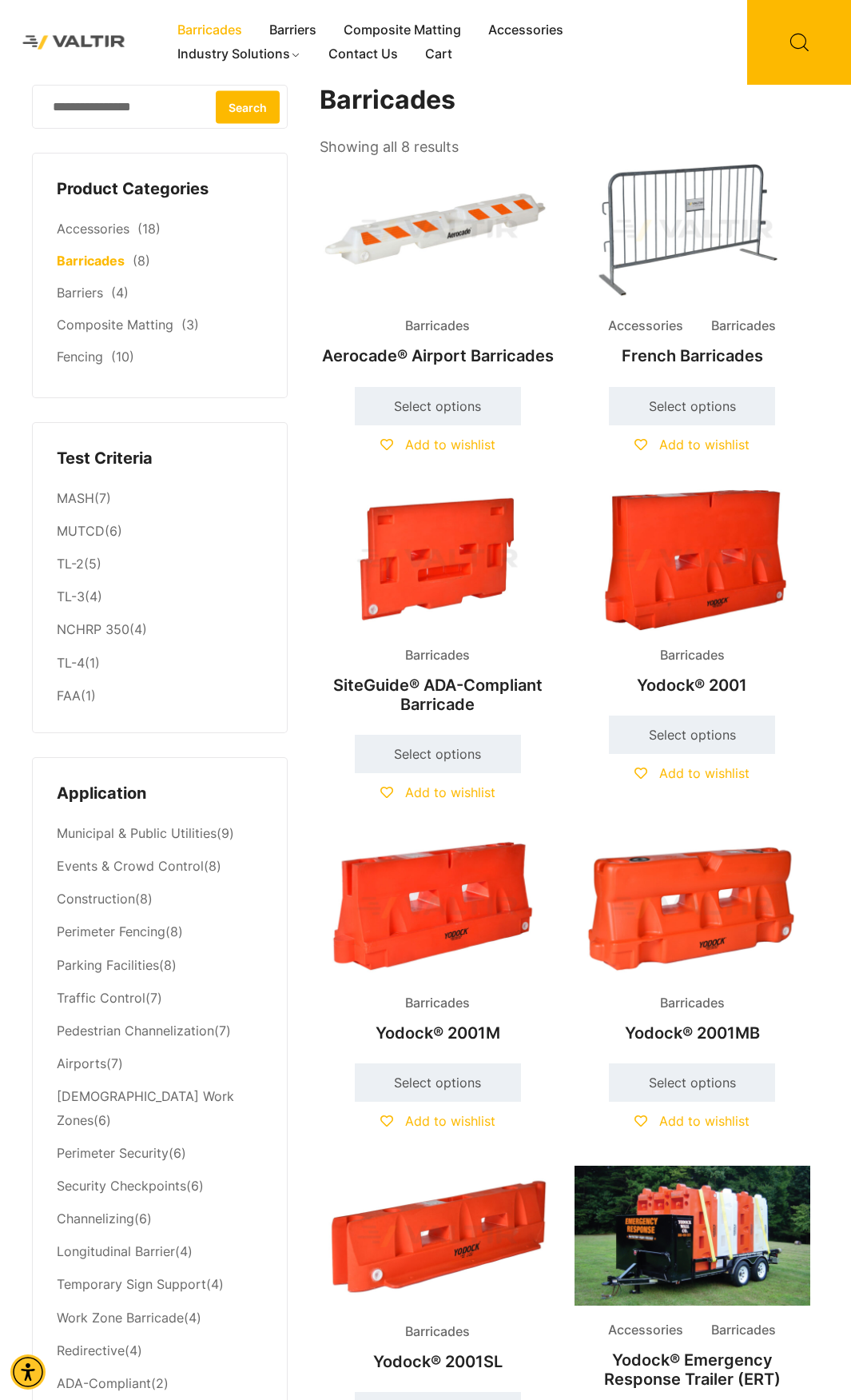
scroll to position [80, 0]
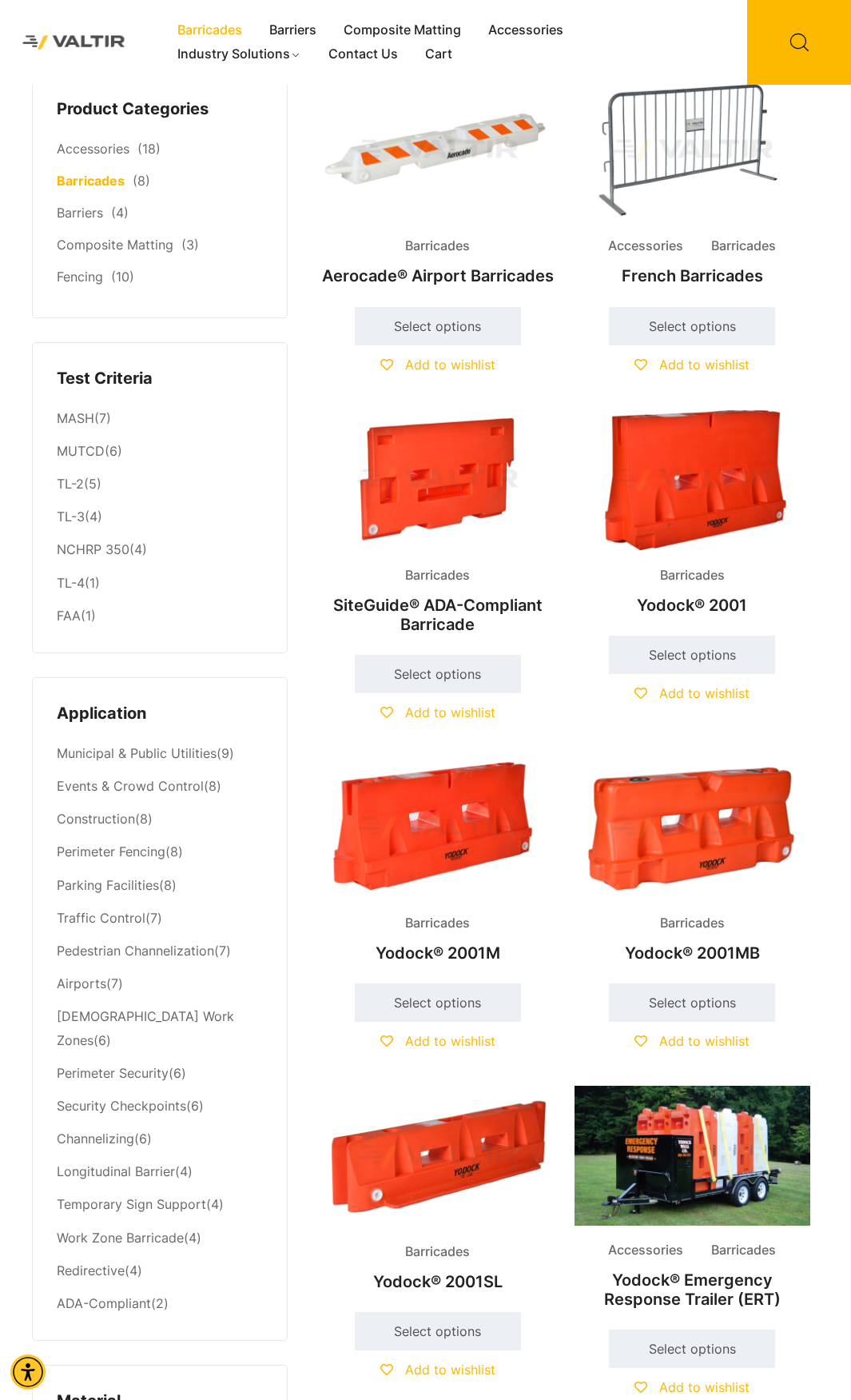
click at [694, 827] on img at bounding box center [692, 827] width 236 height 141
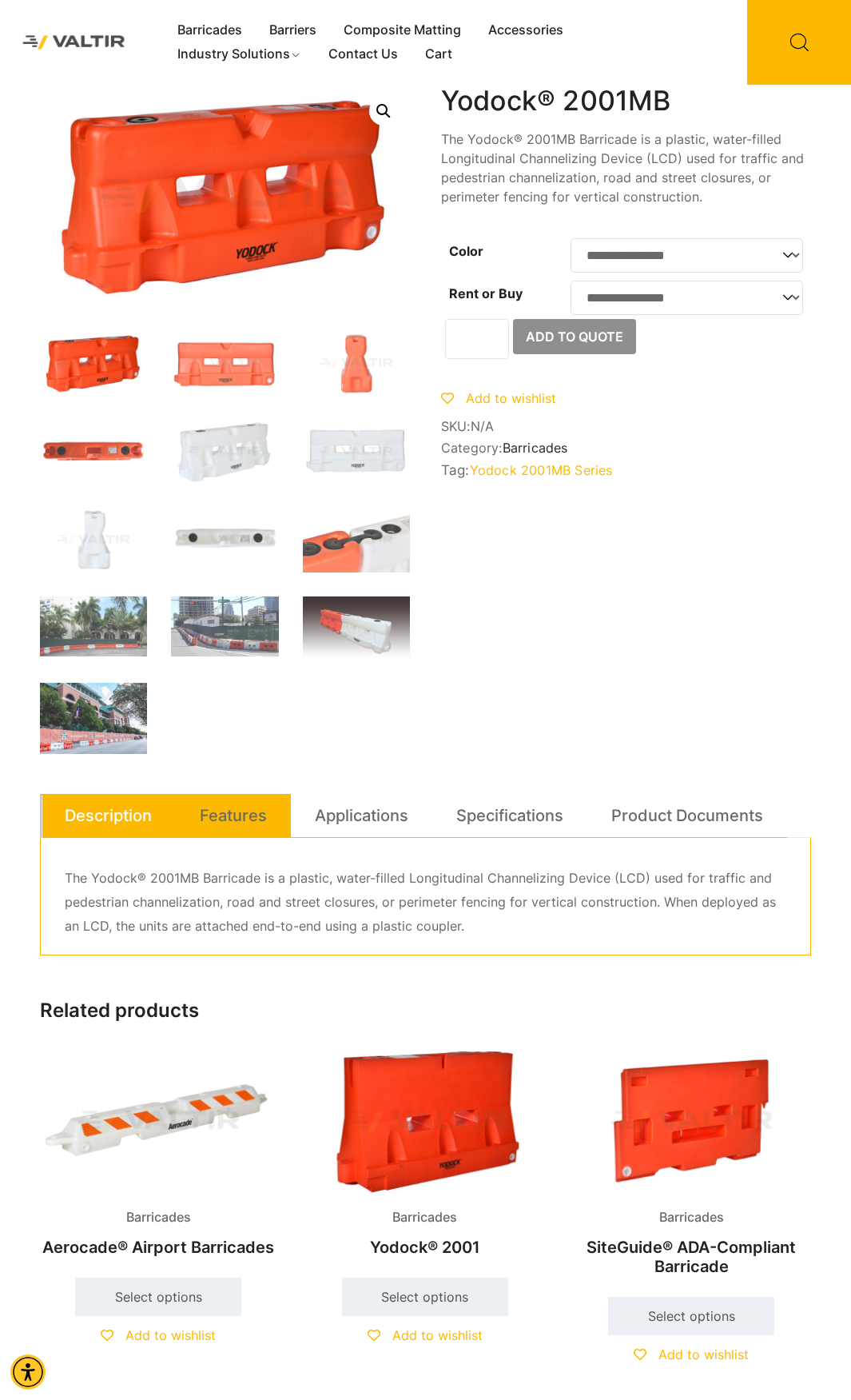
click at [254, 816] on link "Features" at bounding box center [233, 816] width 67 height 43
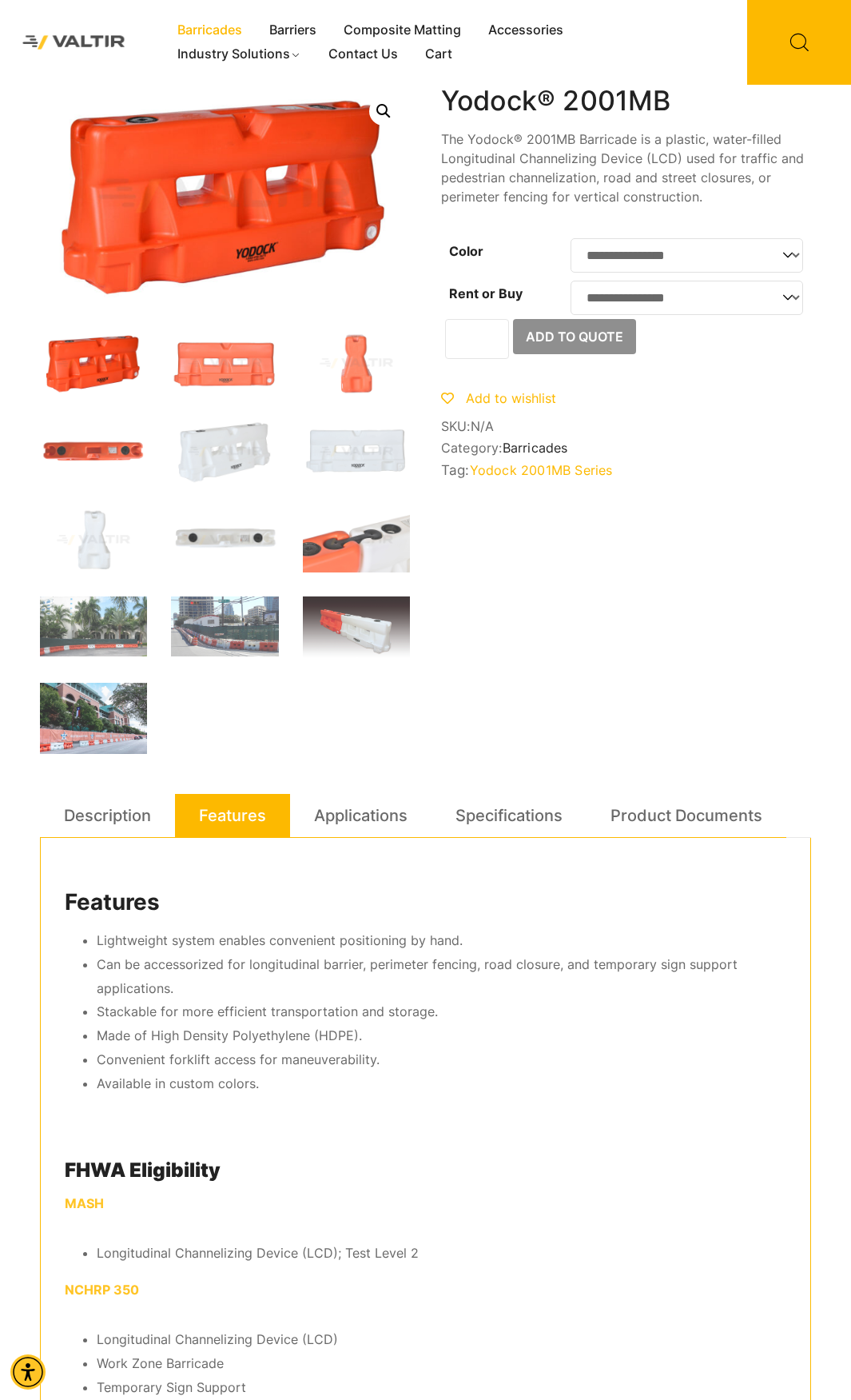
click at [223, 36] on link "Barricades" at bounding box center [210, 30] width 92 height 24
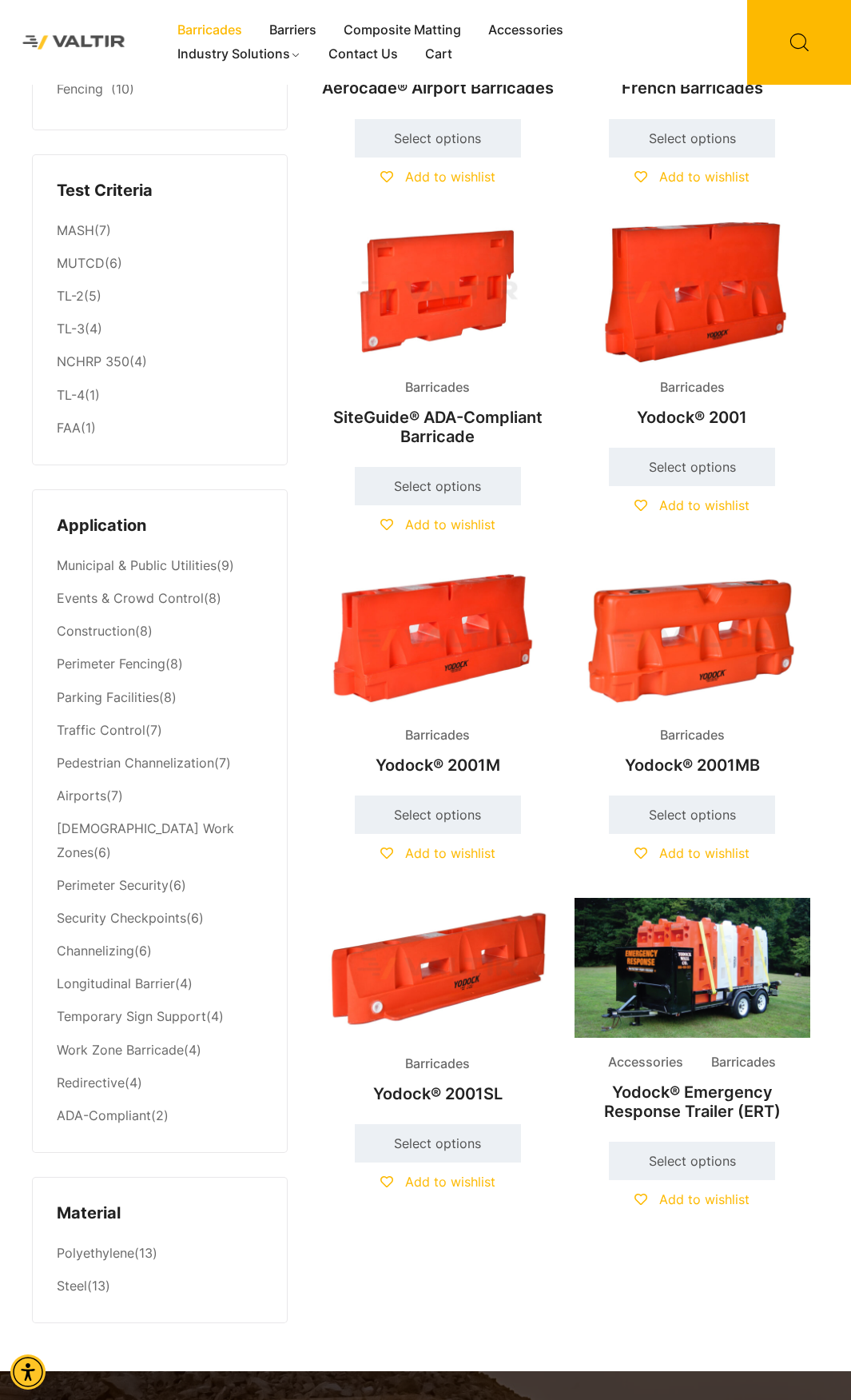
scroll to position [240, 0]
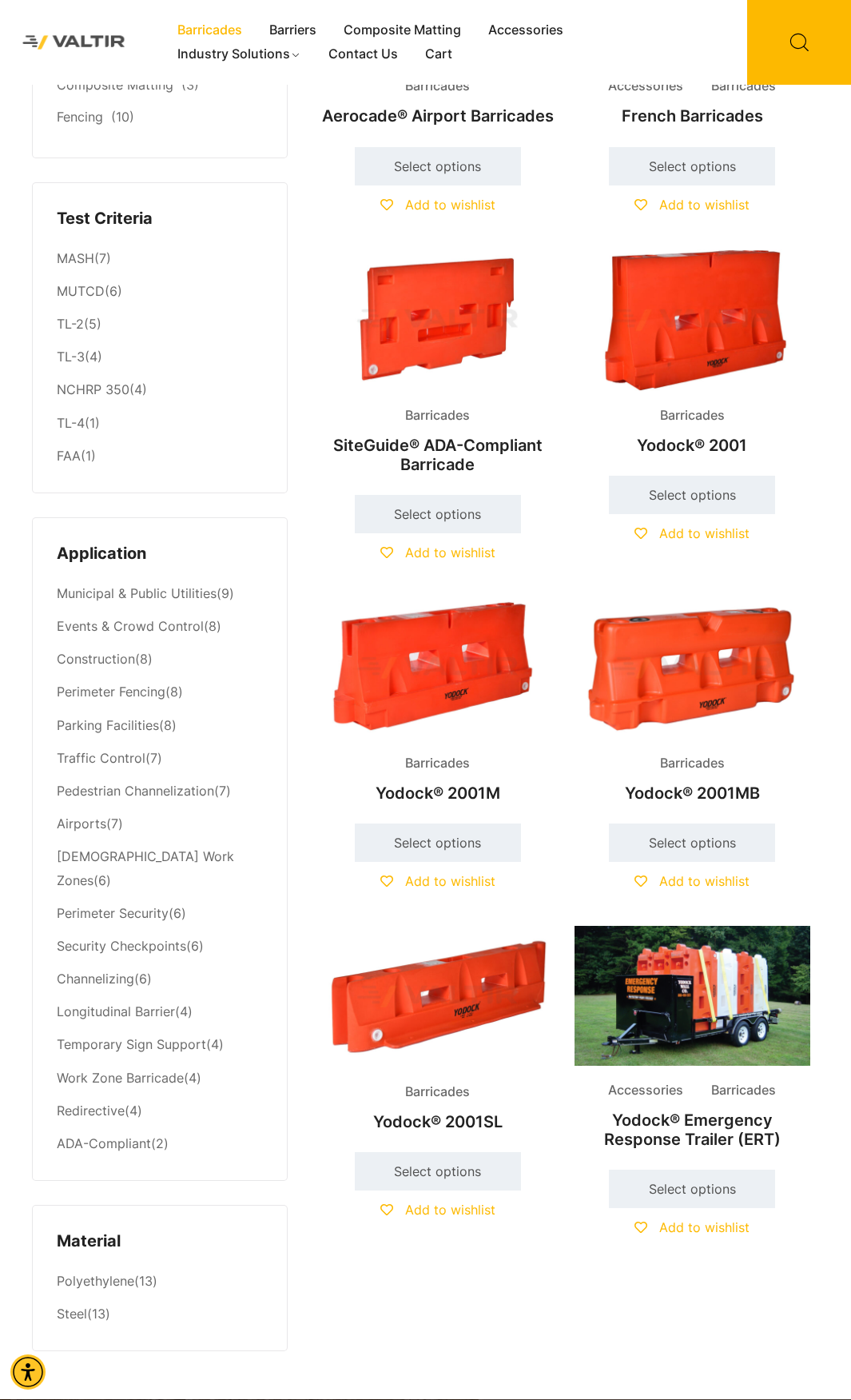
click at [658, 344] on img at bounding box center [692, 320] width 236 height 141
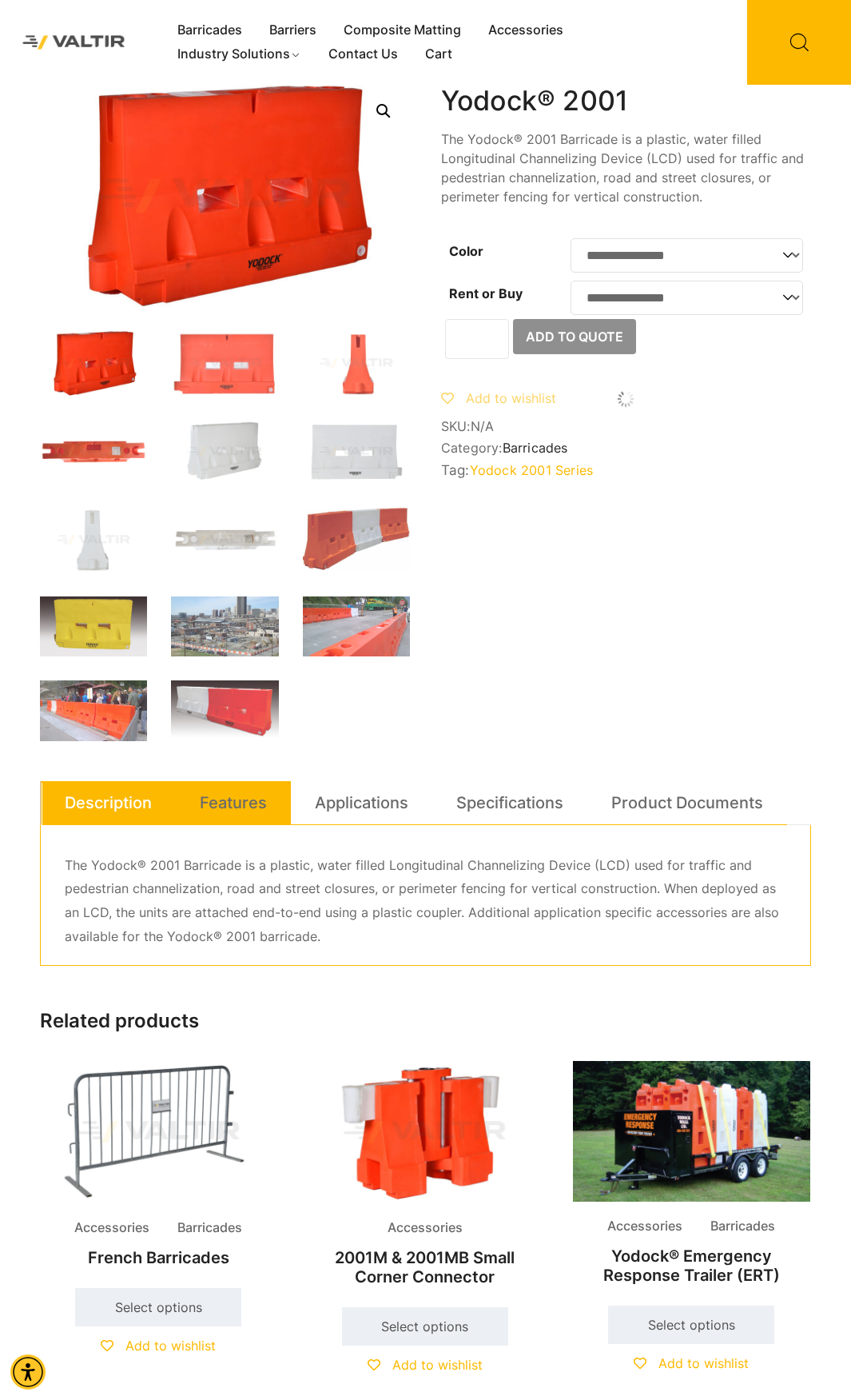
click at [227, 816] on link "Features" at bounding box center [233, 803] width 67 height 43
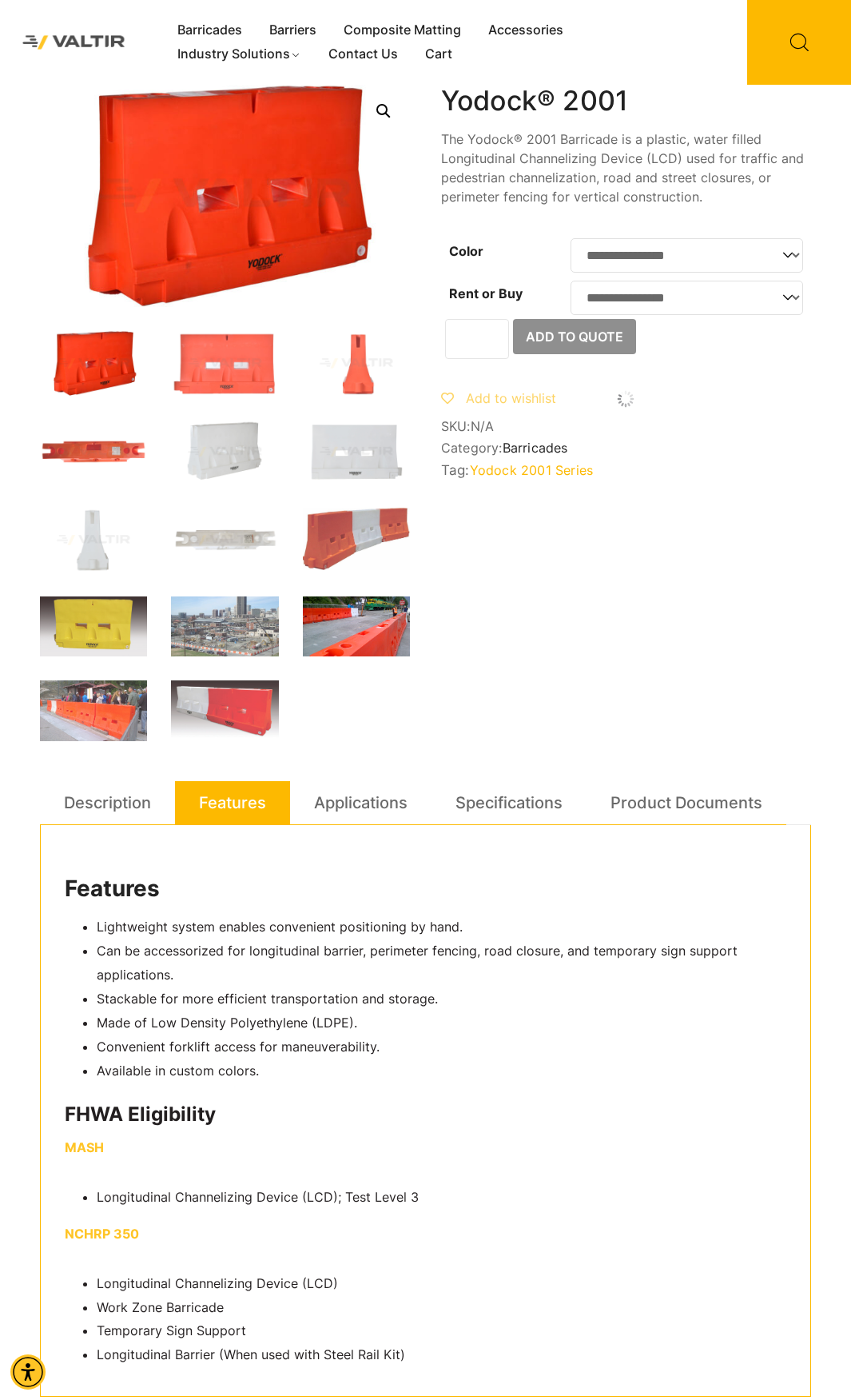
click at [406, 652] on img at bounding box center [357, 626] width 107 height 60
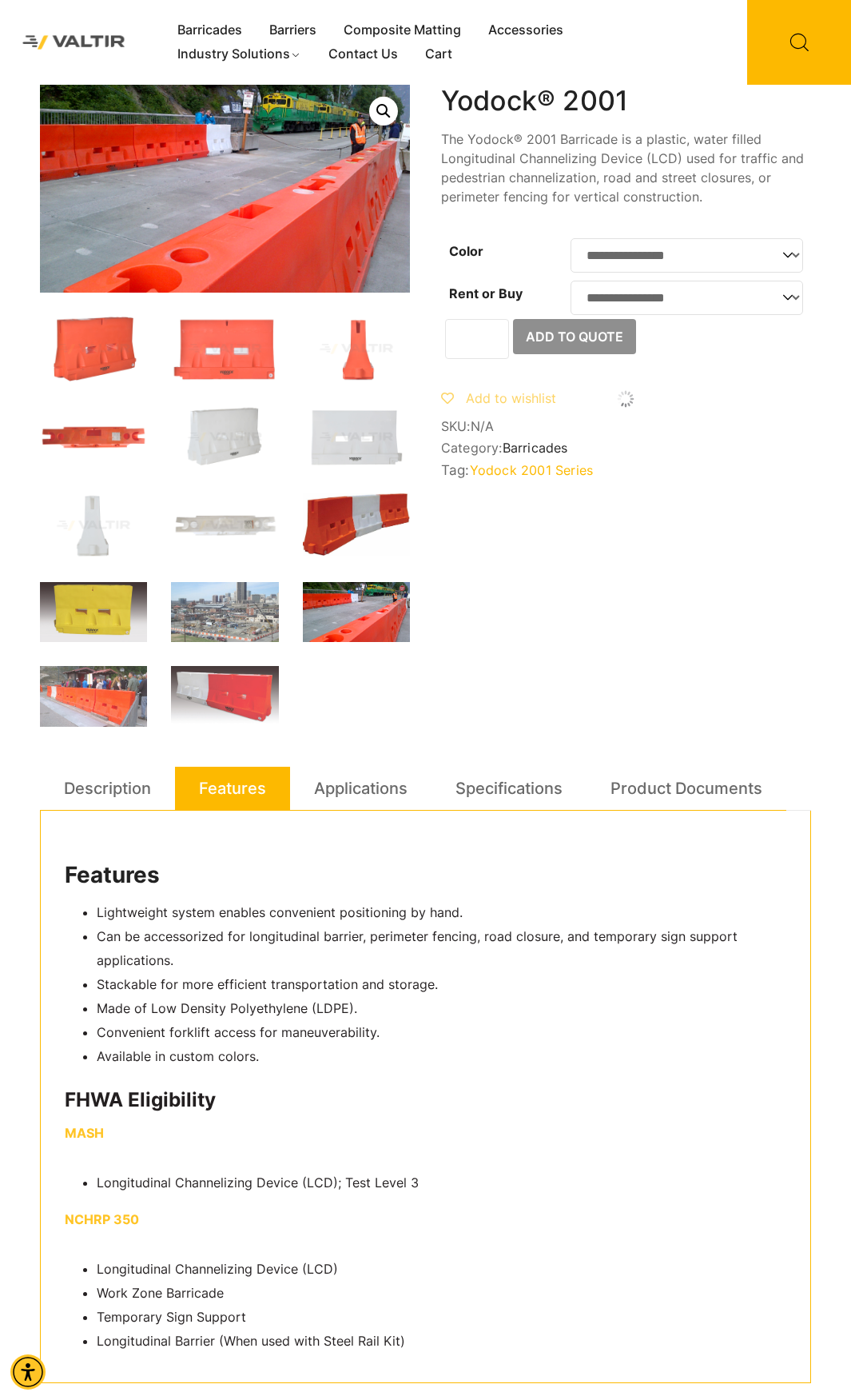
click at [328, 551] on img at bounding box center [357, 524] width 107 height 62
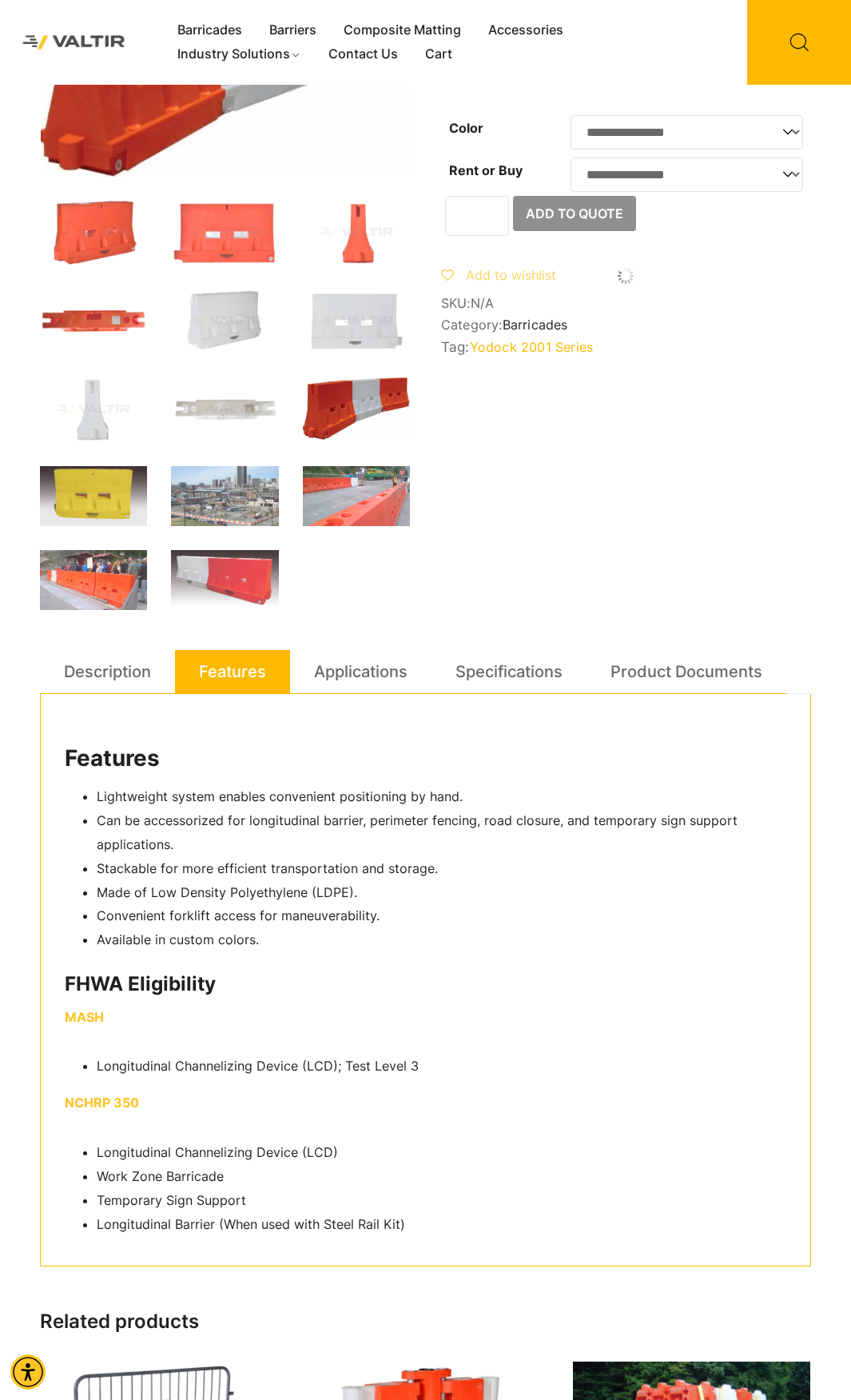
scroll to position [240, 0]
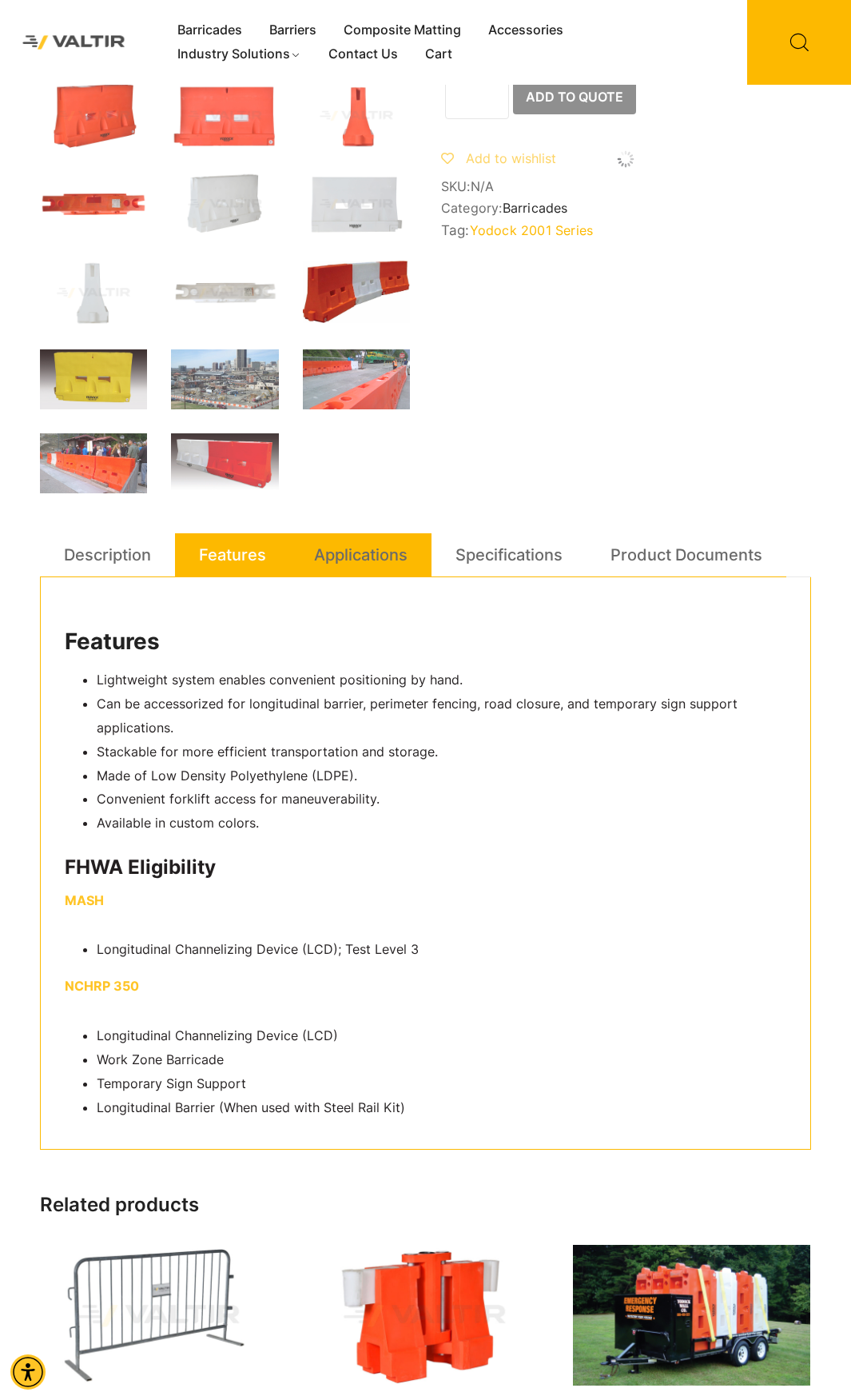
click at [396, 564] on link "Applications" at bounding box center [361, 555] width 94 height 43
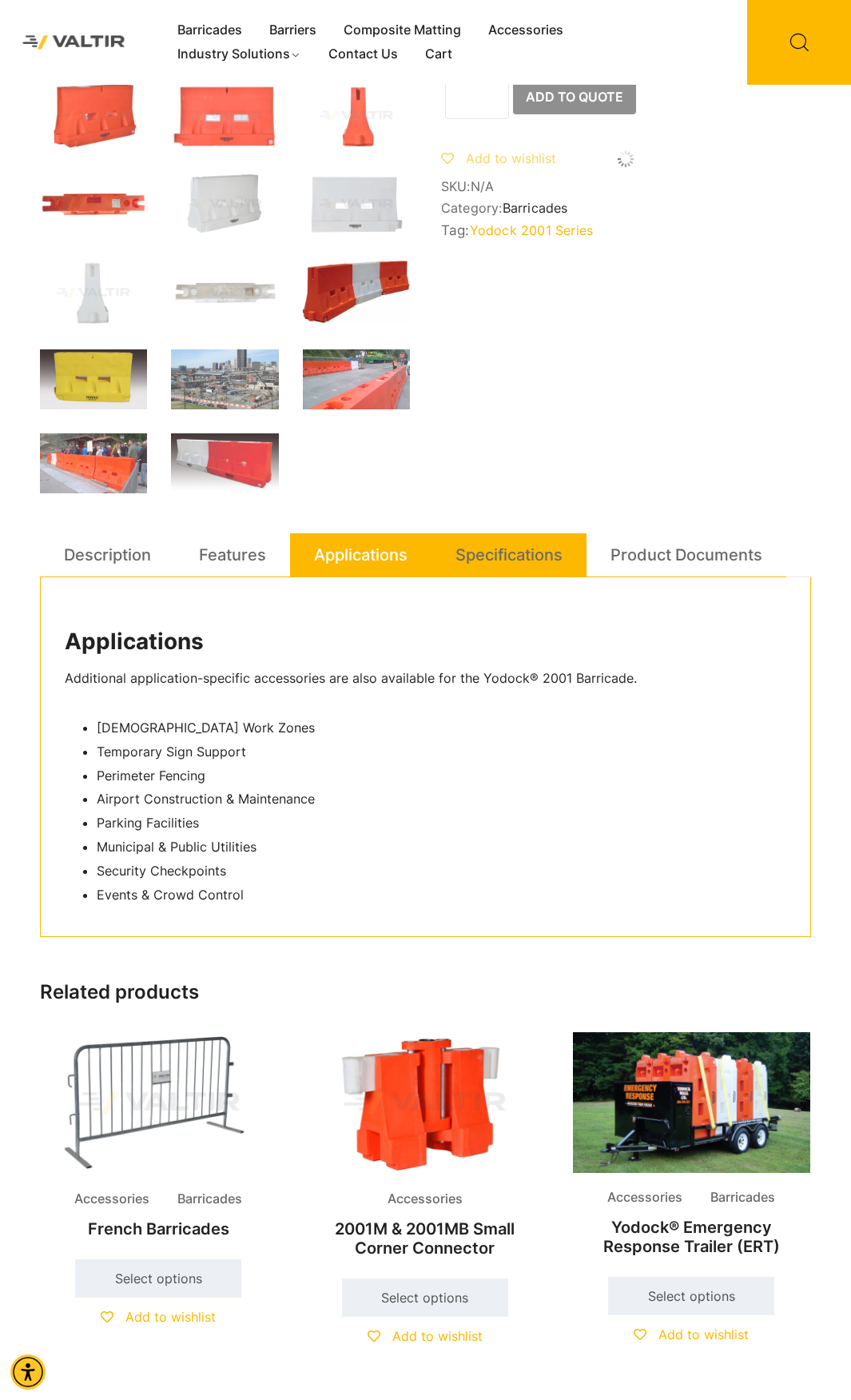
click at [507, 558] on link "Specifications" at bounding box center [510, 555] width 107 height 43
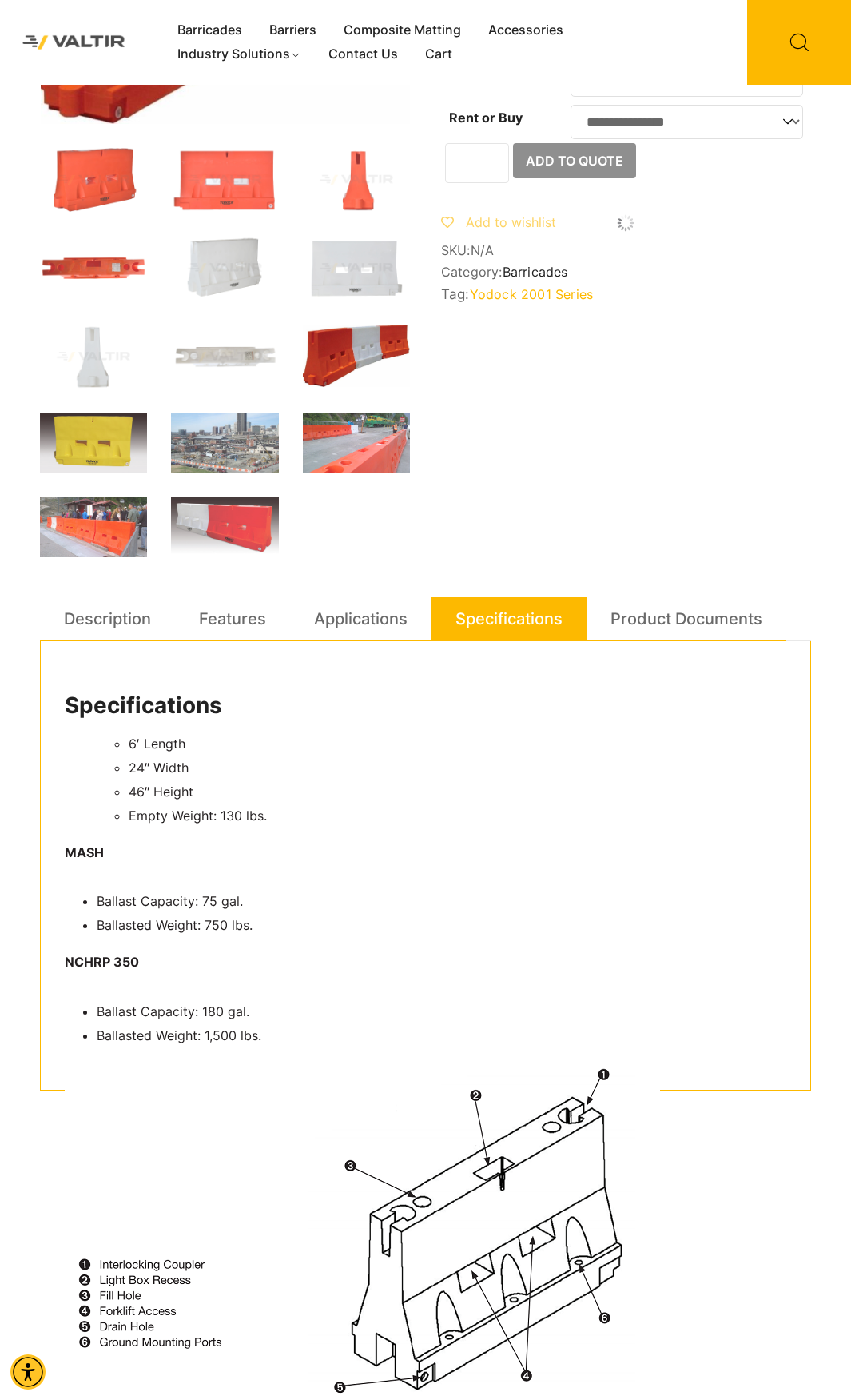
scroll to position [0, 0]
